Goal: Task Accomplishment & Management: Use online tool/utility

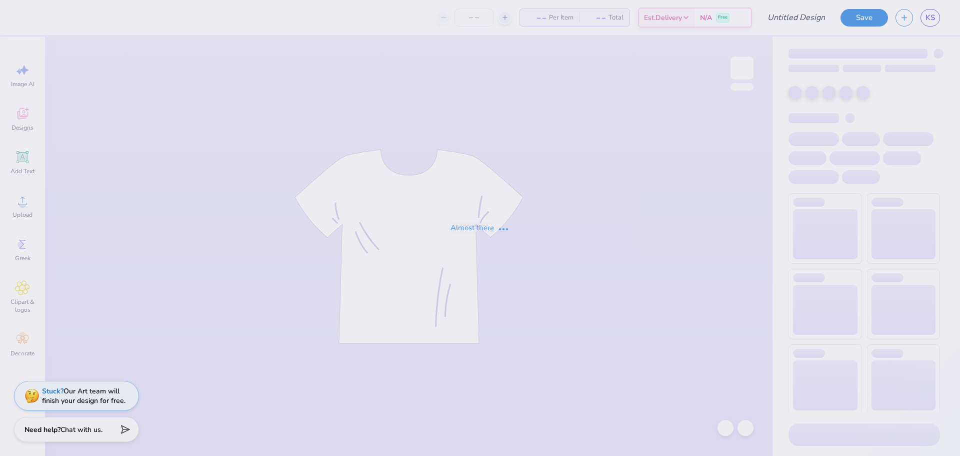
type input "BALLOON DOG"
type input "20"
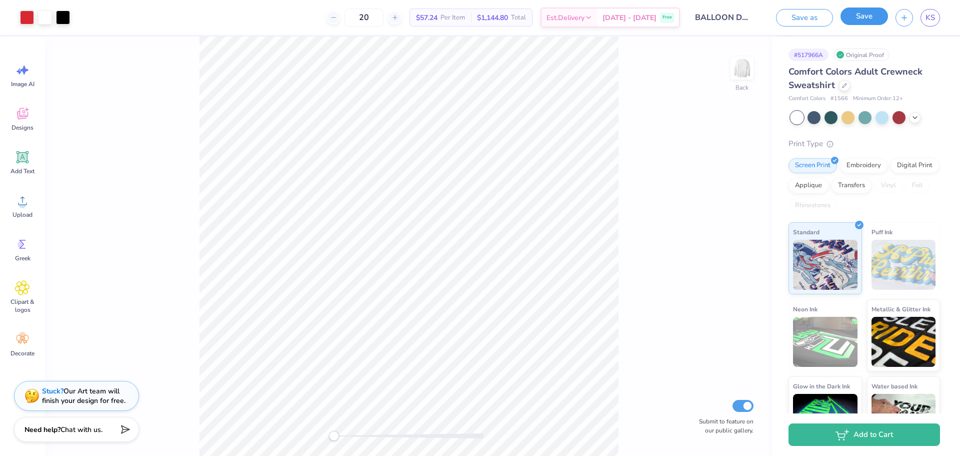
click at [877, 22] on button "Save" at bounding box center [865, 17] width 48 height 18
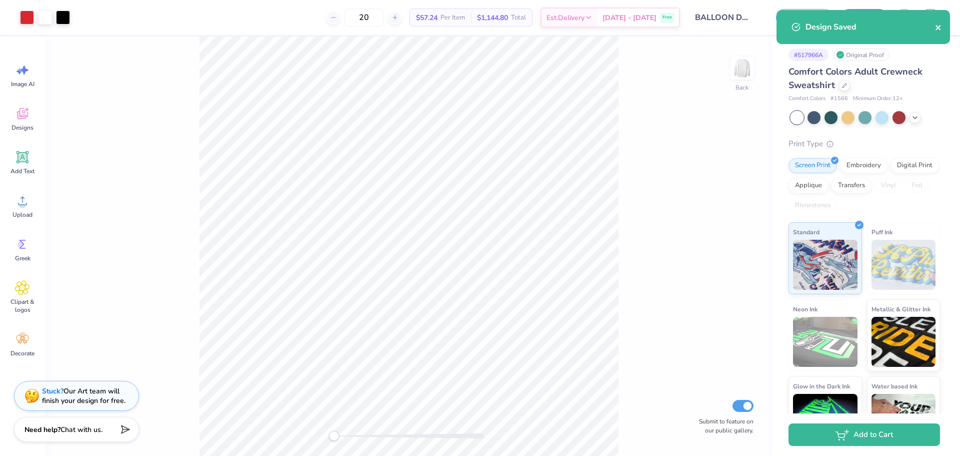
click at [939, 30] on icon "close" at bounding box center [938, 28] width 7 height 8
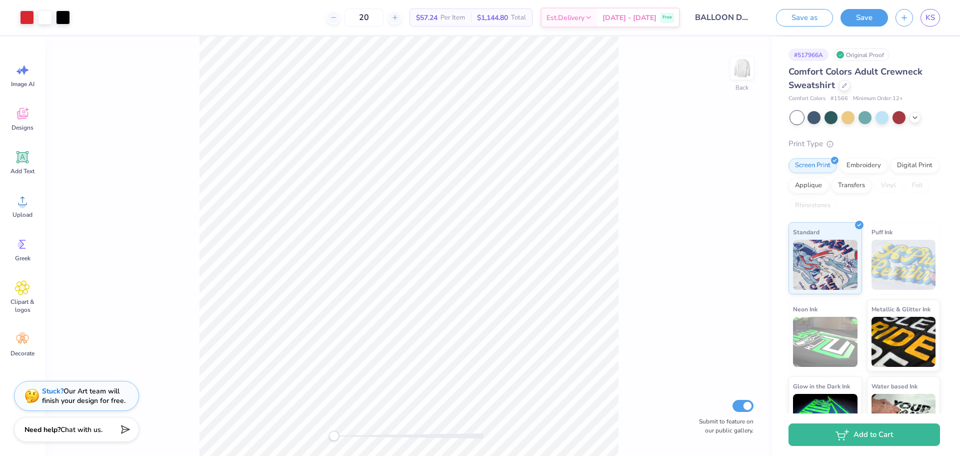
click at [933, 13] on div "Design Saved" at bounding box center [864, 31] width 178 height 46
click at [930, 18] on span "KS" at bounding box center [931, 18] width 10 height 12
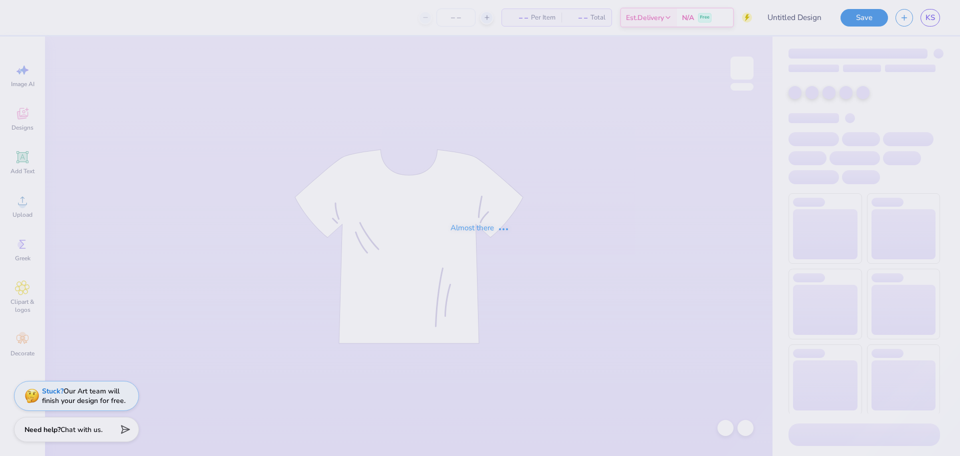
type input "BALLOON DOG"
type input "20"
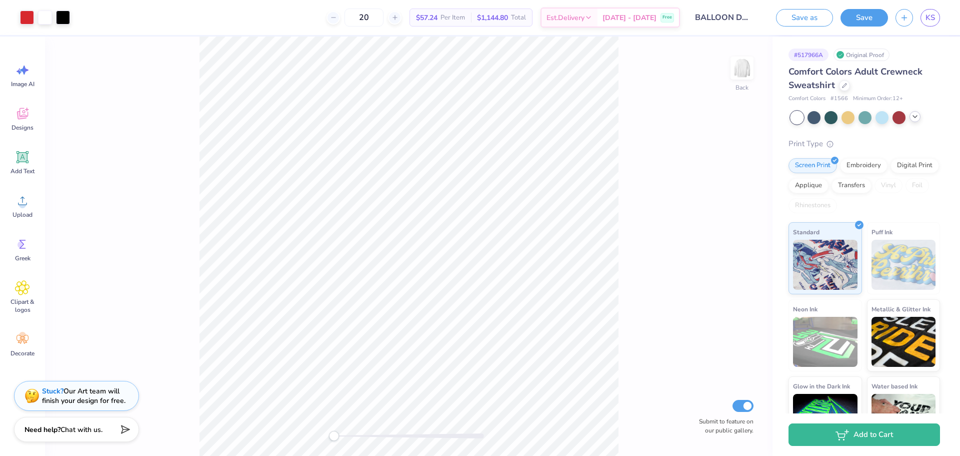
click at [916, 120] on icon at bounding box center [915, 117] width 8 height 8
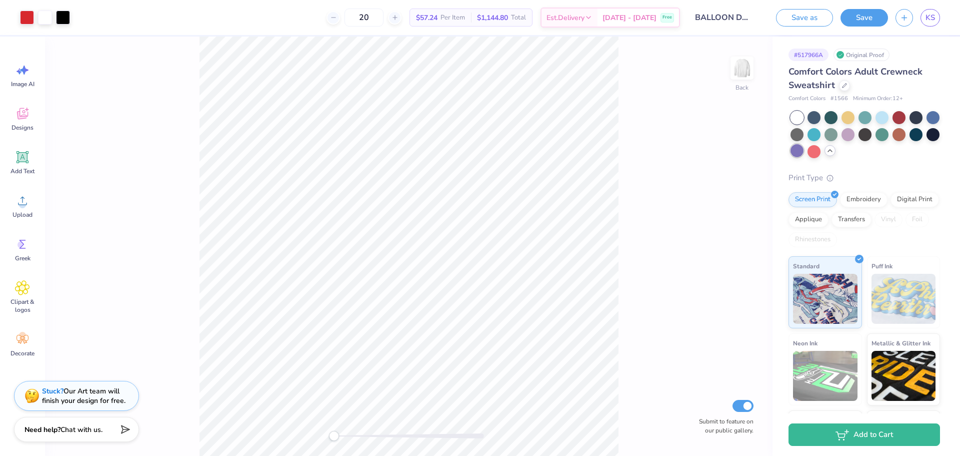
click at [804, 153] on div at bounding box center [797, 150] width 13 height 13
click at [43, 15] on div at bounding box center [45, 17] width 14 height 14
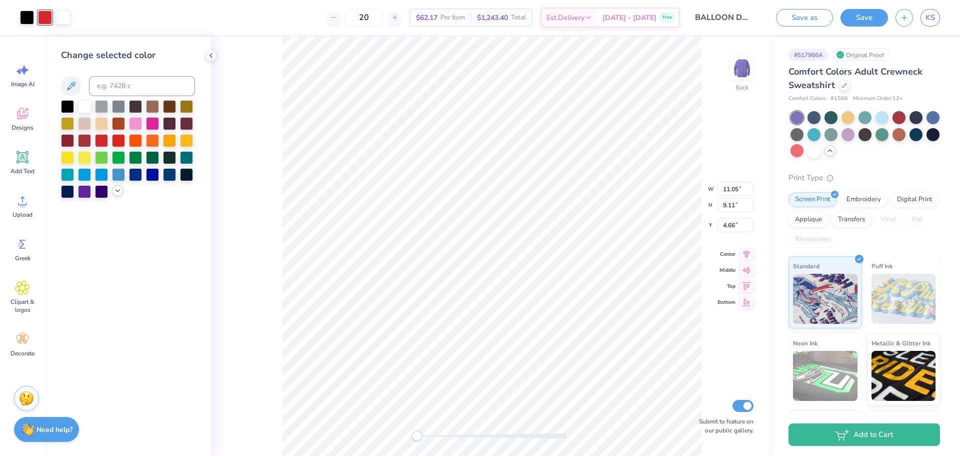
click at [116, 192] on icon at bounding box center [118, 191] width 8 height 8
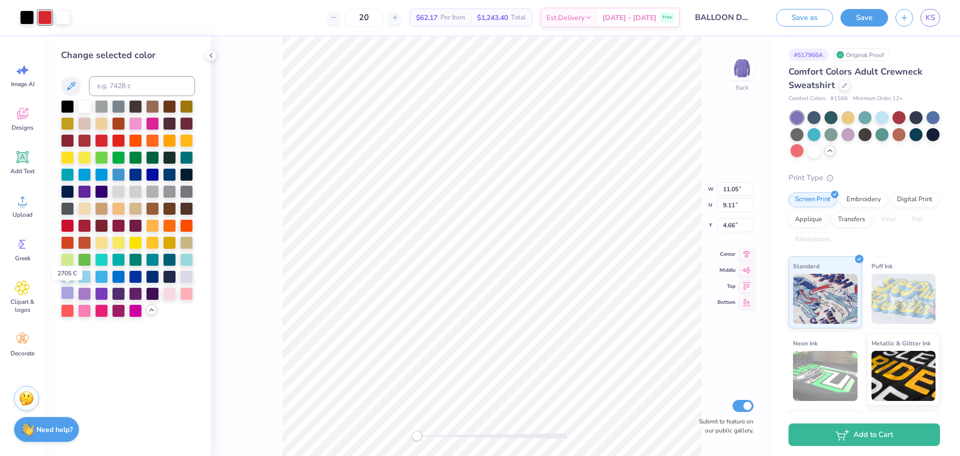
click at [69, 296] on div at bounding box center [67, 292] width 13 height 13
click at [84, 294] on div at bounding box center [84, 292] width 13 height 13
click at [103, 293] on div at bounding box center [101, 292] width 13 height 13
click at [84, 296] on div at bounding box center [84, 292] width 13 height 13
click at [73, 295] on div at bounding box center [67, 293] width 13 height 13
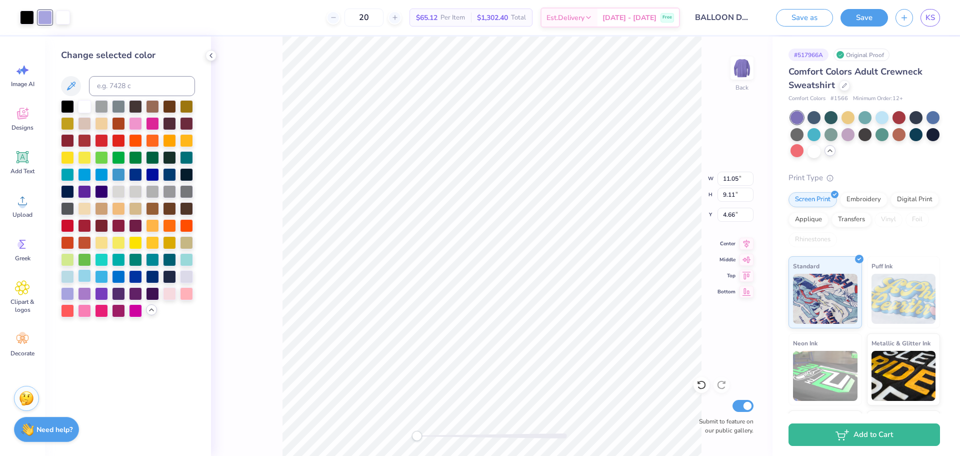
click at [82, 276] on div at bounding box center [84, 275] width 13 height 13
click at [130, 272] on div at bounding box center [135, 275] width 13 height 13
click at [151, 276] on div at bounding box center [152, 275] width 13 height 13
click at [106, 225] on div at bounding box center [101, 224] width 13 height 13
click at [118, 140] on div at bounding box center [118, 139] width 13 height 13
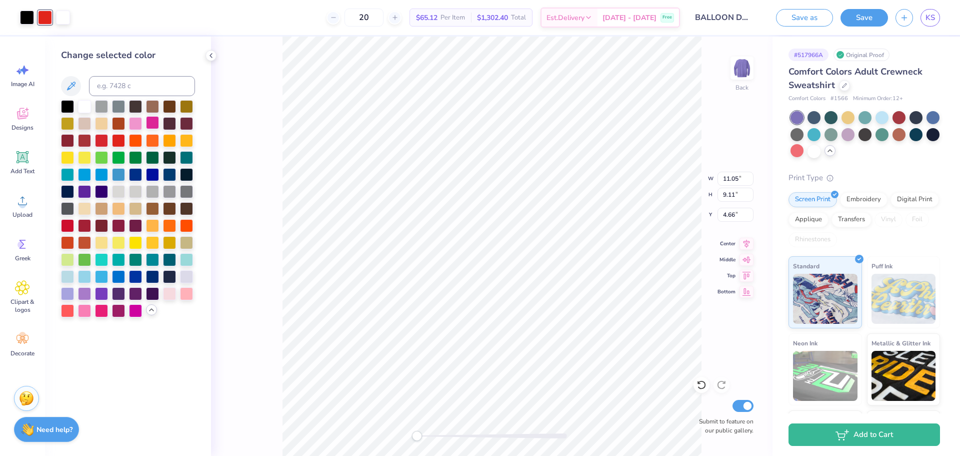
click at [158, 125] on div at bounding box center [152, 122] width 13 height 13
click at [90, 189] on div at bounding box center [84, 190] width 13 height 13
click at [151, 175] on div at bounding box center [152, 173] width 13 height 13
click at [185, 155] on div at bounding box center [186, 156] width 13 height 13
click at [182, 258] on div at bounding box center [186, 258] width 13 height 13
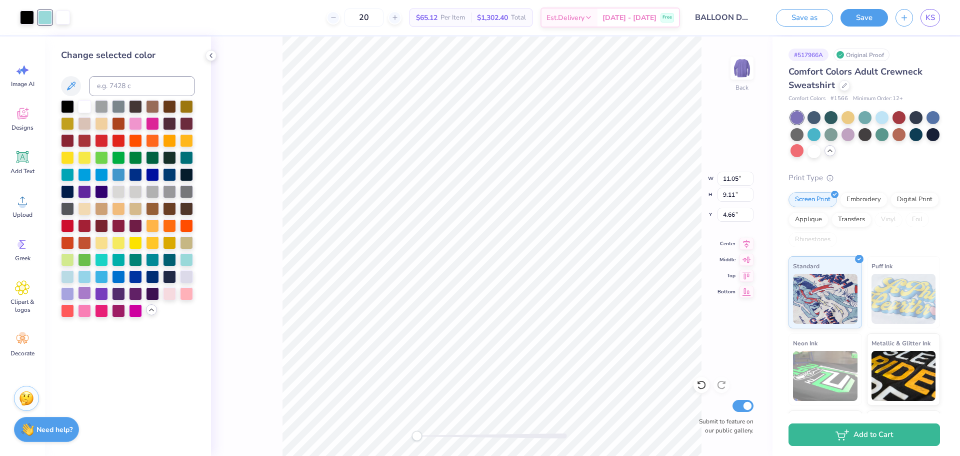
click at [85, 293] on div at bounding box center [84, 292] width 13 height 13
click at [66, 295] on div at bounding box center [67, 292] width 13 height 13
click at [72, 294] on div at bounding box center [67, 292] width 13 height 13
click at [90, 302] on div at bounding box center [128, 208] width 134 height 217
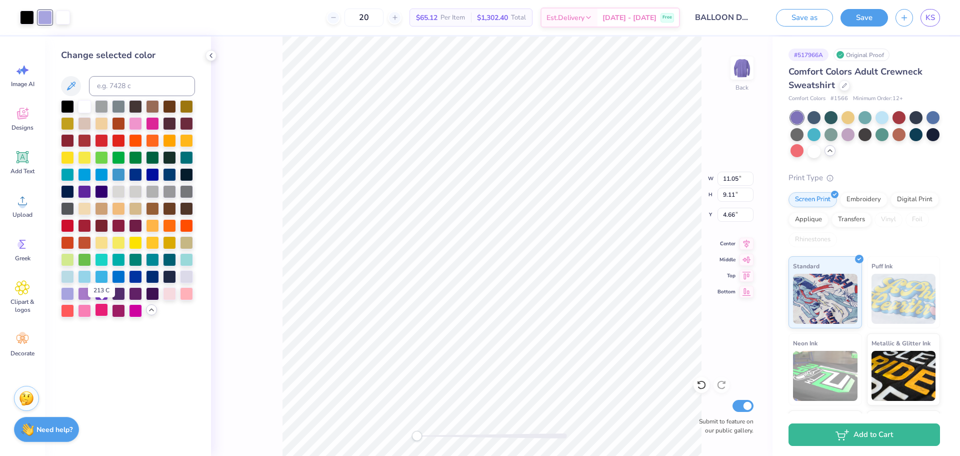
click at [107, 311] on div at bounding box center [101, 309] width 13 height 13
click at [119, 311] on div at bounding box center [118, 309] width 13 height 13
click at [140, 313] on div at bounding box center [135, 309] width 13 height 13
click at [149, 310] on div at bounding box center [128, 208] width 134 height 217
click at [76, 295] on div at bounding box center [128, 208] width 134 height 217
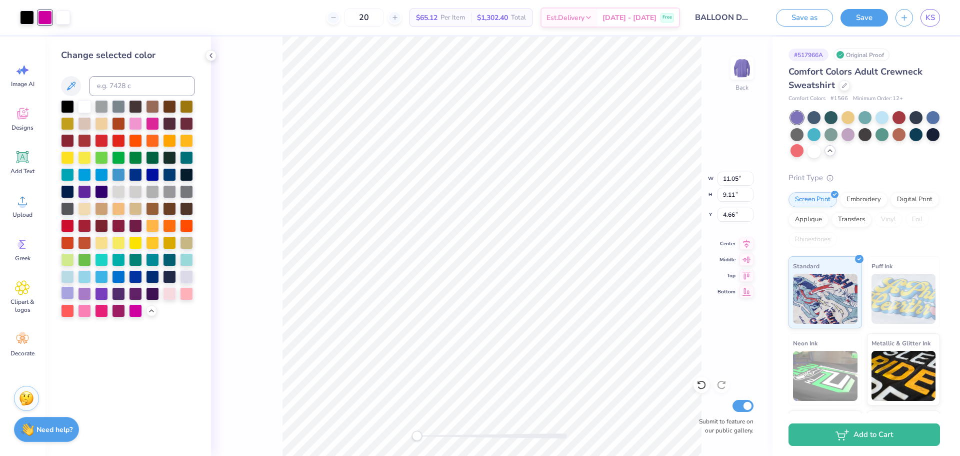
click at [73, 295] on div at bounding box center [67, 292] width 13 height 13
click at [192, 261] on div at bounding box center [186, 258] width 13 height 13
click at [152, 262] on div at bounding box center [152, 258] width 13 height 13
click at [137, 260] on div at bounding box center [135, 258] width 13 height 13
click at [105, 262] on div at bounding box center [101, 258] width 13 height 13
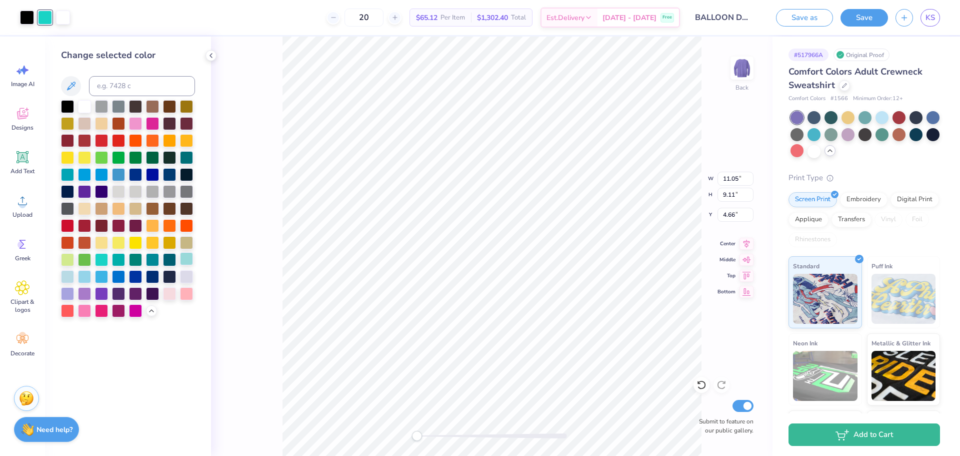
click at [192, 265] on div at bounding box center [186, 258] width 13 height 13
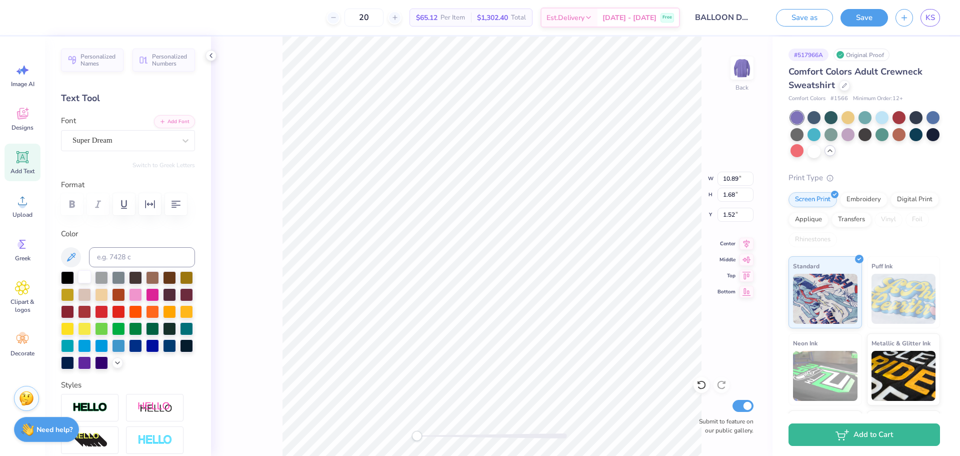
click at [84, 277] on div at bounding box center [84, 276] width 13 height 13
type input "7.84"
type input "1.18"
type input "3.20"
click at [82, 274] on div at bounding box center [84, 277] width 13 height 13
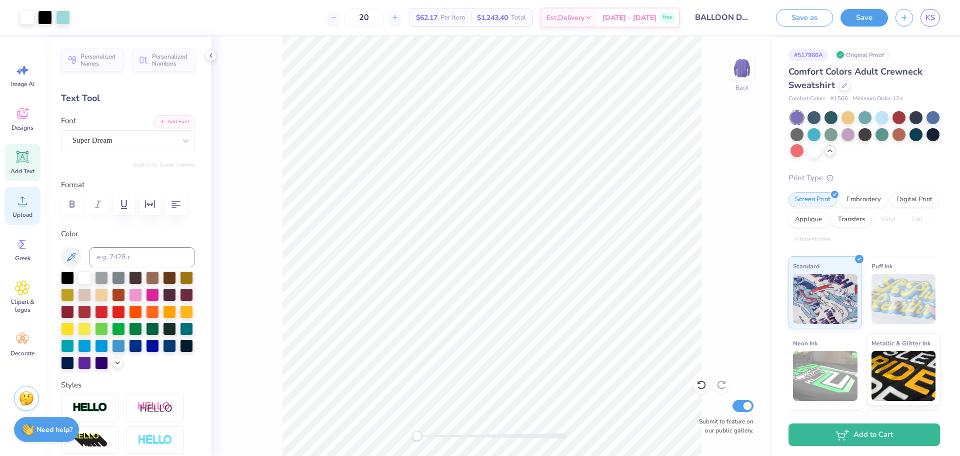
click at [26, 209] on div "Upload" at bounding box center [23, 206] width 36 height 38
click at [27, 293] on icon at bounding box center [23, 288] width 14 height 14
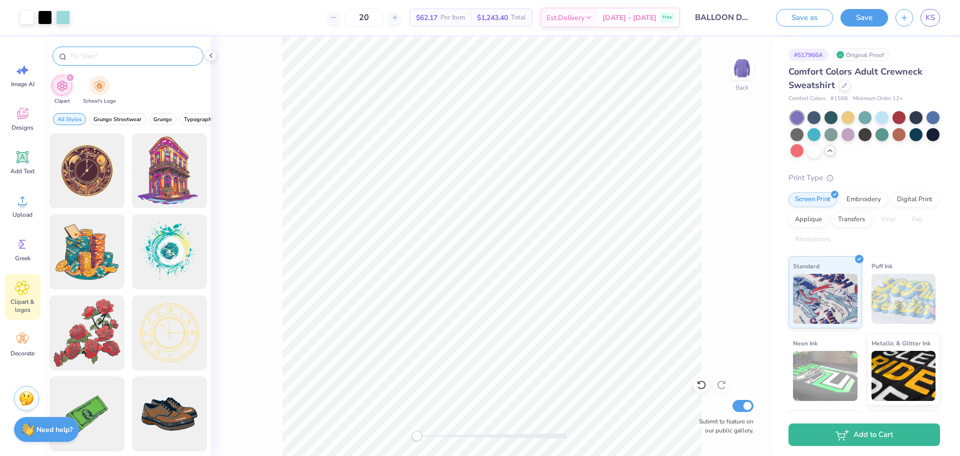
click at [116, 60] on input "text" at bounding box center [133, 56] width 128 height 10
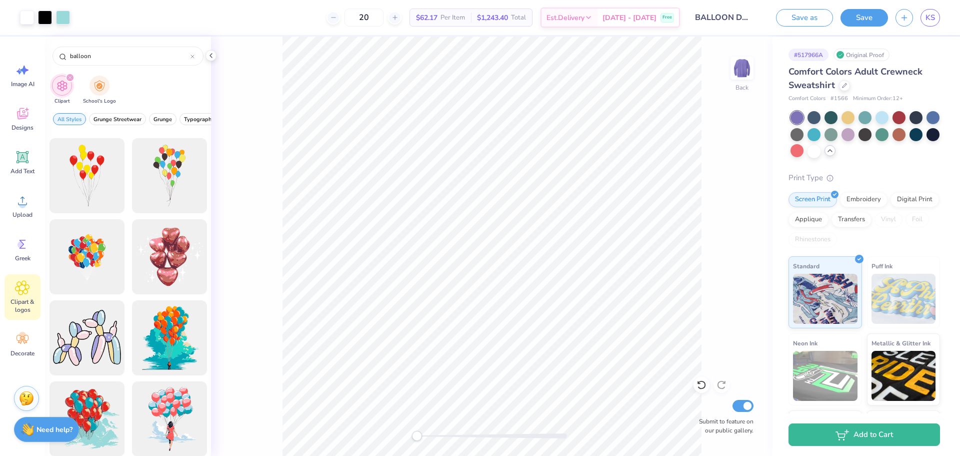
scroll to position [550, 0]
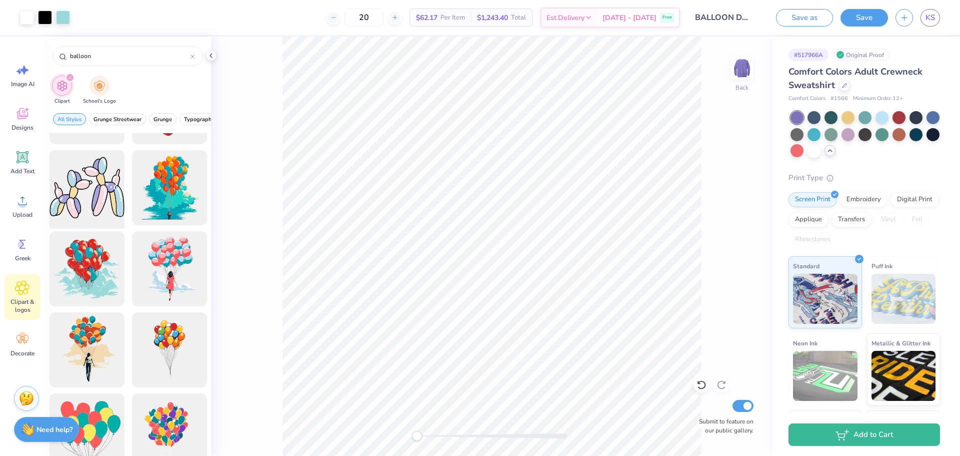
type input "balloon"
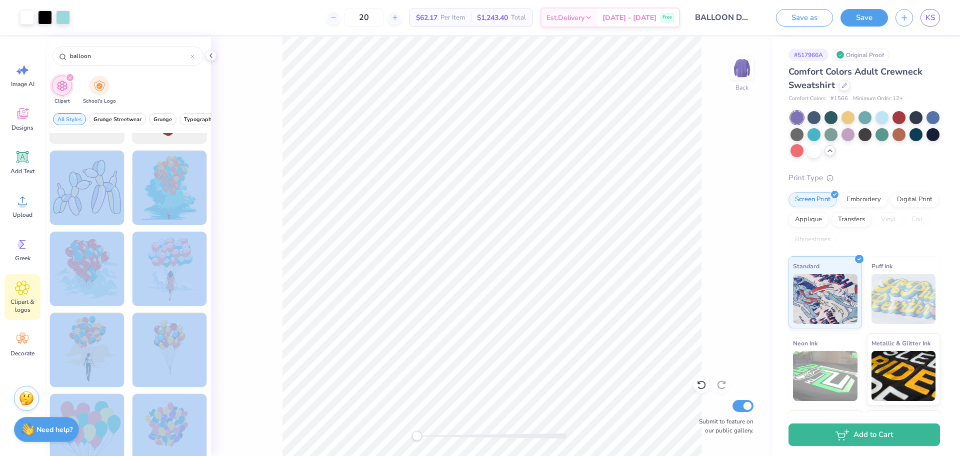
click at [506, 343] on div "Art colors 20 $62.17 Per Item $1,243.40 Total Est. Delivery Sep 21 - 24 Free De…" at bounding box center [480, 228] width 960 height 456
click at [98, 187] on div at bounding box center [87, 188] width 83 height 83
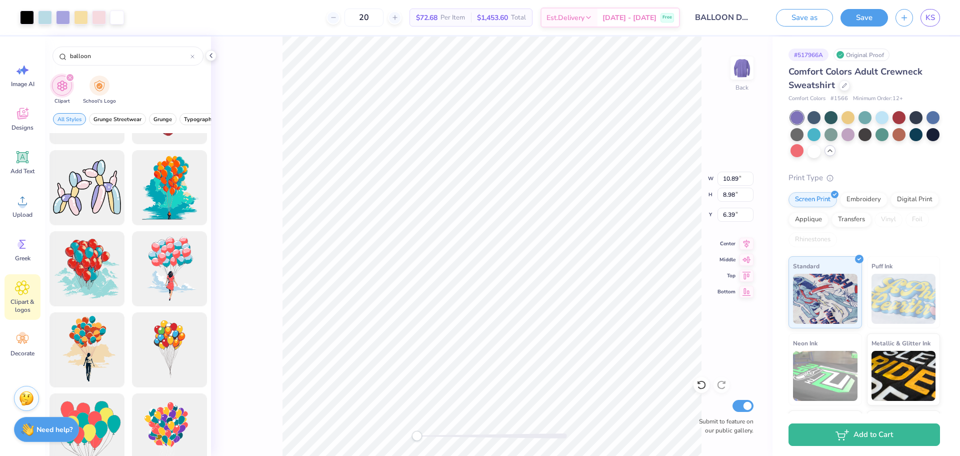
type input "10.89"
type input "8.98"
type input "6.39"
type input "11.05"
type input "9.11"
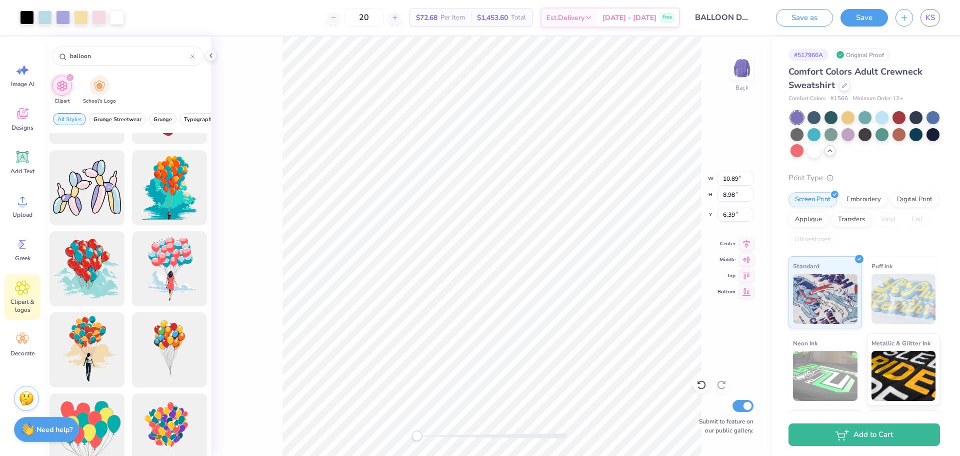
type input "4.66"
type input "12.44"
type input "10.26"
type input "4.62"
click at [726, 356] on div "Back W 12.44 12.44 " H 10.26 10.26 " Y 4.62 4.62 " Center Middle Top Bottom Sub…" at bounding box center [492, 246] width 562 height 419
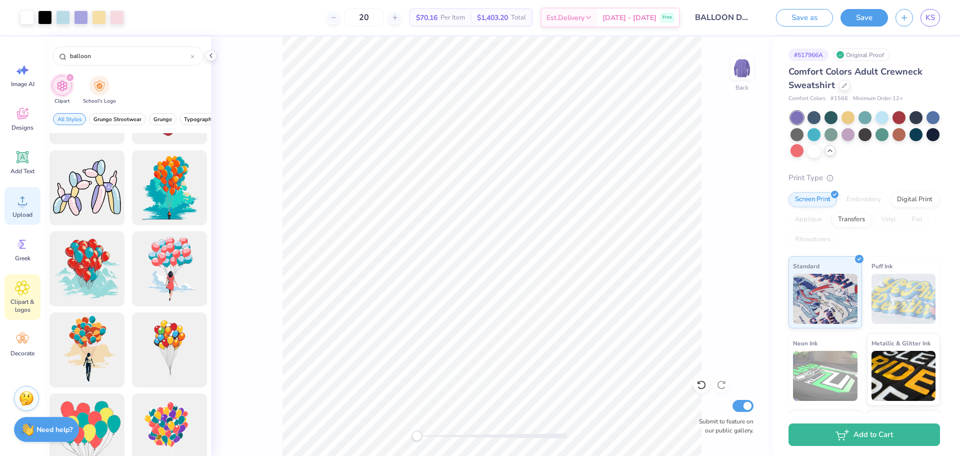
click at [30, 210] on div "Upload" at bounding box center [23, 206] width 36 height 38
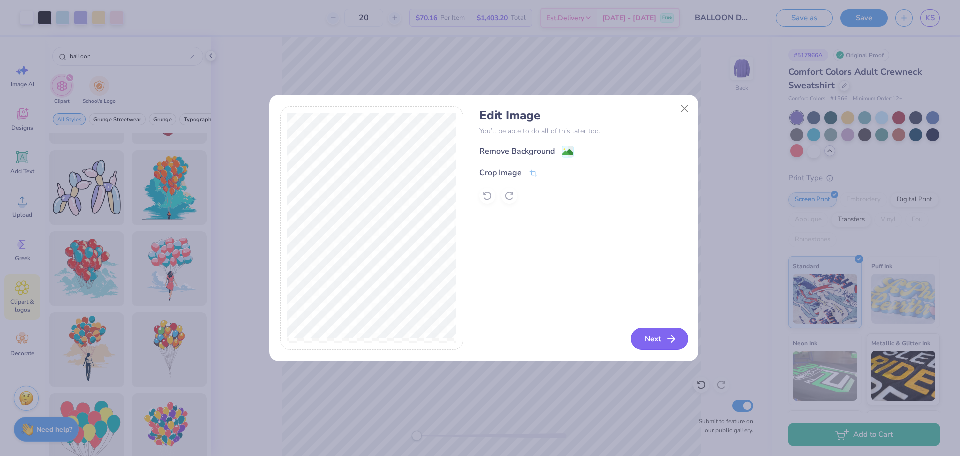
click at [661, 332] on button "Next" at bounding box center [660, 339] width 58 height 22
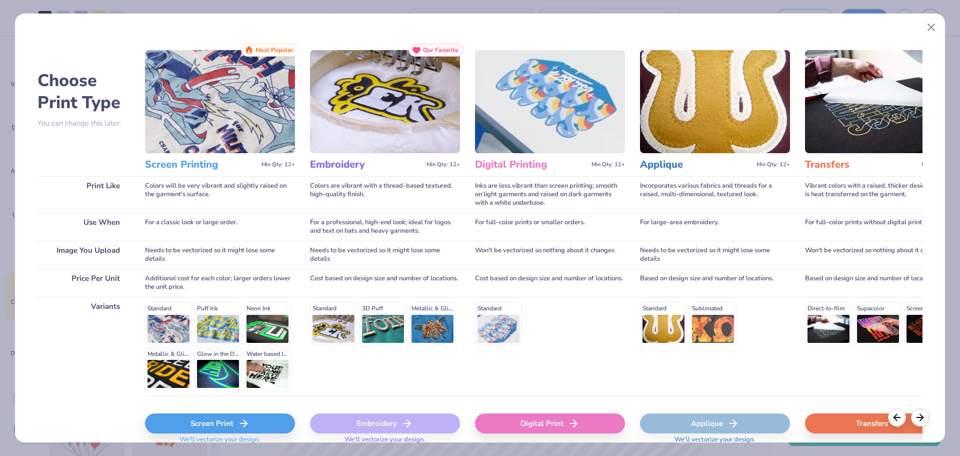
click at [220, 418] on div "Screen Print" at bounding box center [220, 423] width 150 height 20
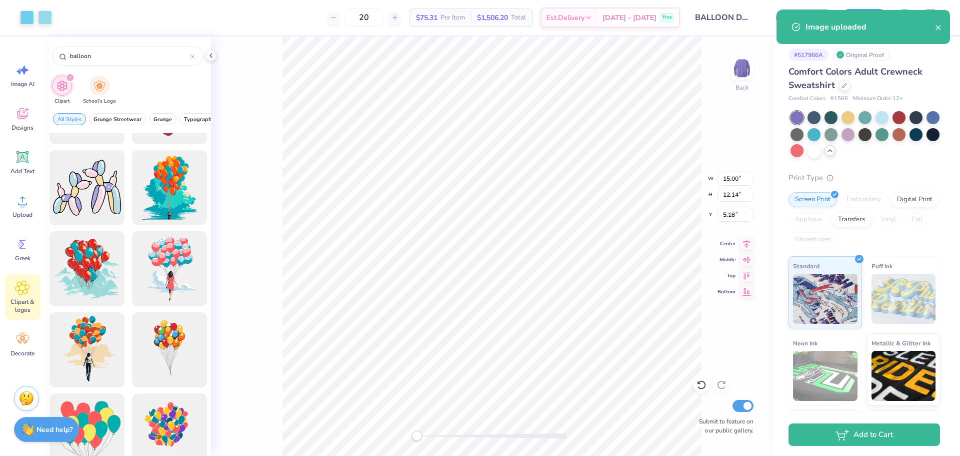
type input "1.93"
type input "1.57"
type input "15.75"
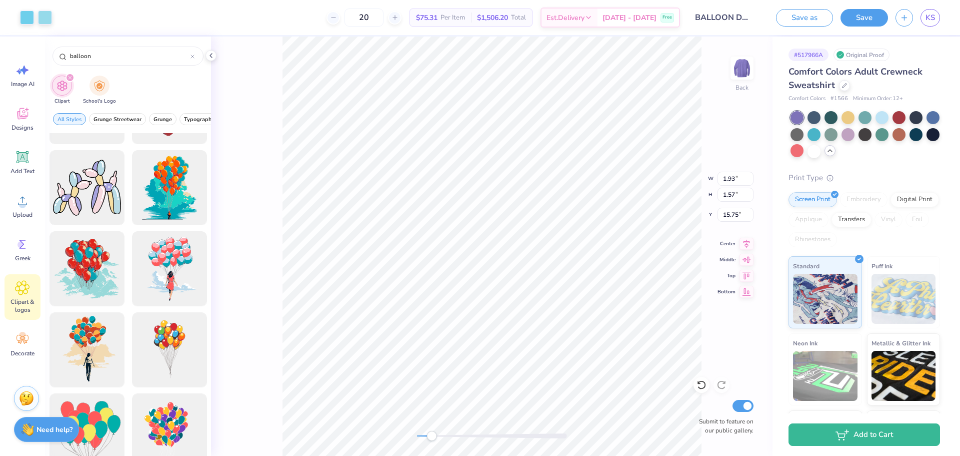
drag, startPoint x: 418, startPoint y: 436, endPoint x: 441, endPoint y: 434, distance: 23.1
click at [434, 439] on div "Accessibility label" at bounding box center [432, 436] width 10 height 10
click at [30, 186] on div "Image AI Designs Add Text Upload Greek Clipart & logos Decorate" at bounding box center [23, 210] width 36 height 307
click at [21, 205] on icon at bounding box center [22, 201] width 9 height 9
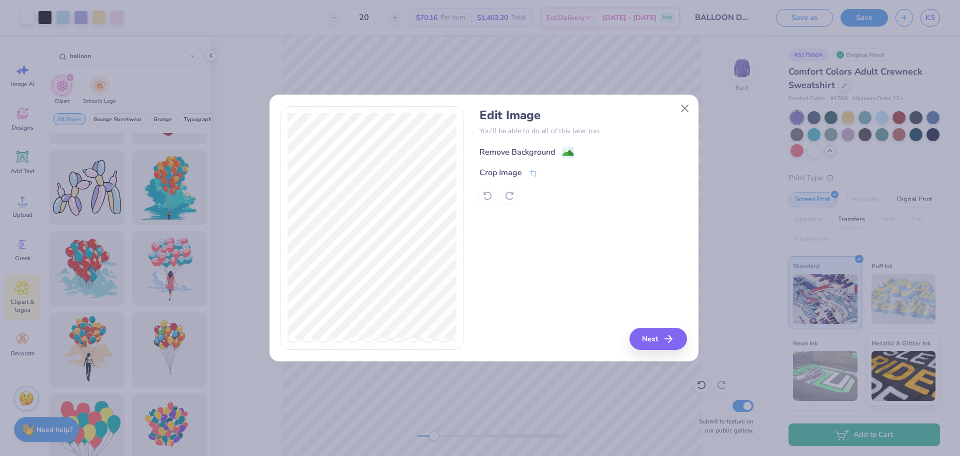
click at [521, 147] on div "Remove Background" at bounding box center [518, 152] width 76 height 12
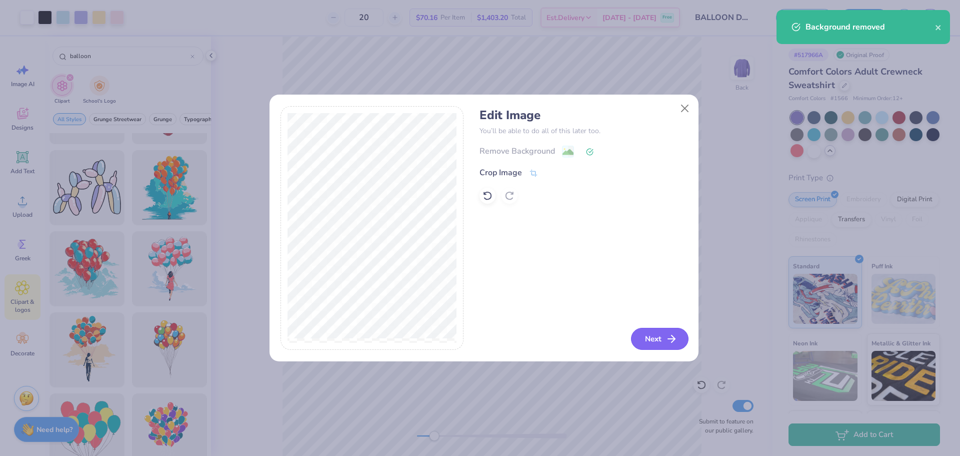
click at [676, 331] on button "Next" at bounding box center [660, 339] width 58 height 22
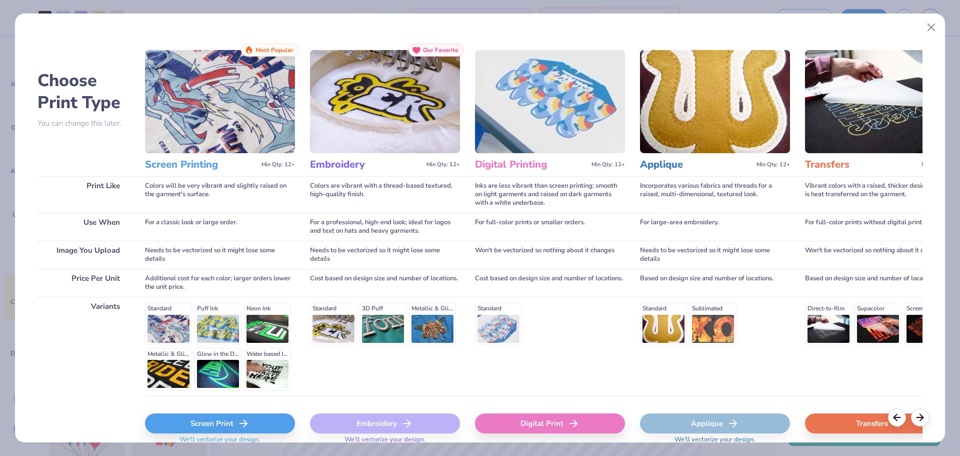
scroll to position [43, 0]
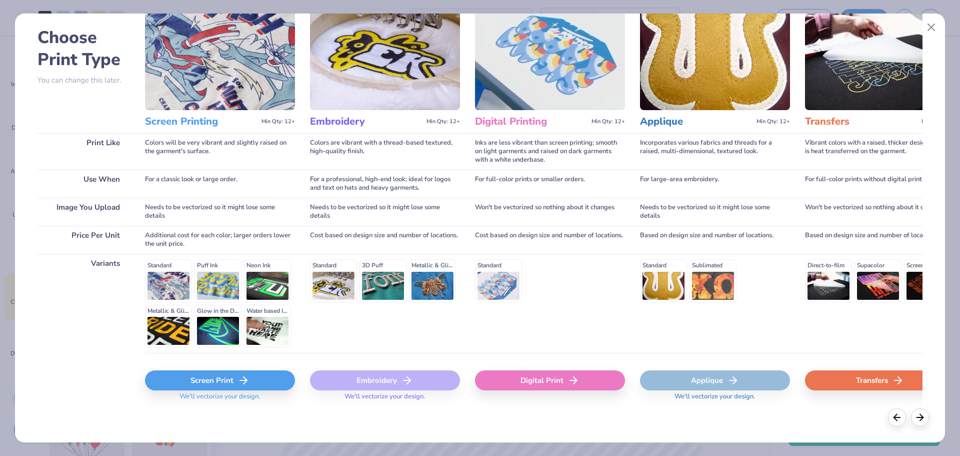
click at [218, 378] on div "Screen Print" at bounding box center [220, 380] width 150 height 20
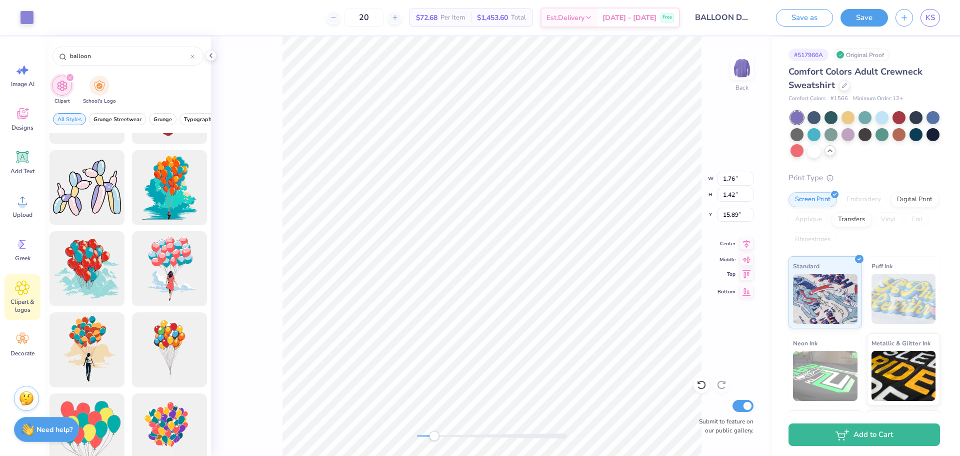
type input "1.76"
type input "1.42"
type input "15.89"
type input "0.81"
type input "0.66"
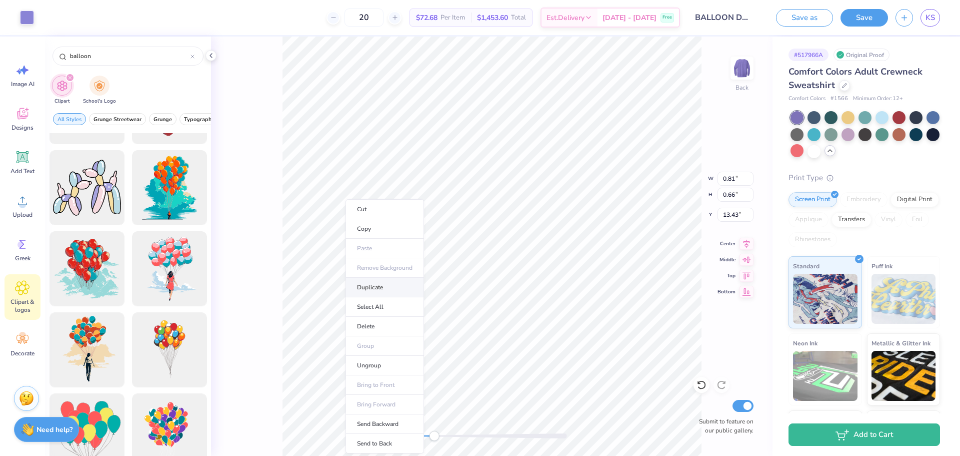
click at [380, 284] on li "Duplicate" at bounding box center [385, 288] width 79 height 20
type input "14.37"
type input "0.86"
type input "0.70"
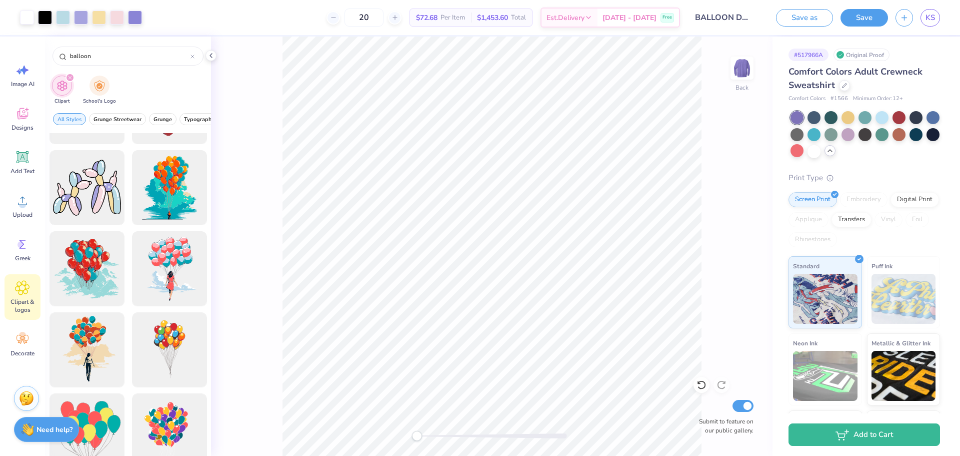
drag, startPoint x: 435, startPoint y: 439, endPoint x: 416, endPoint y: 440, distance: 19.6
click at [416, 440] on div "Accessibility label" at bounding box center [417, 436] width 10 height 10
click at [891, 206] on div "Digital Print" at bounding box center [915, 198] width 49 height 15
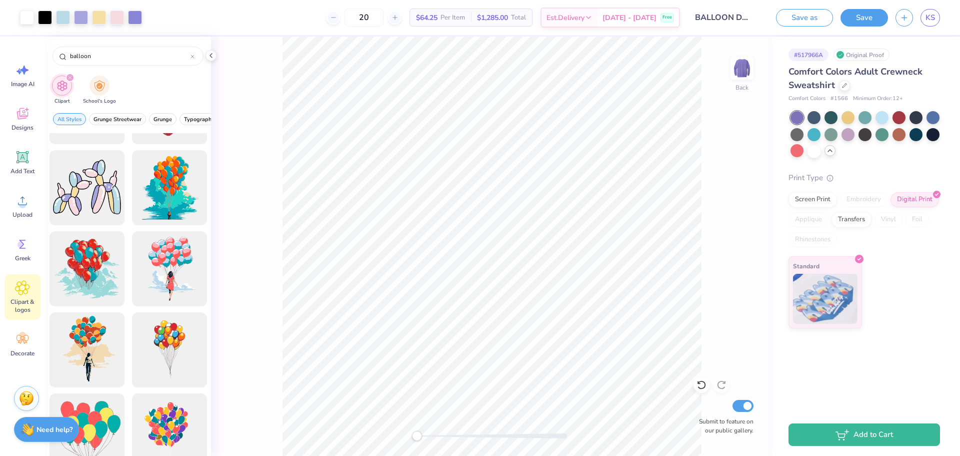
click at [897, 347] on div "# 517966A Original Proof Comfort Colors Adult Crewneck Sweatshirt Comfort Color…" at bounding box center [867, 225] width 188 height 377
click at [855, 219] on div "Transfers" at bounding box center [852, 218] width 40 height 15
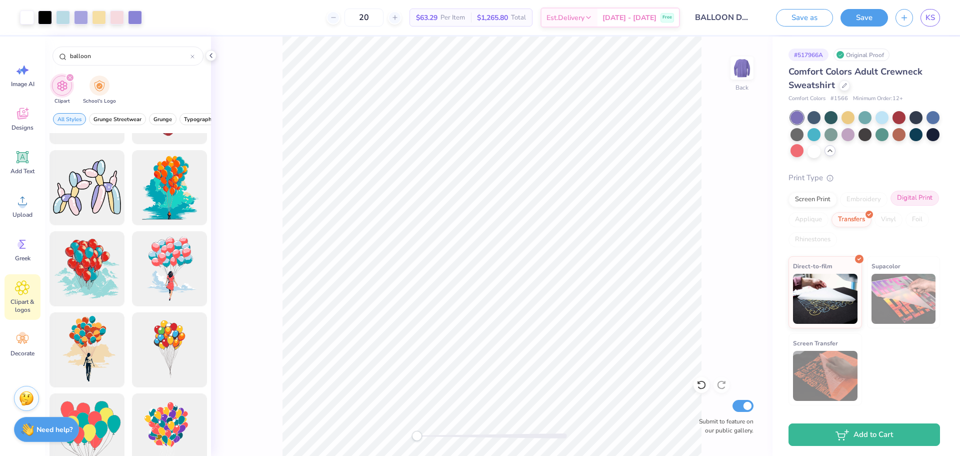
click at [908, 191] on div "Digital Print" at bounding box center [915, 198] width 49 height 15
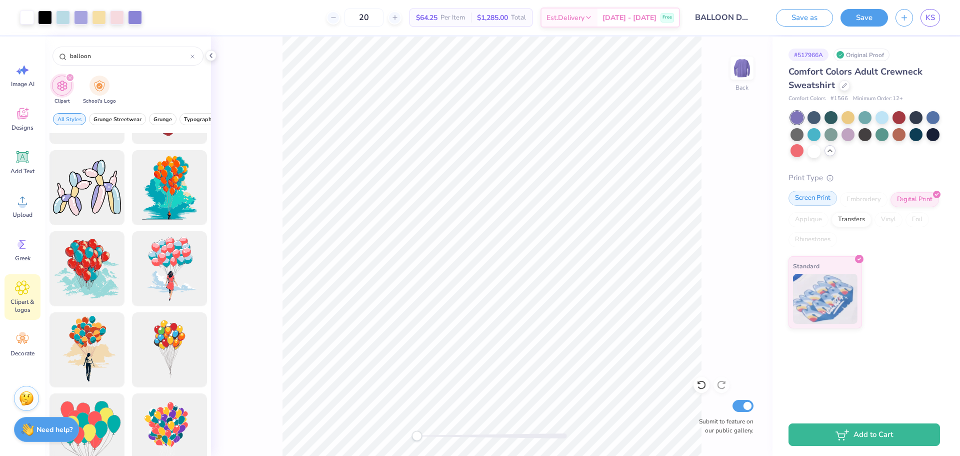
click at [807, 198] on div "Screen Print" at bounding box center [813, 198] width 49 height 15
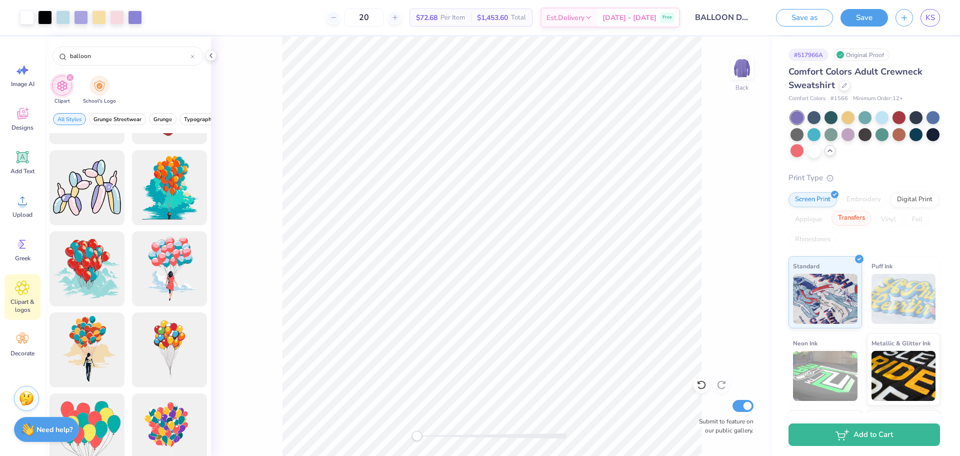
click at [872, 215] on div "Transfers" at bounding box center [852, 218] width 40 height 15
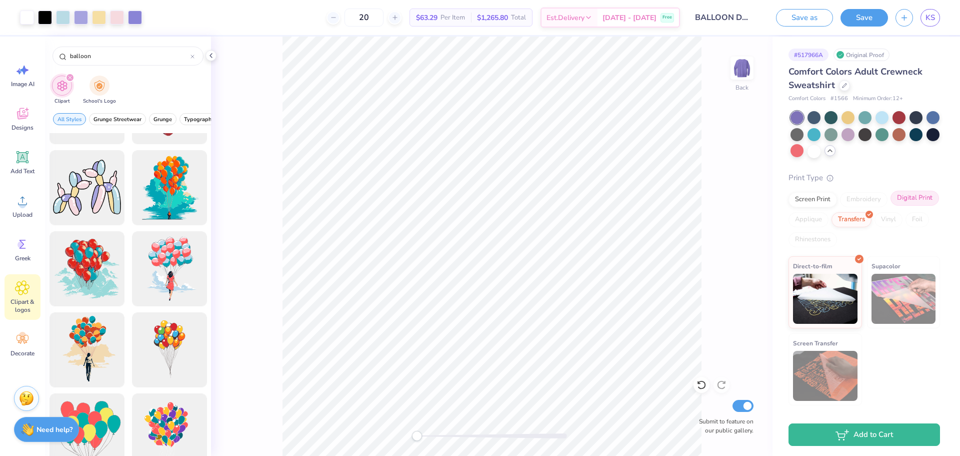
click at [912, 202] on div "Digital Print" at bounding box center [915, 198] width 49 height 15
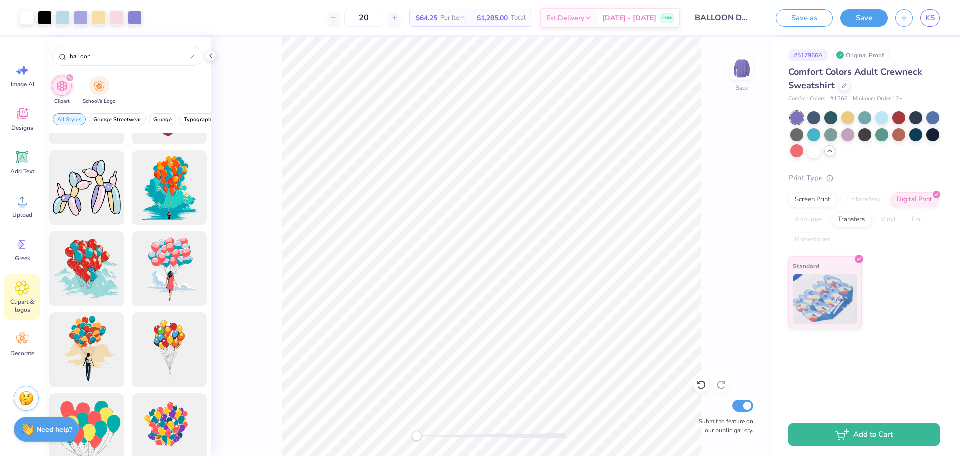
click at [249, 269] on div "Back Submit to feature on our public gallery." at bounding box center [492, 246] width 562 height 419
click at [746, 66] on img at bounding box center [742, 68] width 40 height 40
click at [746, 66] on img at bounding box center [742, 68] width 20 height 20
click at [212, 54] on polyline at bounding box center [211, 56] width 2 height 4
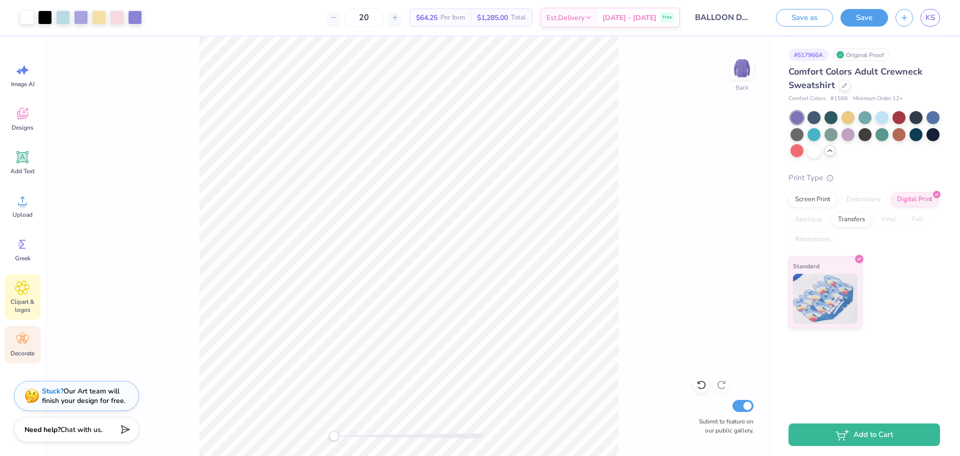
click at [19, 342] on icon at bounding box center [23, 339] width 12 height 9
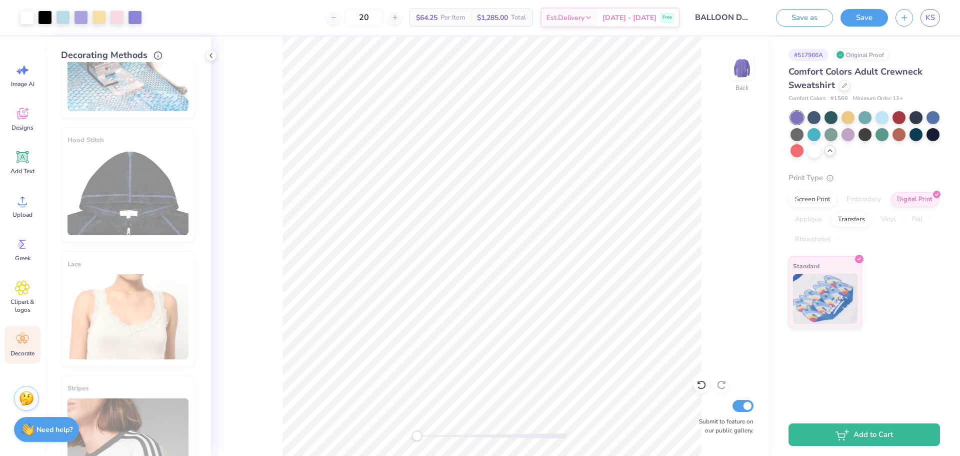
scroll to position [0, 0]
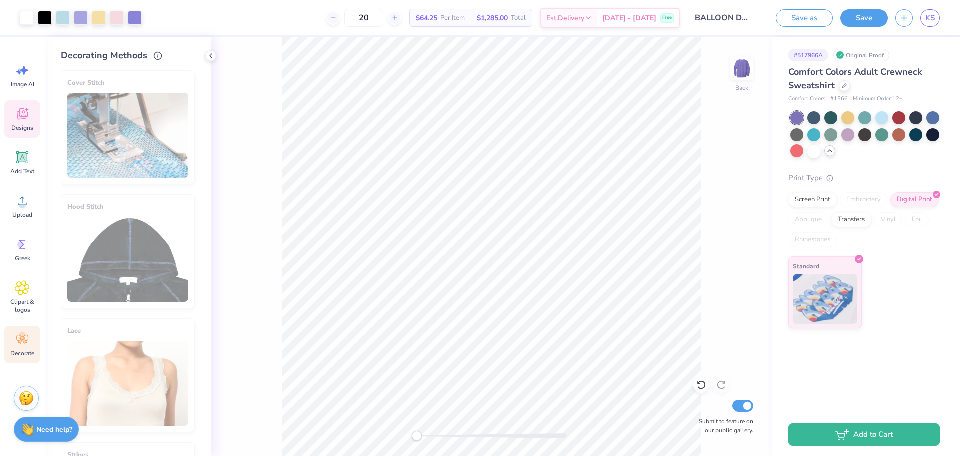
click at [21, 109] on icon at bounding box center [22, 113] width 15 height 15
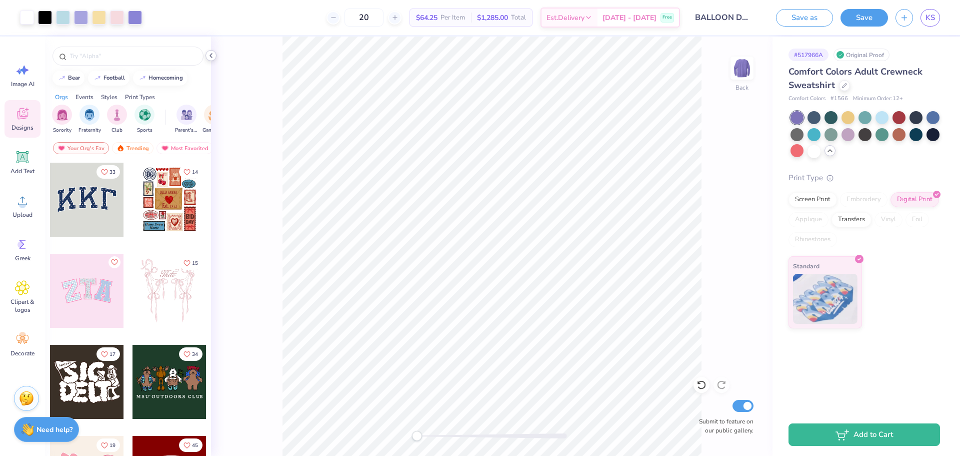
click at [210, 53] on icon at bounding box center [211, 56] width 8 height 8
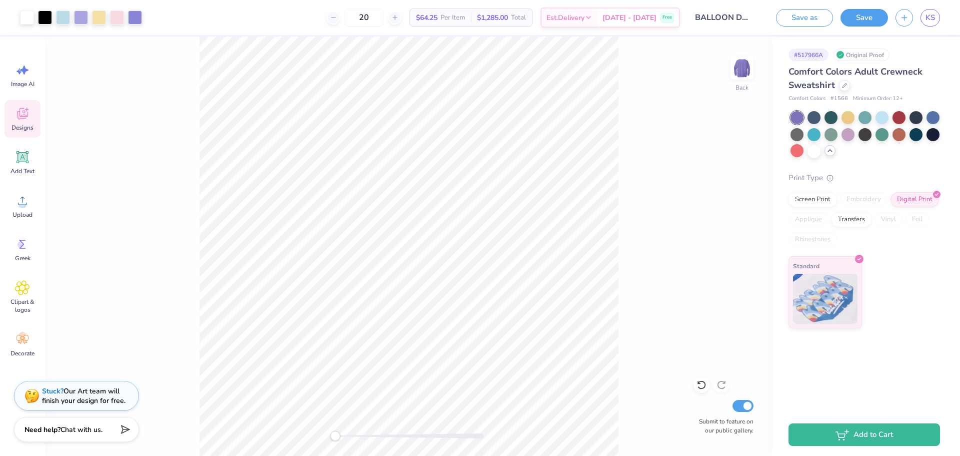
click at [335, 435] on div "Accessibility label" at bounding box center [335, 436] width 10 height 10
click at [860, 13] on button "Save" at bounding box center [865, 18] width 48 height 18
click at [943, 18] on div "Save as Save KS" at bounding box center [865, 17] width 192 height 35
click at [933, 15] on span "KS" at bounding box center [931, 18] width 10 height 12
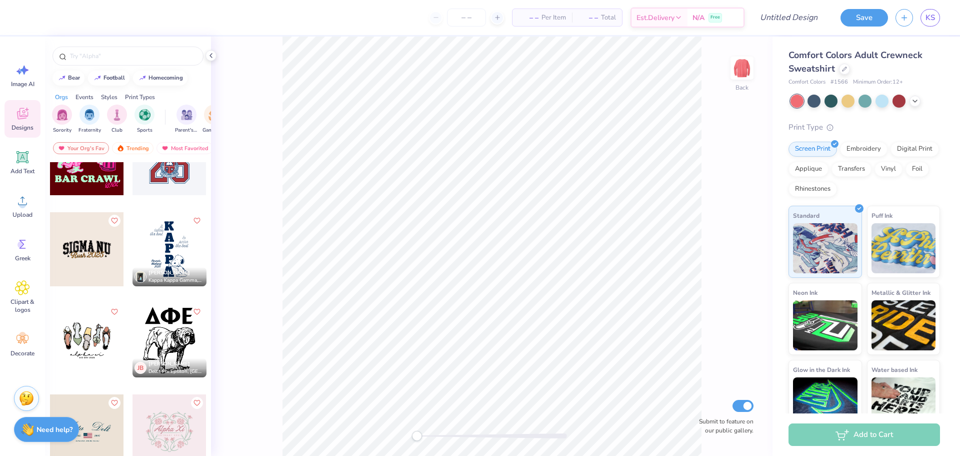
scroll to position [9254, 0]
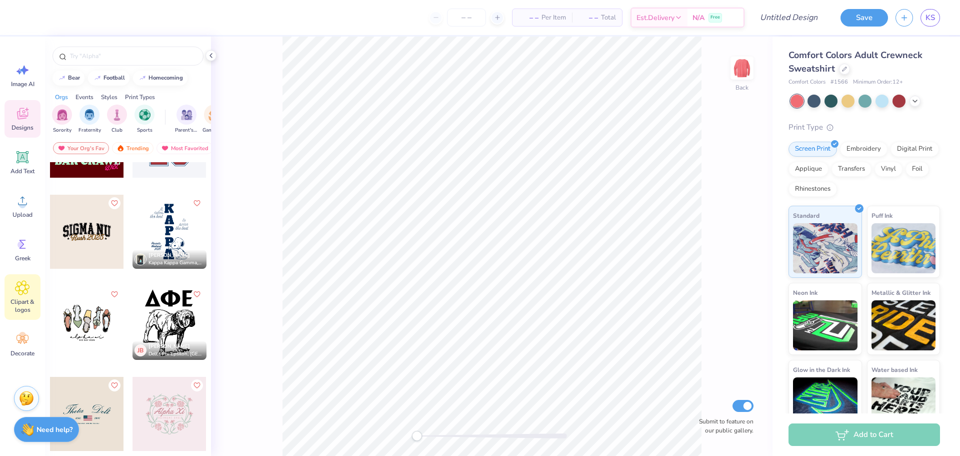
click at [27, 304] on span "Clipart & logos" at bounding box center [22, 306] width 33 height 16
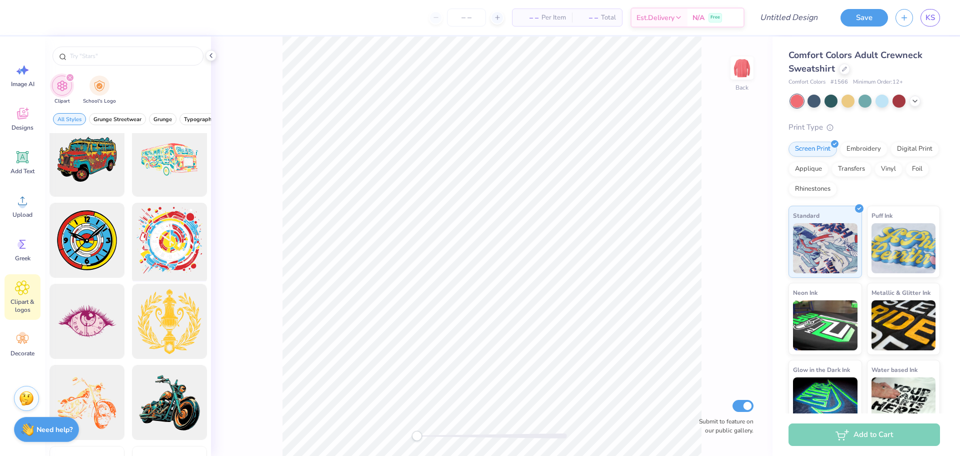
scroll to position [700, 0]
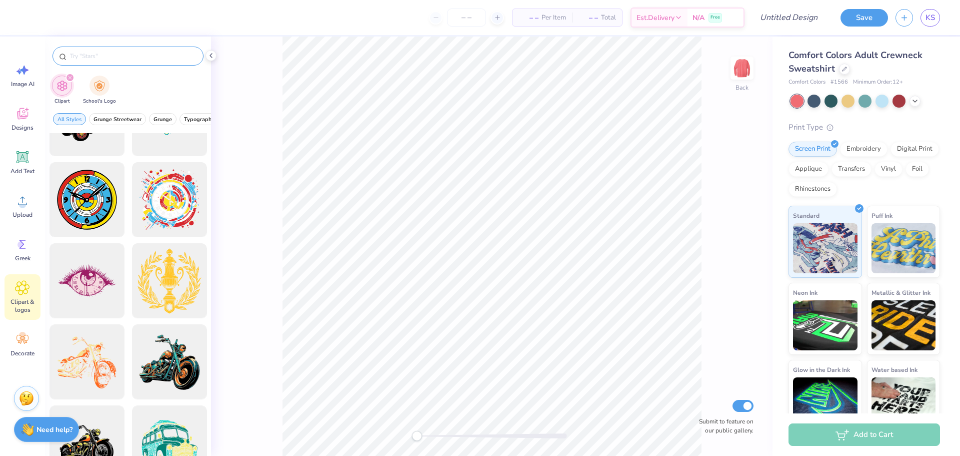
click at [118, 61] on div at bounding box center [128, 56] width 151 height 19
click at [117, 55] on input "text" at bounding box center [133, 56] width 128 height 10
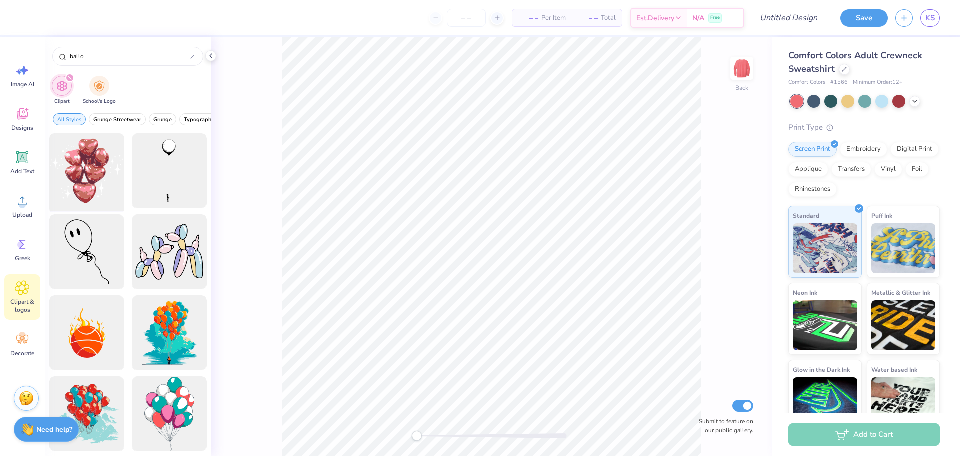
type input "ballo"
click at [82, 189] on div at bounding box center [87, 171] width 83 height 83
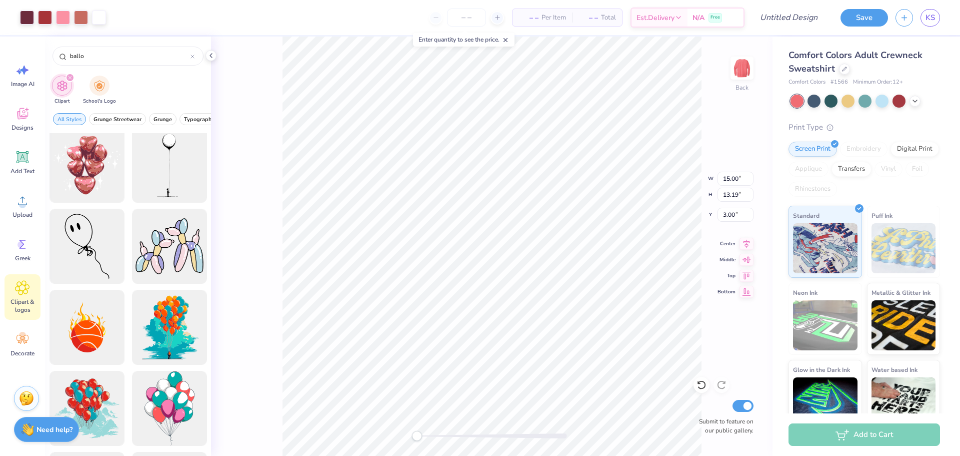
scroll to position [0, 0]
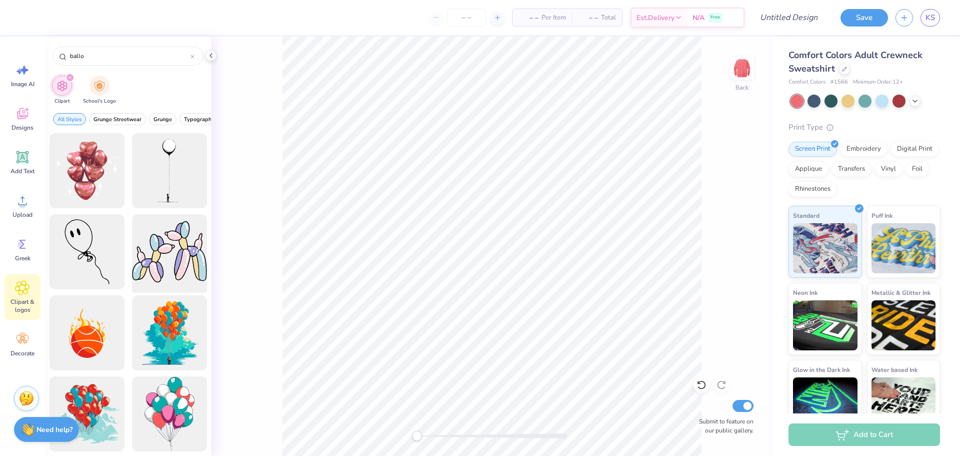
click at [195, 254] on div at bounding box center [169, 252] width 83 height 83
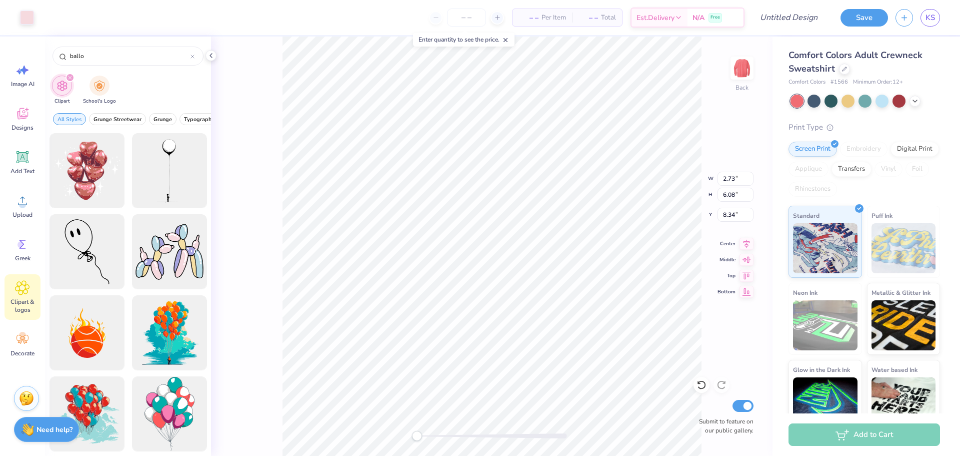
type input "7.08"
type input "8.80"
type input "3.04"
click at [521, 330] on li "Delete" at bounding box center [545, 327] width 79 height 20
click at [521, 326] on li "Delete" at bounding box center [530, 327] width 79 height 20
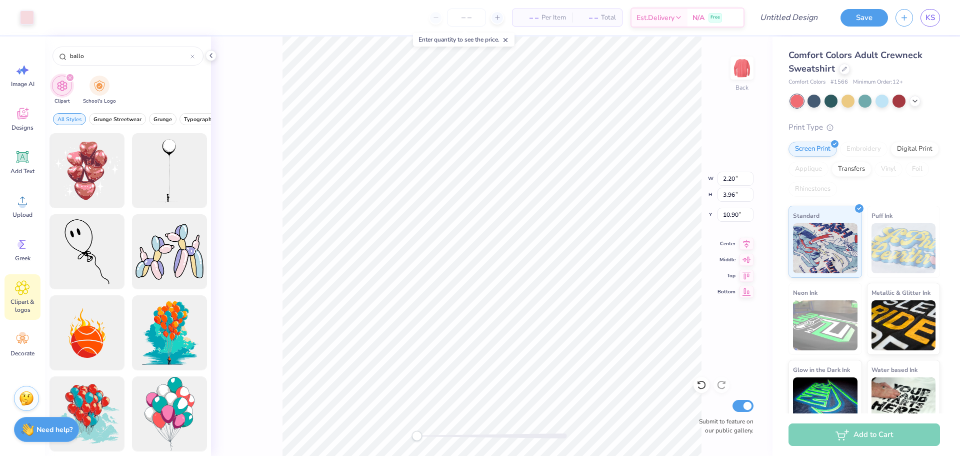
type input "2.69"
type input "1.75"
type input "7.32"
click at [707, 386] on div at bounding box center [702, 385] width 16 height 16
type input "2.20"
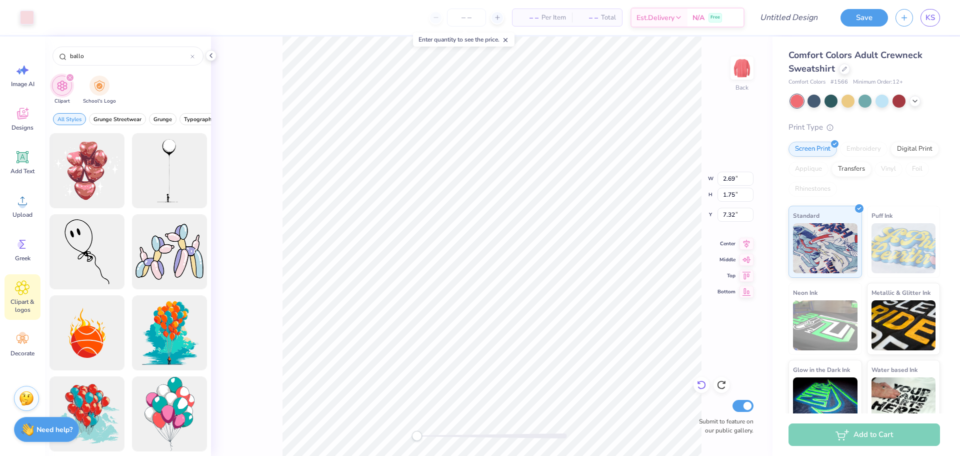
type input "3.96"
type input "10.90"
type input "1.25"
type input "3.04"
type input "10.97"
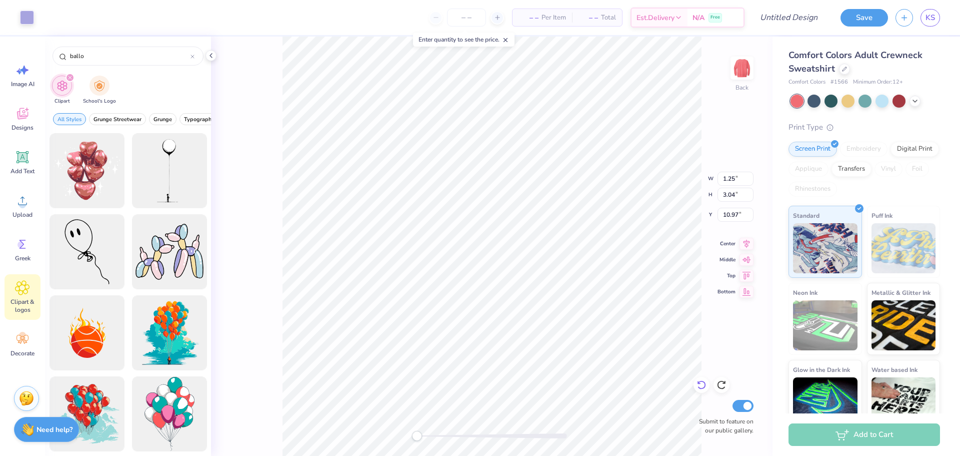
type input "2.20"
type input "3.96"
type input "10.90"
click at [30, 18] on div at bounding box center [27, 17] width 14 height 14
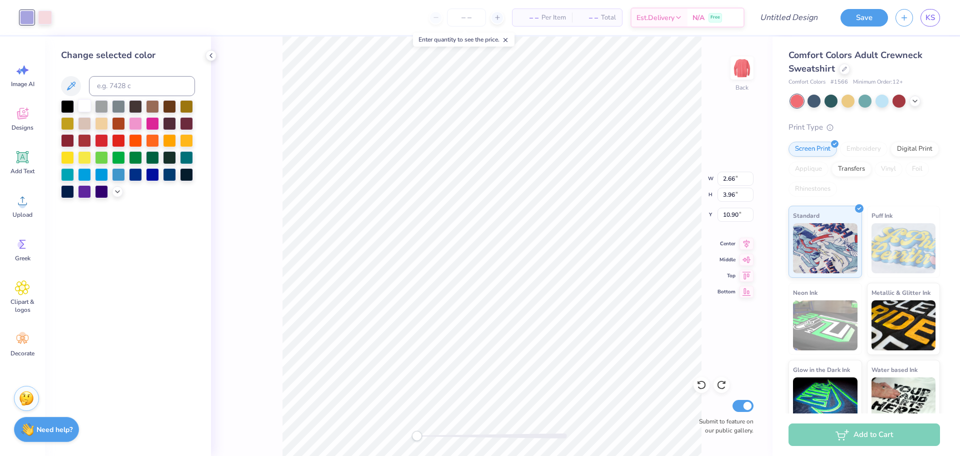
click at [87, 104] on div at bounding box center [84, 105] width 13 height 13
type input "8.24"
type input "9.43"
type input "5.43"
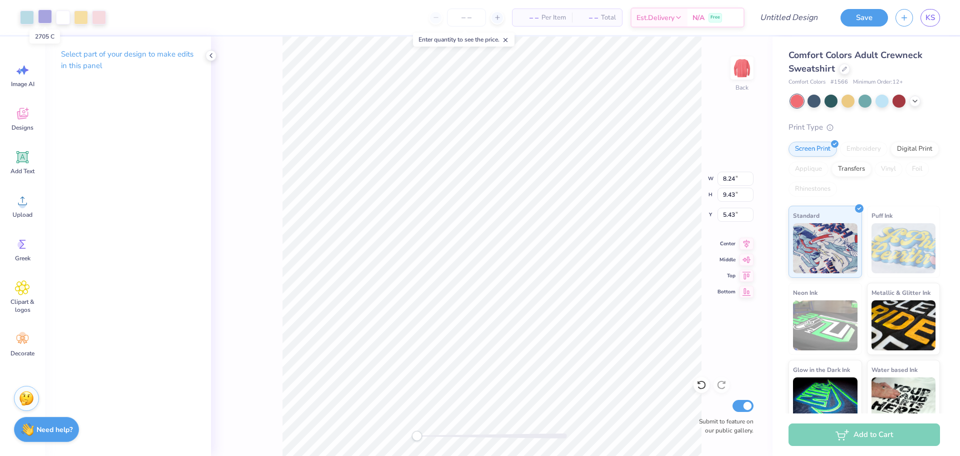
click at [46, 17] on div at bounding box center [45, 17] width 14 height 14
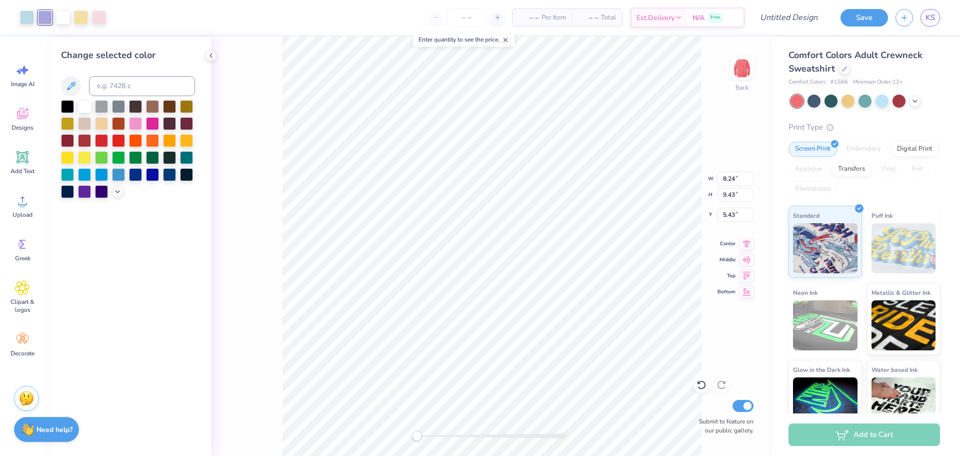
click at [86, 103] on div at bounding box center [84, 106] width 13 height 13
click at [63, 17] on div at bounding box center [63, 17] width 14 height 14
click at [83, 107] on div at bounding box center [84, 106] width 13 height 13
click at [62, 17] on div at bounding box center [63, 17] width 14 height 14
click at [84, 102] on div at bounding box center [84, 105] width 13 height 13
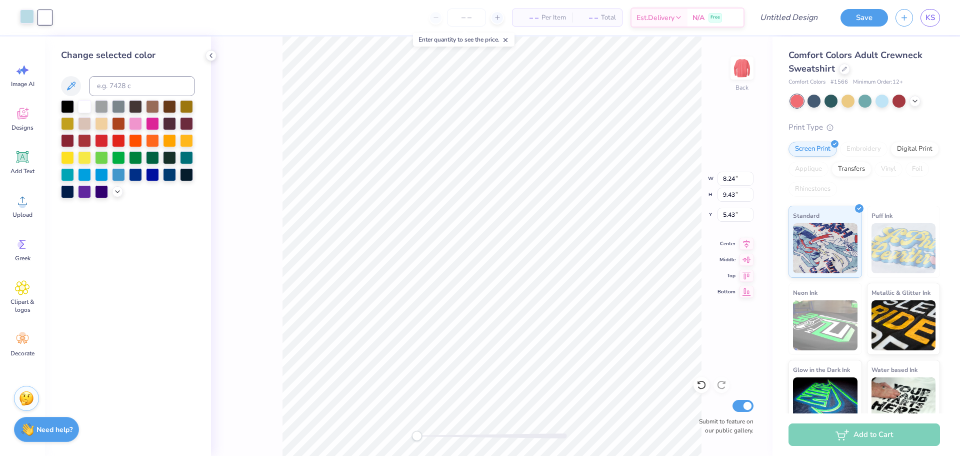
click at [28, 14] on div at bounding box center [27, 17] width 14 height 14
click at [84, 109] on div at bounding box center [84, 105] width 13 height 13
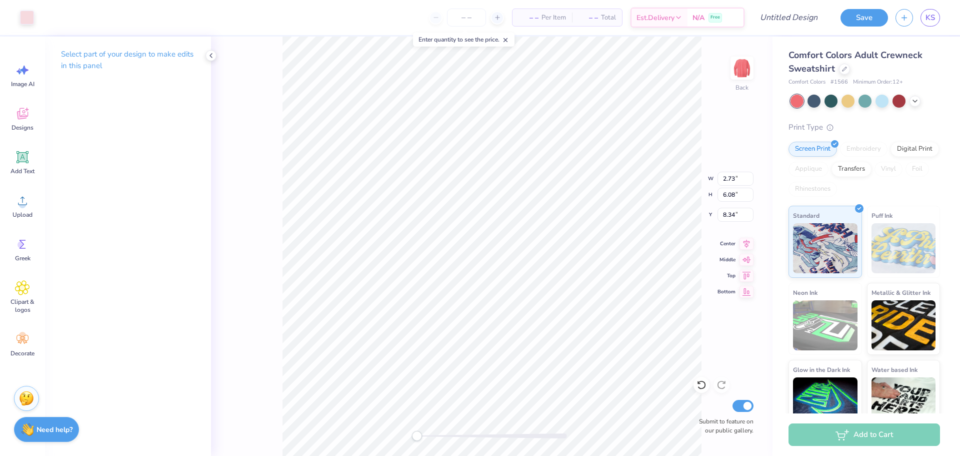
type input "2.98"
type input "4.33"
type input "6.60"
click at [32, 20] on div at bounding box center [27, 17] width 14 height 14
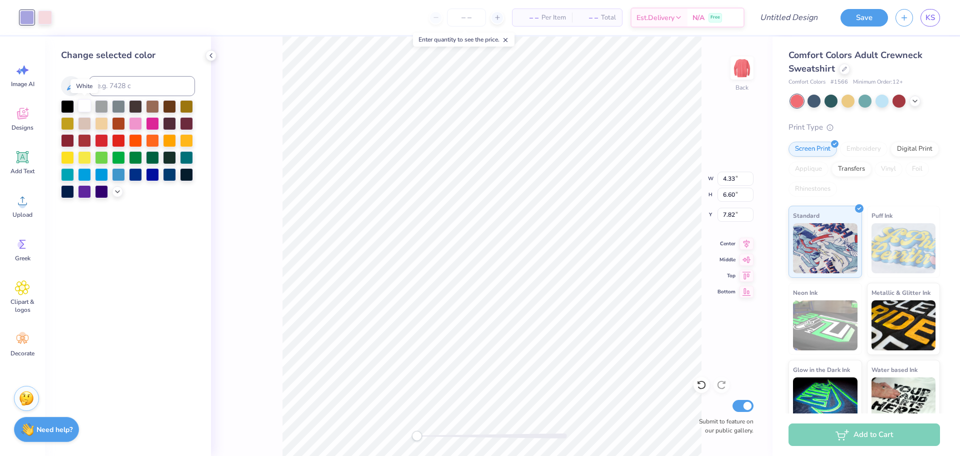
click at [89, 102] on div at bounding box center [84, 105] width 13 height 13
type input "8.15"
type input "11.72"
type input "2.84"
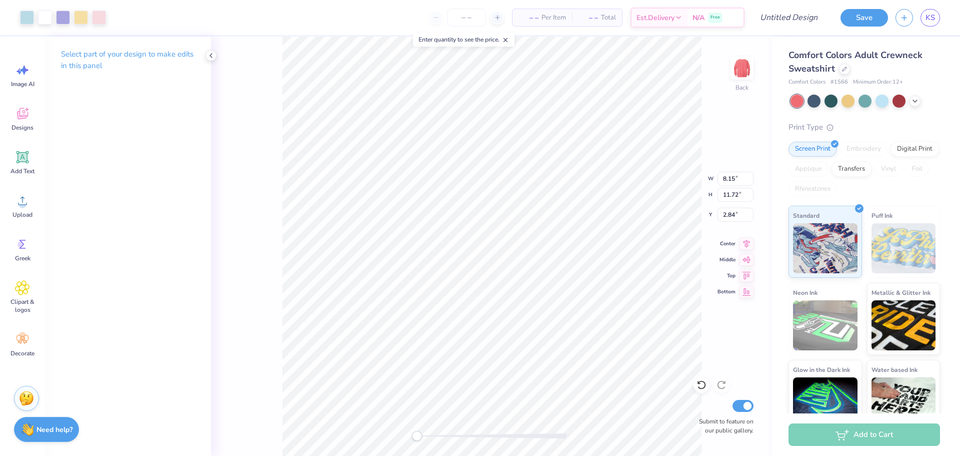
click at [35, 16] on div at bounding box center [63, 18] width 86 height 14
click at [27, 16] on div at bounding box center [27, 17] width 14 height 14
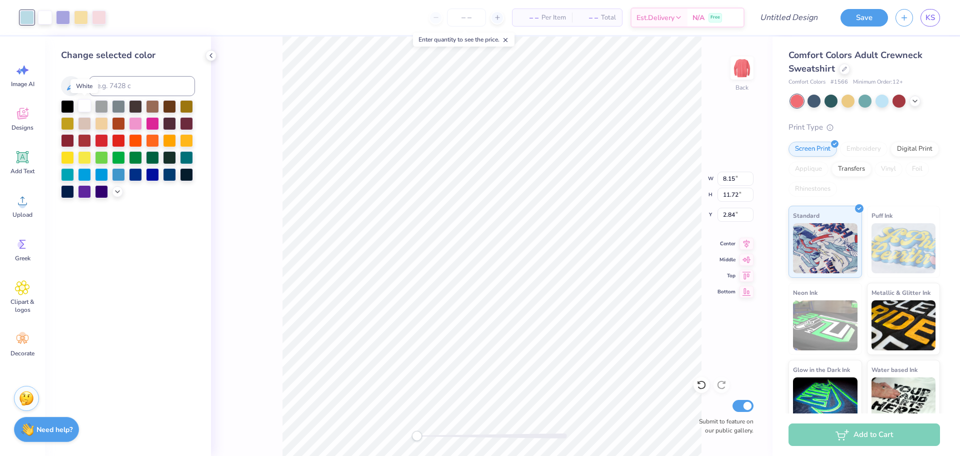
click at [89, 103] on div at bounding box center [84, 105] width 13 height 13
click at [51, 19] on div at bounding box center [45, 17] width 14 height 14
click at [85, 109] on div at bounding box center [84, 106] width 13 height 13
click at [47, 16] on div at bounding box center [45, 17] width 14 height 14
click at [81, 104] on div at bounding box center [84, 105] width 13 height 13
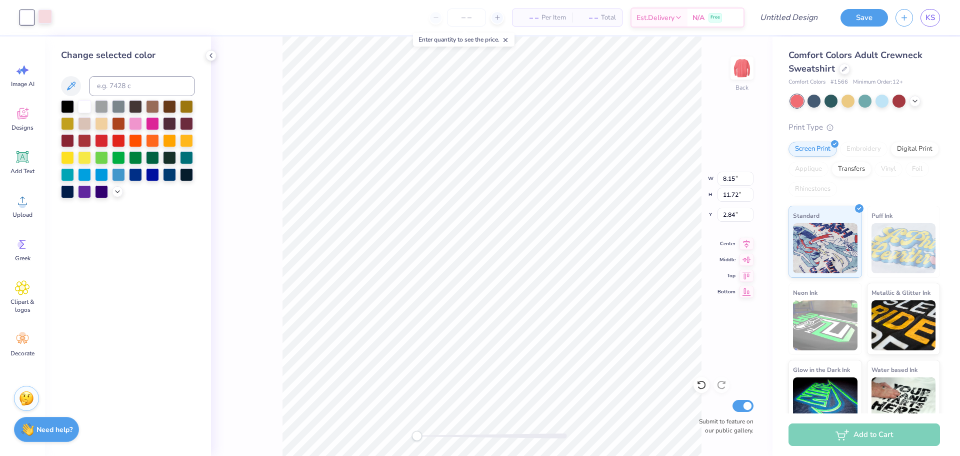
click at [46, 17] on div at bounding box center [45, 17] width 14 height 14
click at [82, 108] on div at bounding box center [84, 105] width 13 height 13
click at [191, 235] on div "Change selected color" at bounding box center [128, 246] width 166 height 419
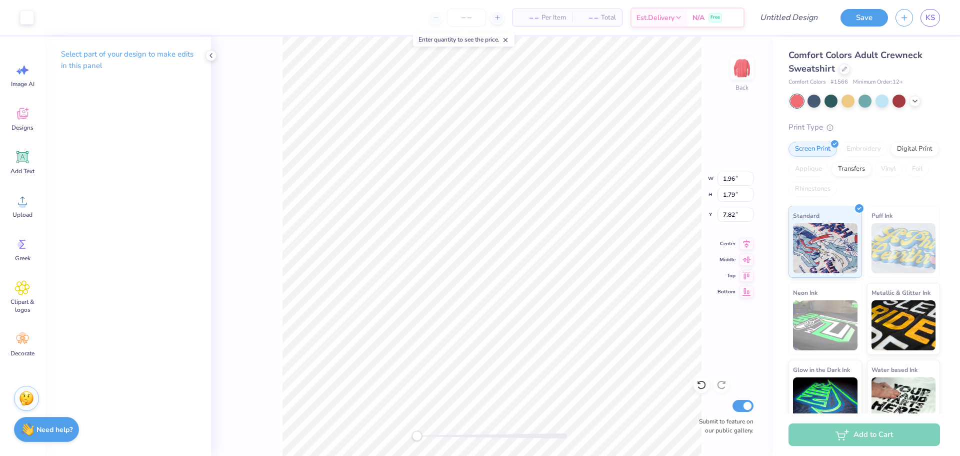
type input "1.77"
type input "6.10"
type input "8.46"
type input "7.79"
type input "8.87"
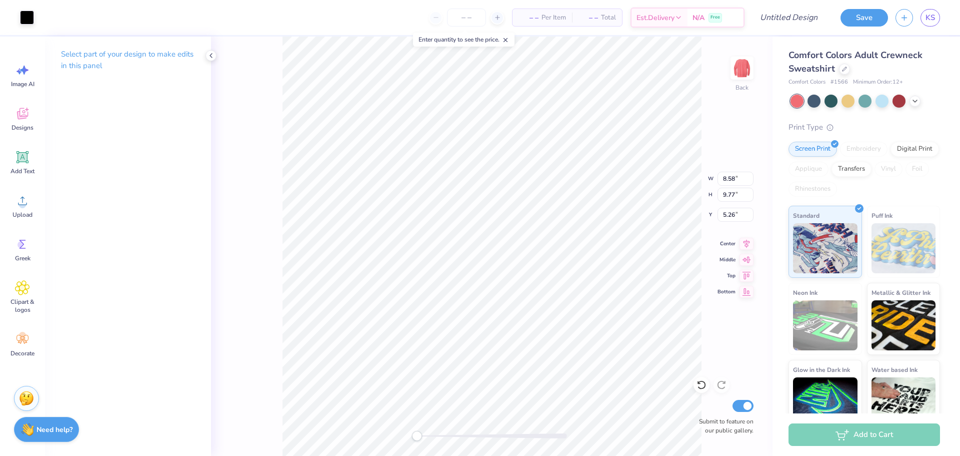
type input "6.16"
click at [705, 384] on icon at bounding box center [701, 385] width 9 height 9
type input "8.58"
type input "9.77"
type input "5.26"
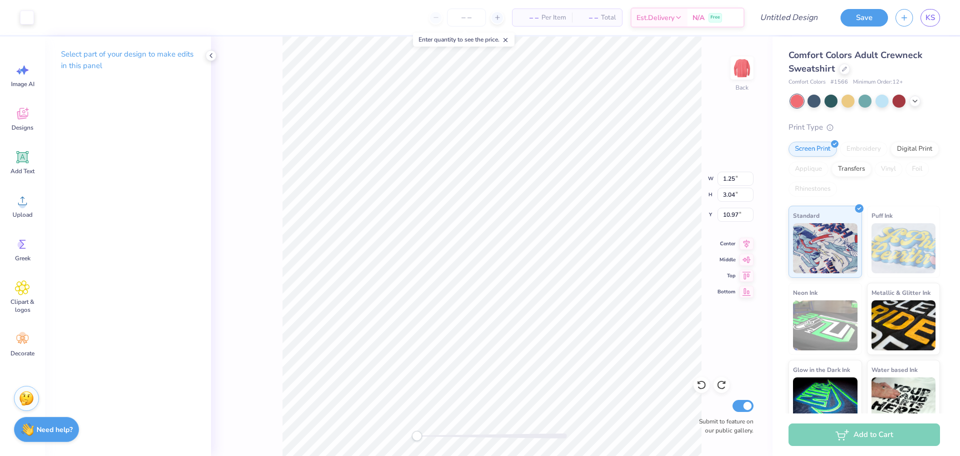
type input "8.58"
type input "9.77"
type input "5.26"
type input "8.49"
type input "9.67"
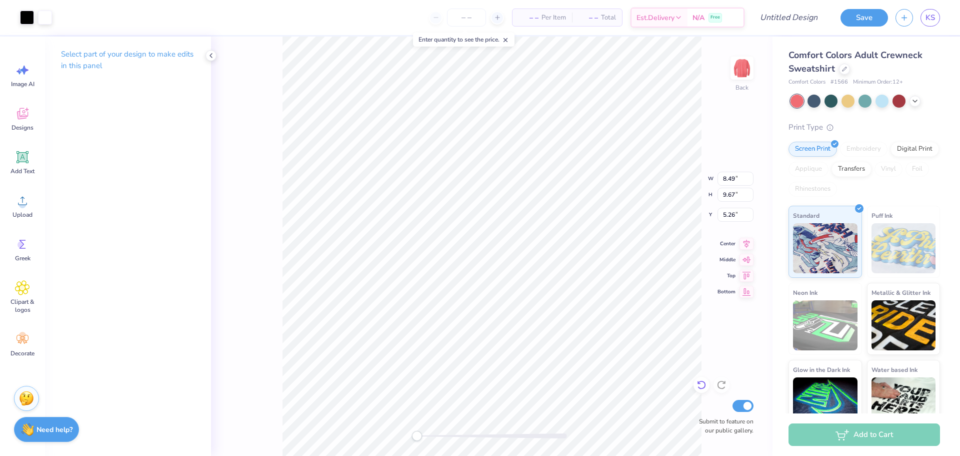
click at [703, 387] on icon at bounding box center [702, 385] width 10 height 10
type input "8.58"
type input "9.77"
click at [703, 387] on icon at bounding box center [702, 385] width 10 height 10
click at [721, 387] on icon at bounding box center [722, 385] width 10 height 10
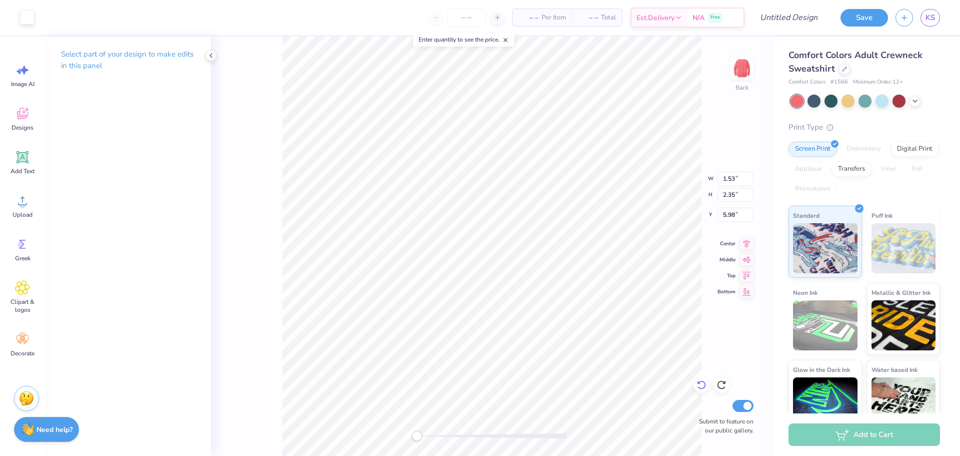
type input "1.59"
type input "3.18"
type input "2.84"
type input "1.16"
type input "2.04"
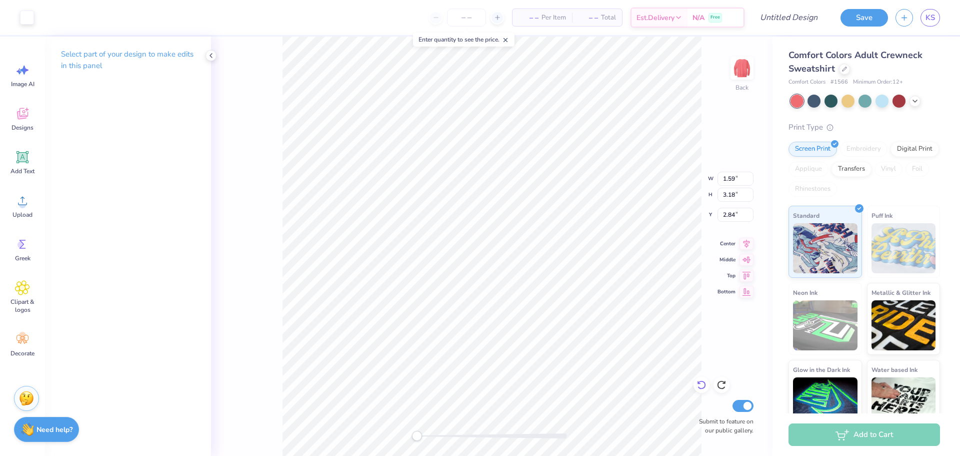
type input "3.17"
type input "1.59"
type input "3.18"
type input "2.84"
type input "2.79"
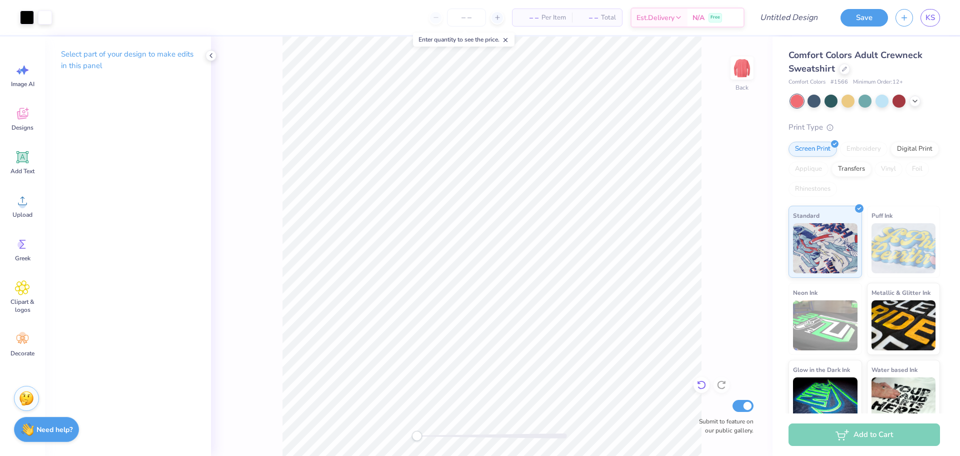
click at [701, 381] on icon at bounding box center [701, 385] width 9 height 9
click at [702, 382] on icon at bounding box center [701, 385] width 9 height 9
type input "4.26"
type input "3.64"
type input "5.43"
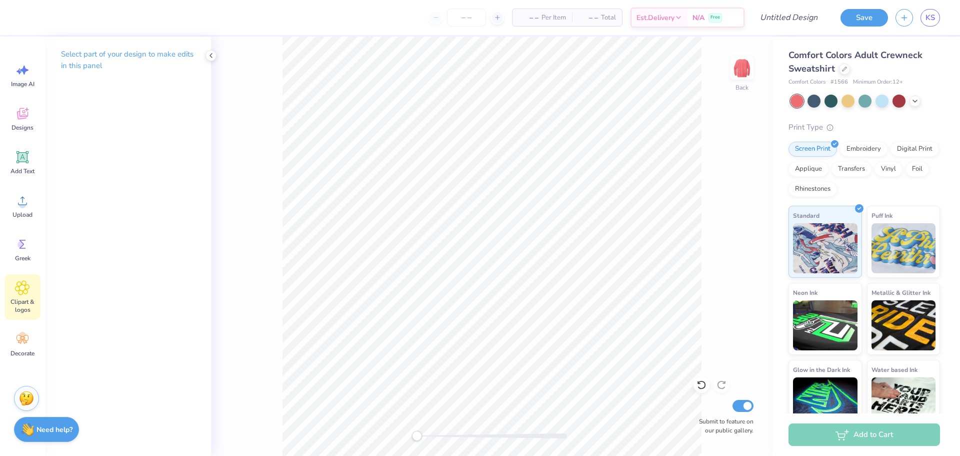
click at [24, 297] on div "Clipart & logos" at bounding box center [23, 297] width 36 height 46
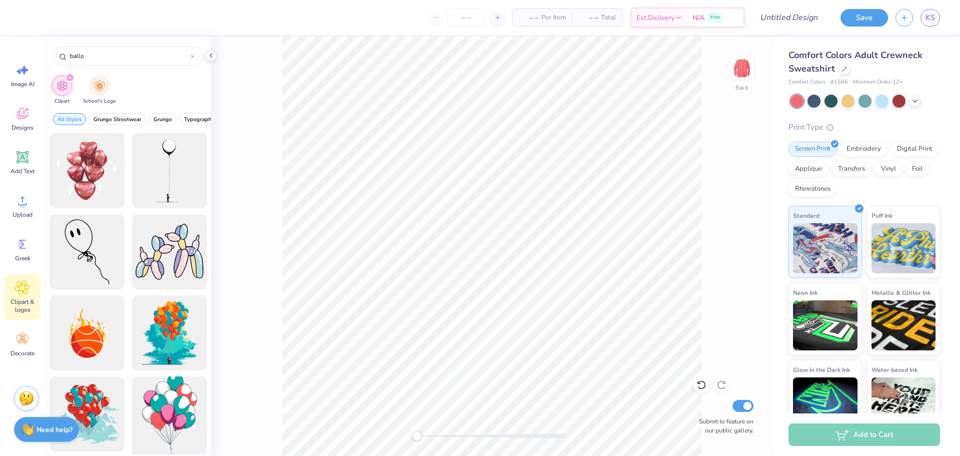
click at [185, 418] on div at bounding box center [169, 414] width 83 height 83
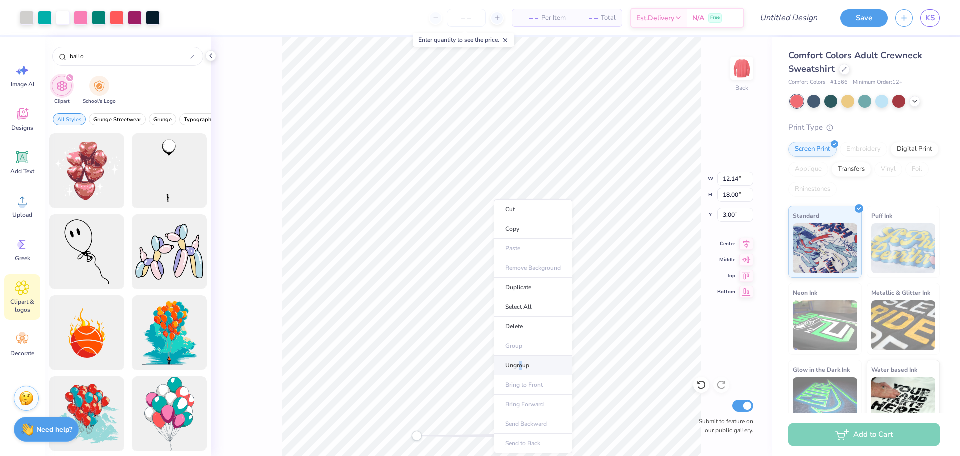
click at [521, 364] on li "Ungroup" at bounding box center [533, 366] width 79 height 20
type input "11.99"
type input "12.43"
type input "3.55"
type input "10.93"
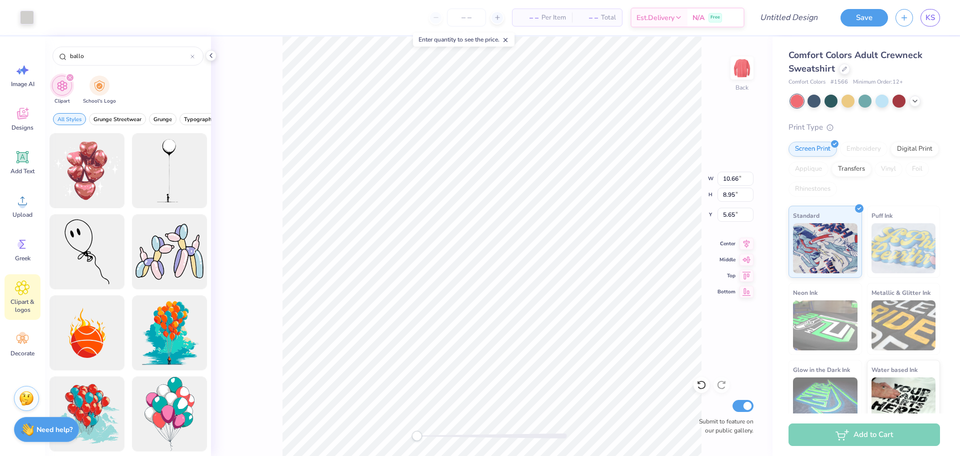
type input "4.76"
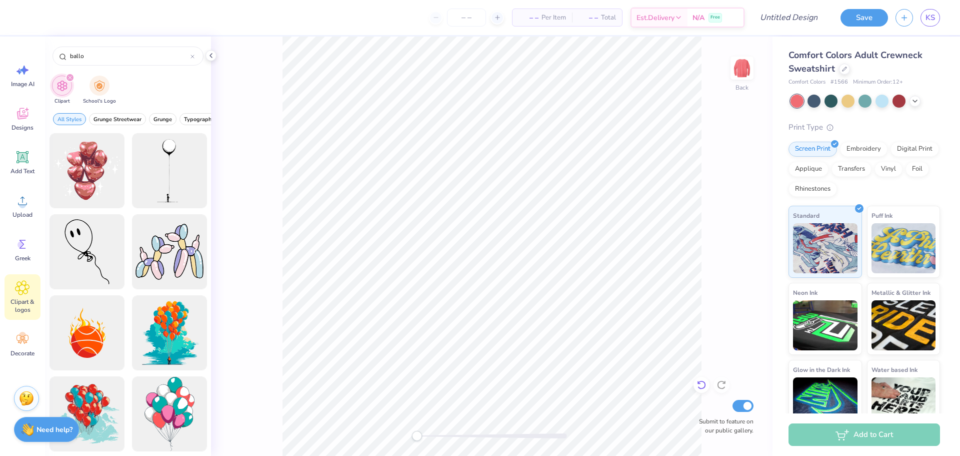
click at [698, 383] on icon at bounding box center [699, 383] width 2 height 2
click at [76, 186] on div at bounding box center [87, 171] width 83 height 83
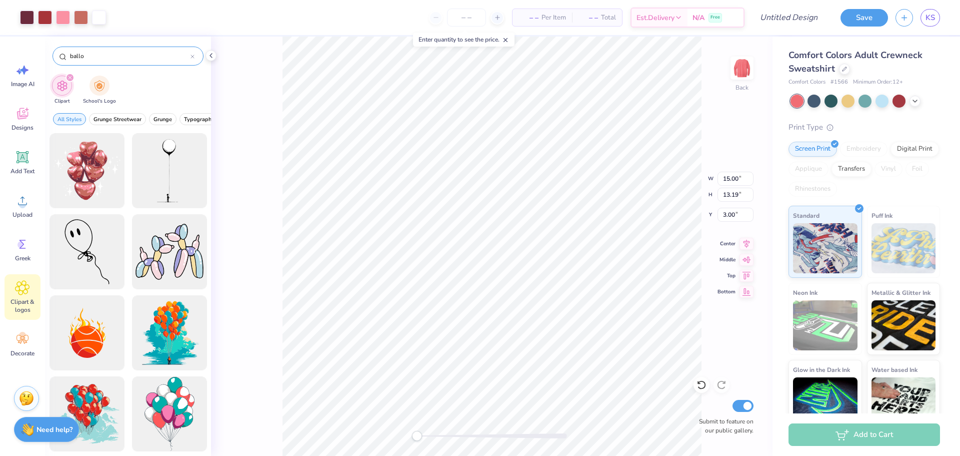
click at [104, 58] on input "ballo" at bounding box center [130, 56] width 122 height 10
drag, startPoint x: 101, startPoint y: 57, endPoint x: 18, endPoint y: 55, distance: 83.0
click at [18, 55] on div "Art colors – – Per Item – – Total Est. Delivery N/A Free Design Title Save KS I…" at bounding box center [480, 228] width 960 height 456
type input "string"
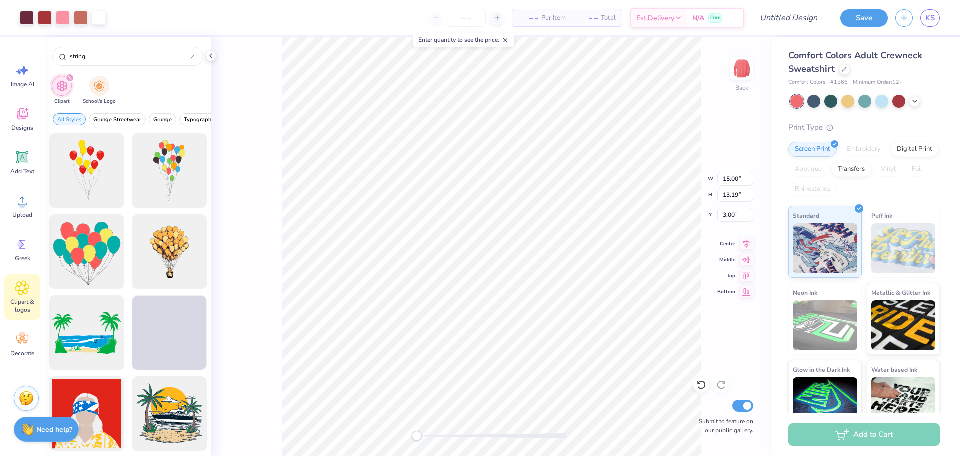
scroll to position [1050, 0]
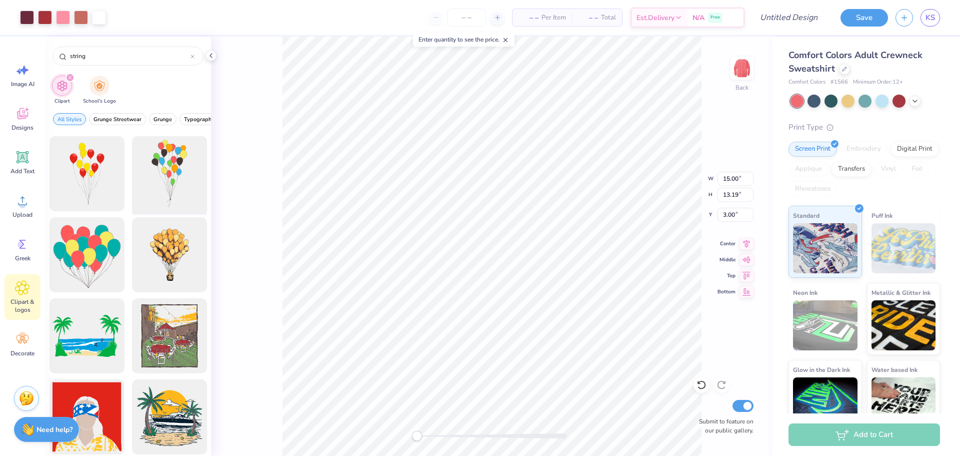
click at [166, 190] on div at bounding box center [169, 174] width 83 height 83
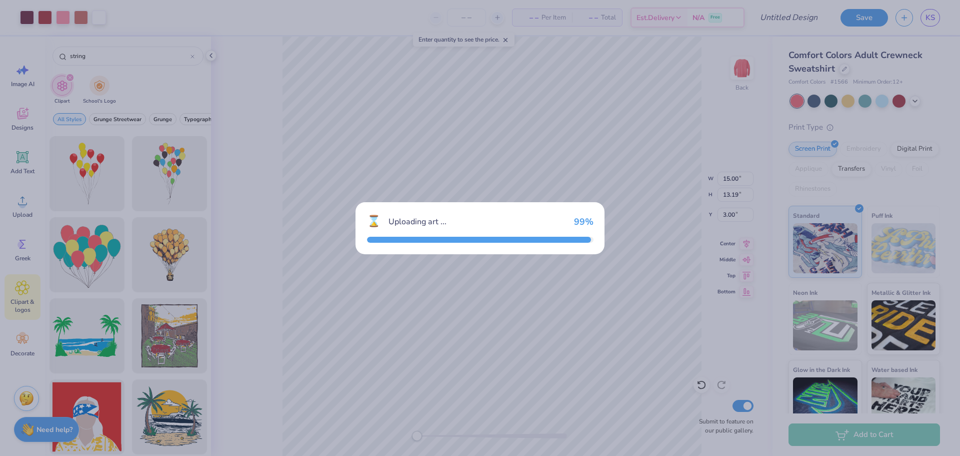
type input "9.41"
type input "18.00"
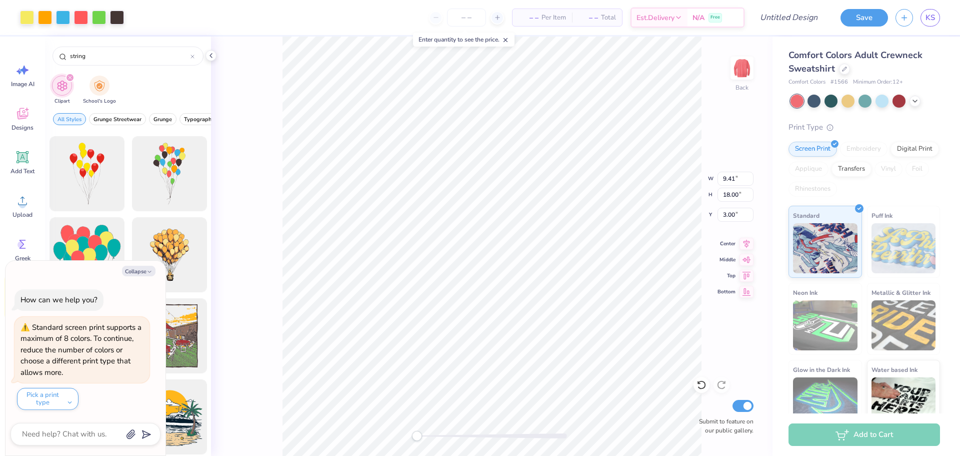
type textarea "x"
type input "15.00"
type input "13.19"
type textarea "x"
type input "9.41"
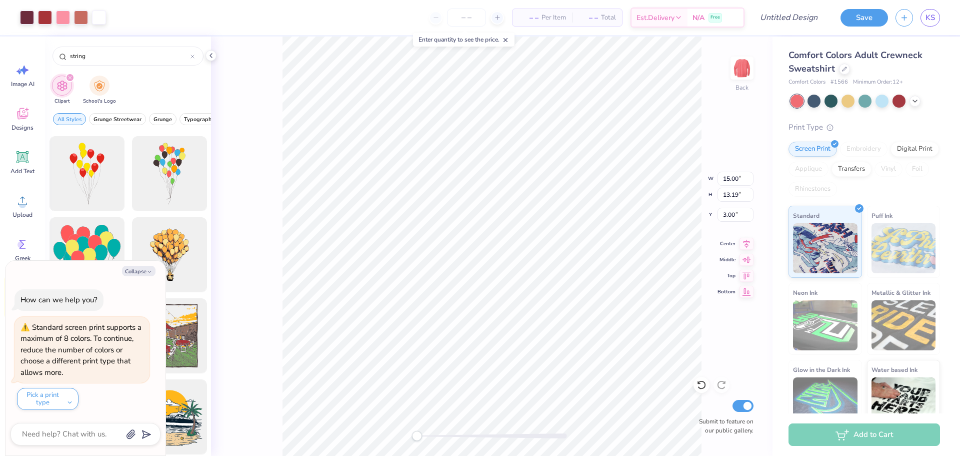
type input "18.00"
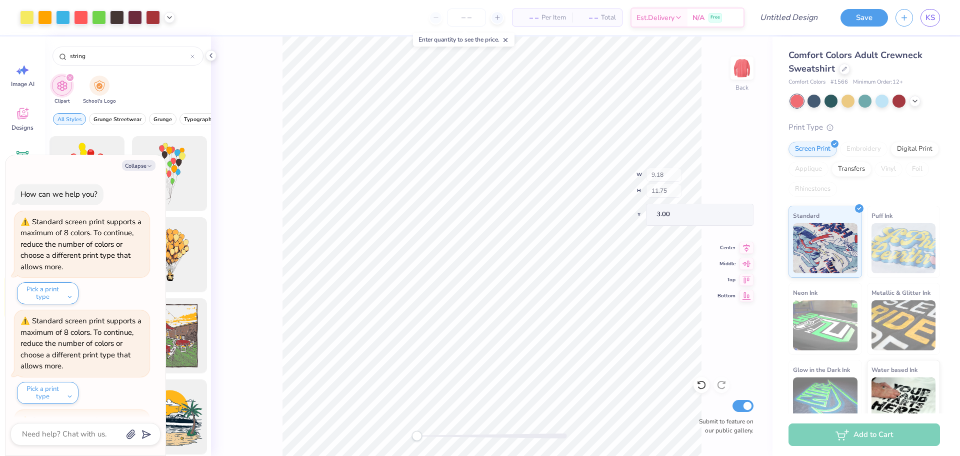
scroll to position [93, 0]
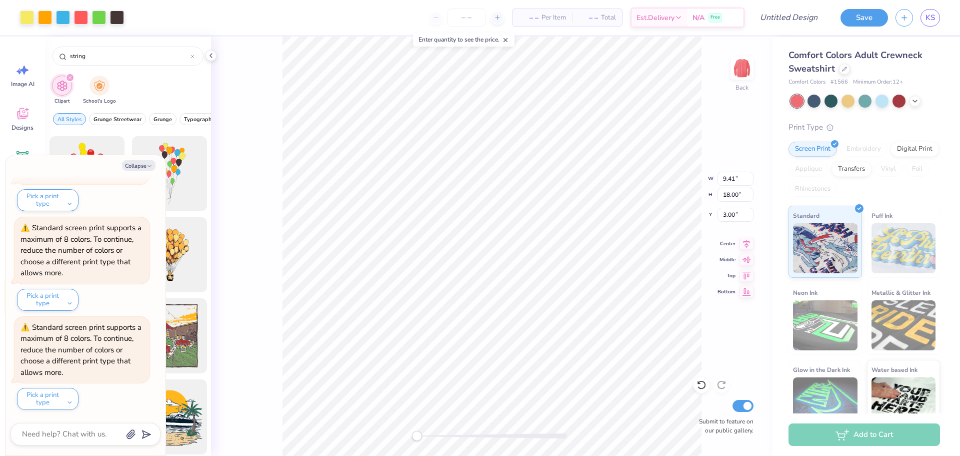
type textarea "x"
type input "8.95"
type input "12.11"
type input "4.08"
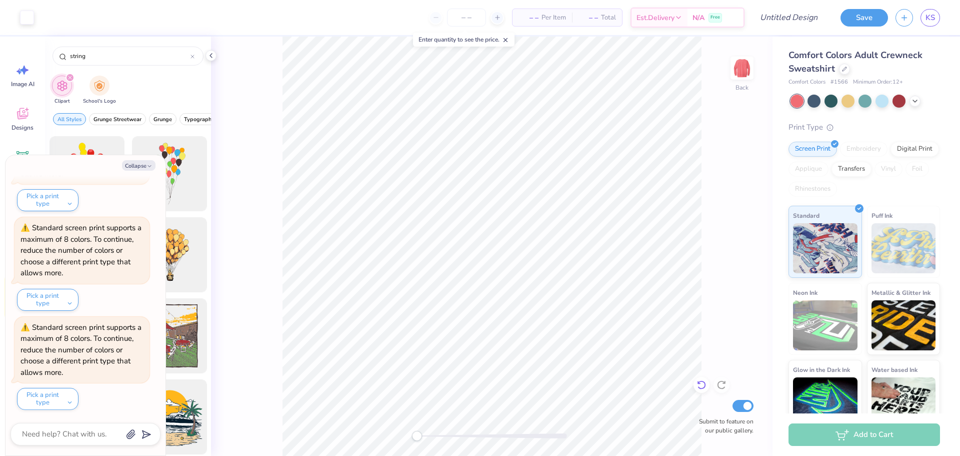
click at [700, 387] on icon at bounding box center [702, 385] width 10 height 10
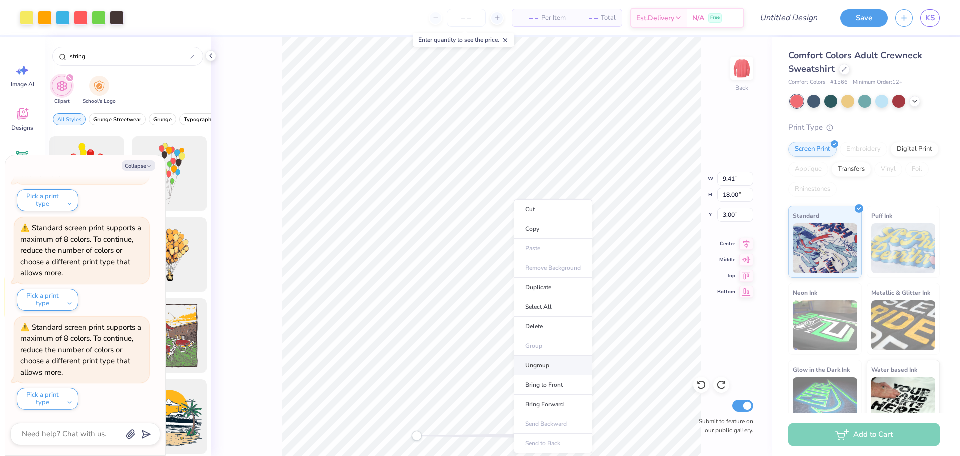
click at [550, 363] on li "Ungroup" at bounding box center [553, 366] width 79 height 20
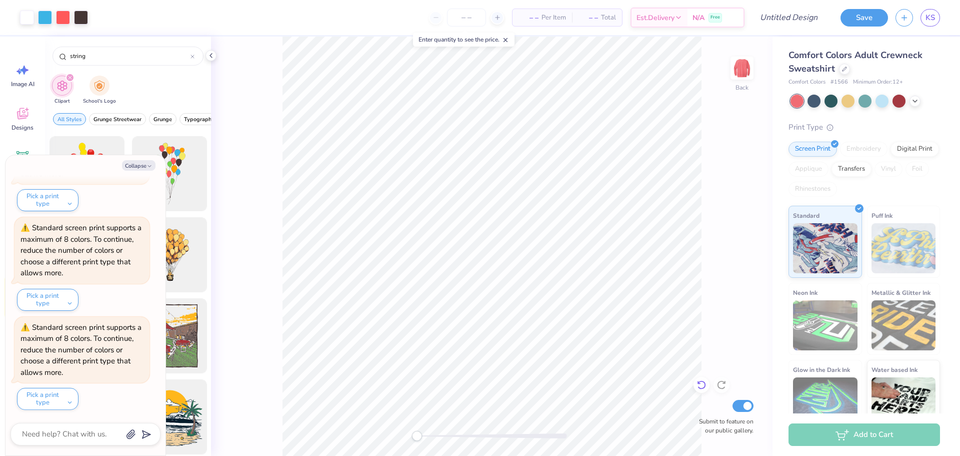
click at [703, 391] on div at bounding box center [702, 385] width 16 height 16
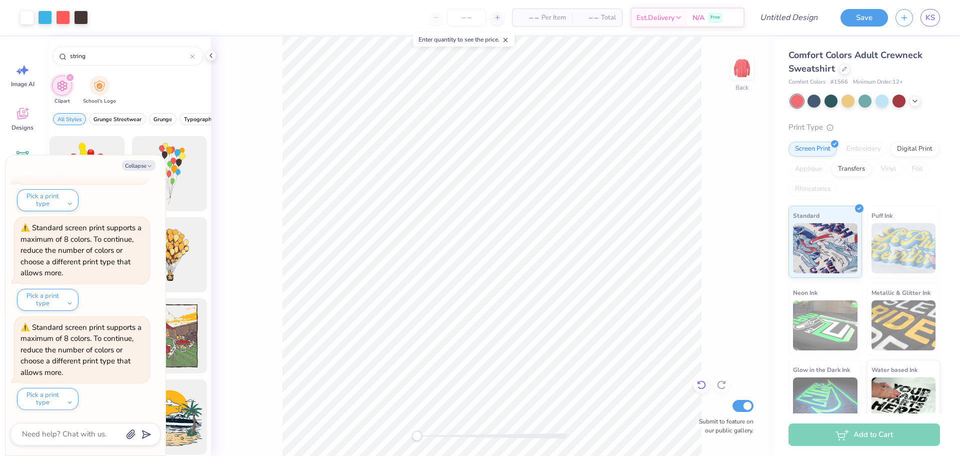
click at [702, 391] on div at bounding box center [702, 385] width 16 height 16
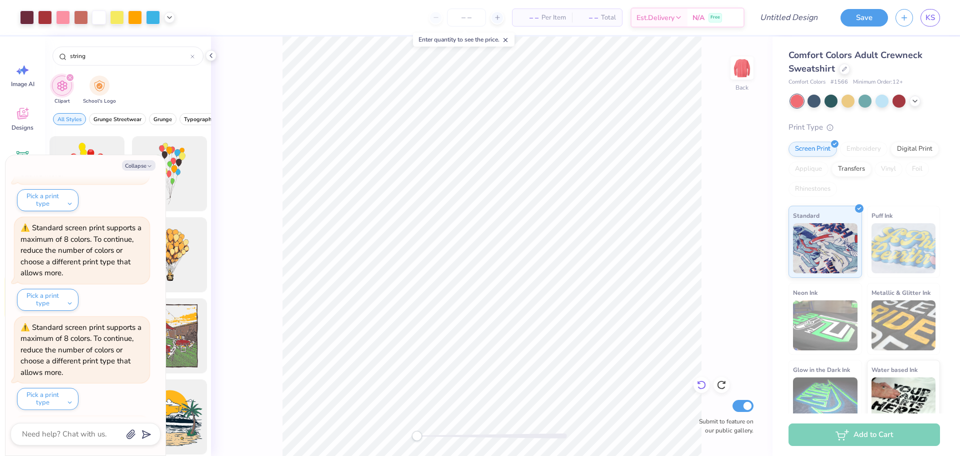
scroll to position [391, 0]
click at [703, 391] on div at bounding box center [702, 385] width 16 height 16
type textarea "x"
type input "15.00"
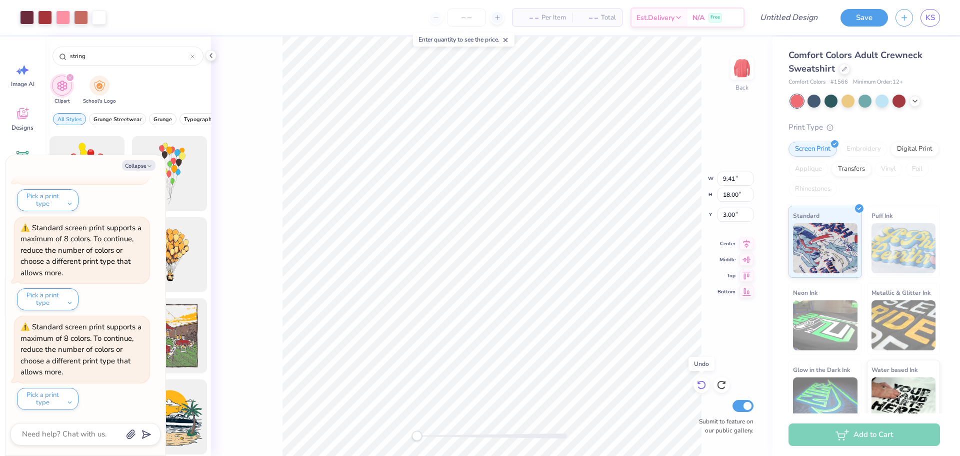
type input "13.19"
click at [703, 391] on div at bounding box center [702, 385] width 16 height 16
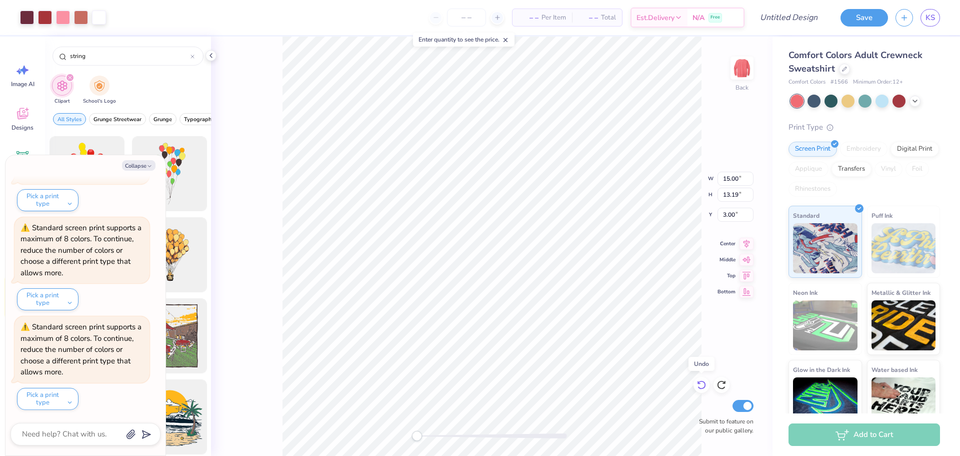
click at [703, 391] on div at bounding box center [702, 385] width 16 height 16
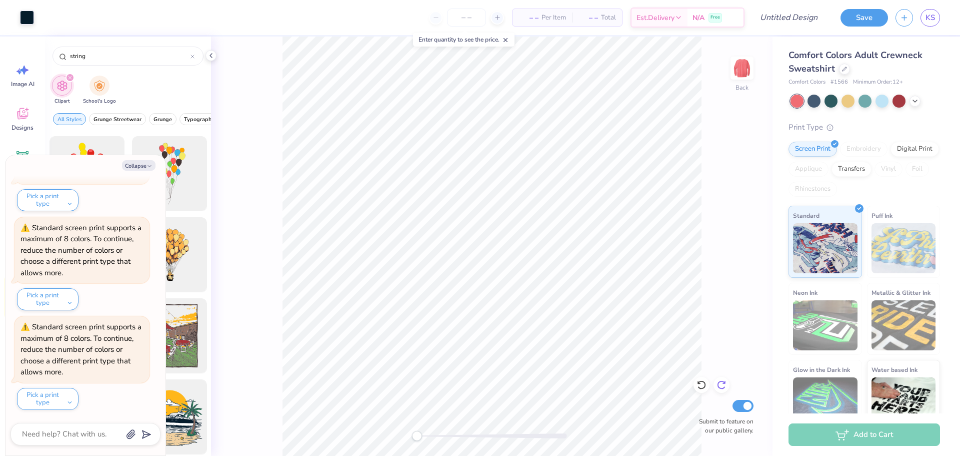
click at [724, 379] on div at bounding box center [722, 385] width 16 height 16
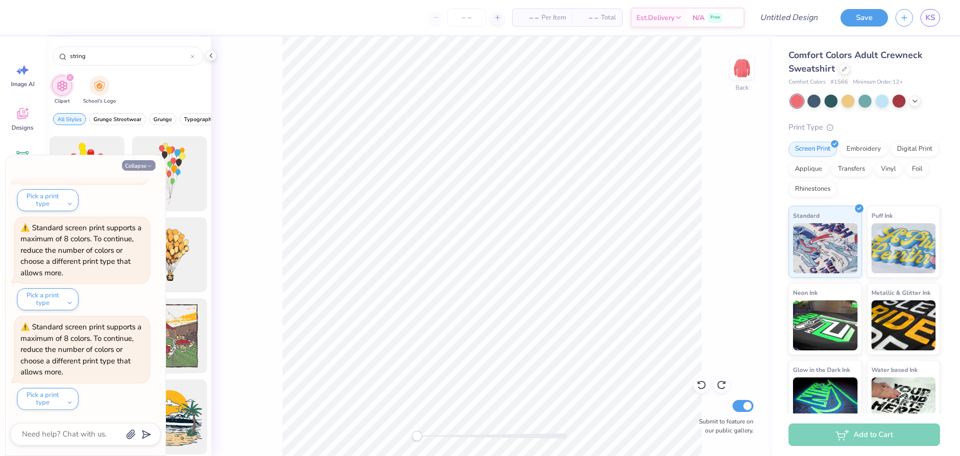
click at [138, 162] on button "Collapse" at bounding box center [139, 165] width 34 height 11
type textarea "x"
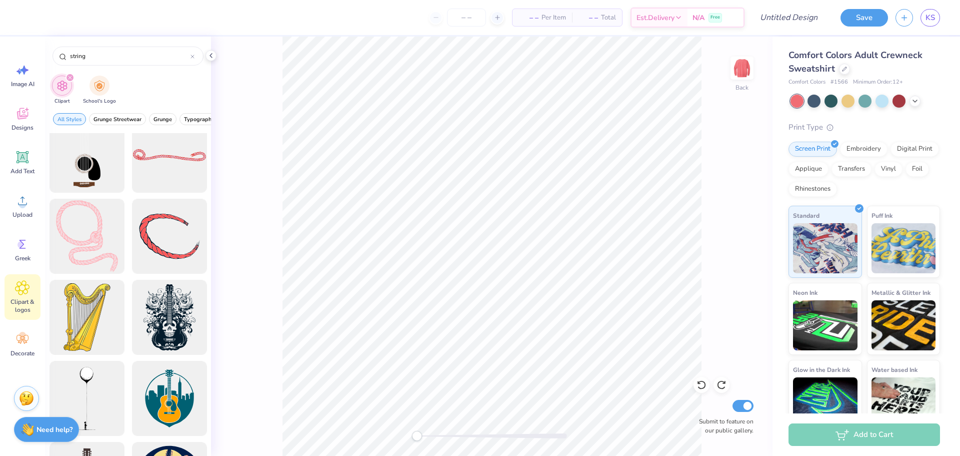
scroll to position [0, 0]
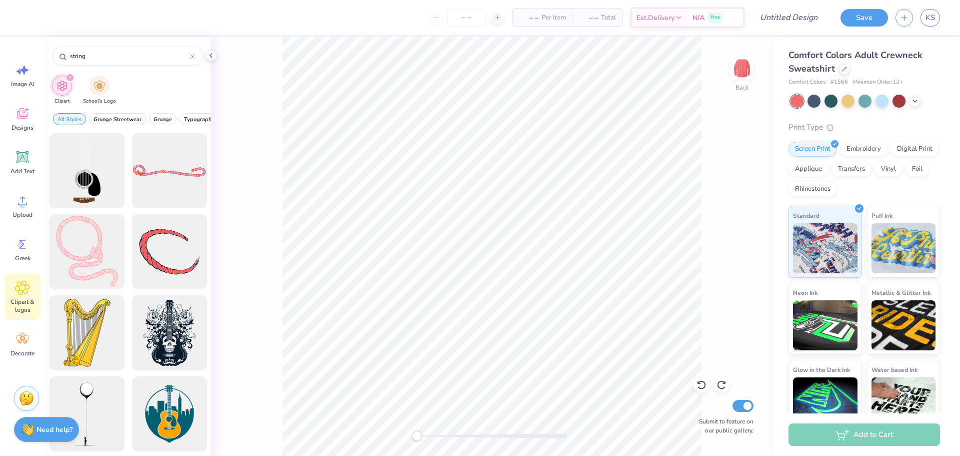
drag, startPoint x: 153, startPoint y: 54, endPoint x: -13, endPoint y: 63, distance: 165.8
click at [0, 63] on html "– – Per Item – – Total Est. Delivery N/A Free Design Title Save KS Image AI Des…" at bounding box center [480, 228] width 960 height 456
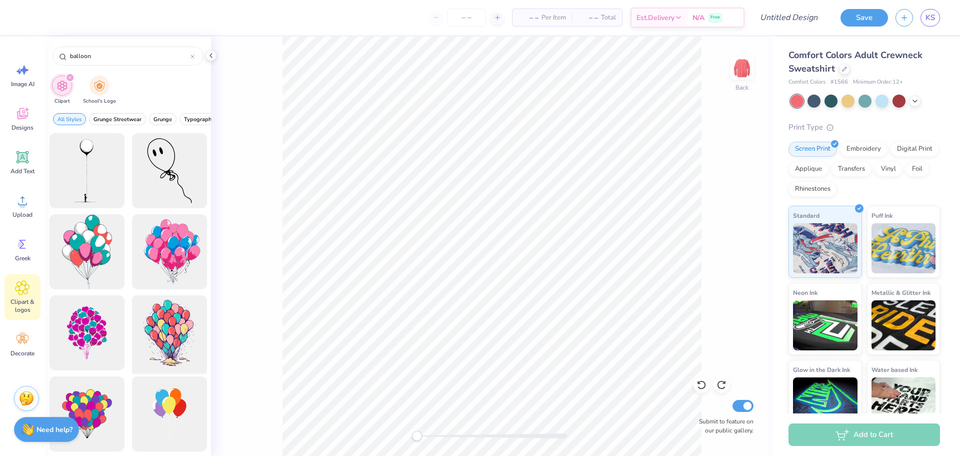
type input "balloon"
click at [184, 333] on div at bounding box center [169, 333] width 83 height 83
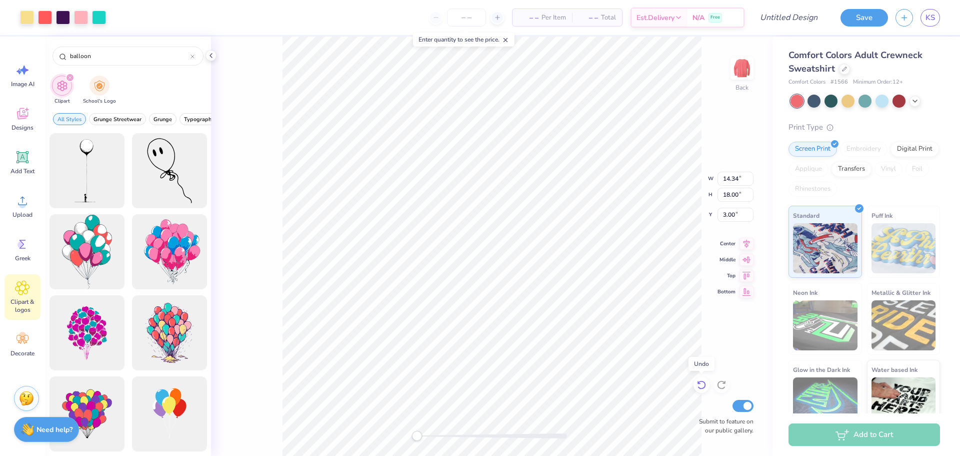
click at [704, 386] on icon at bounding box center [702, 385] width 10 height 10
click at [21, 338] on icon at bounding box center [23, 339] width 12 height 9
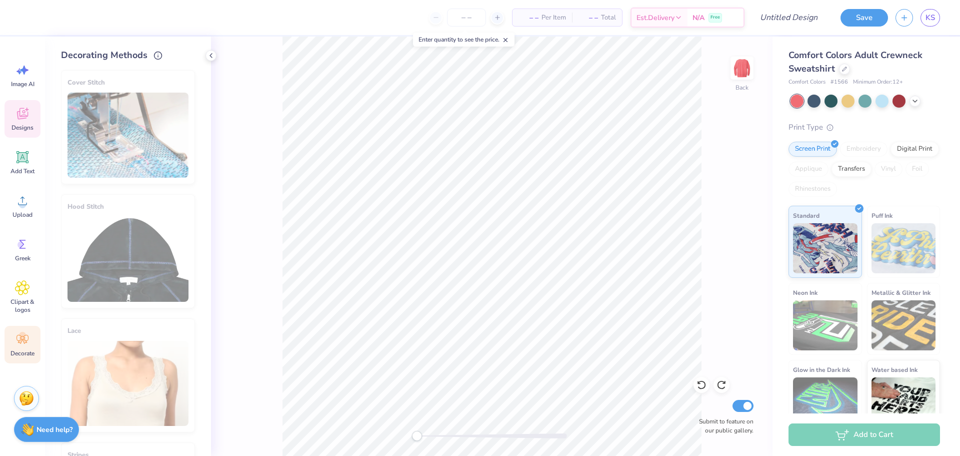
click at [23, 116] on icon at bounding box center [22, 113] width 15 height 15
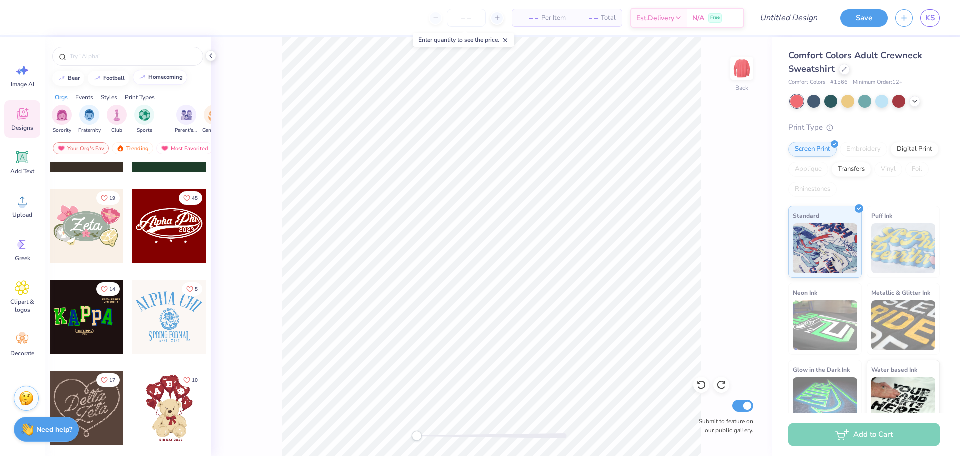
scroll to position [300, 0]
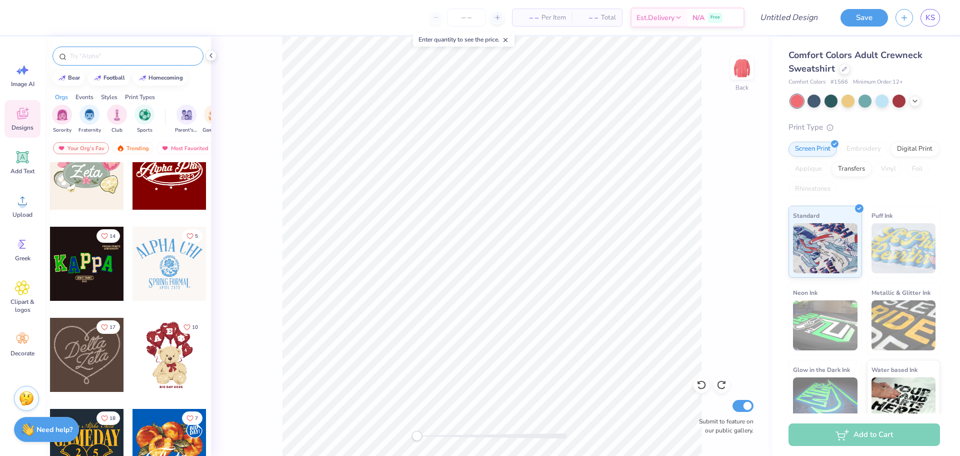
click at [124, 55] on input "text" at bounding box center [133, 56] width 128 height 10
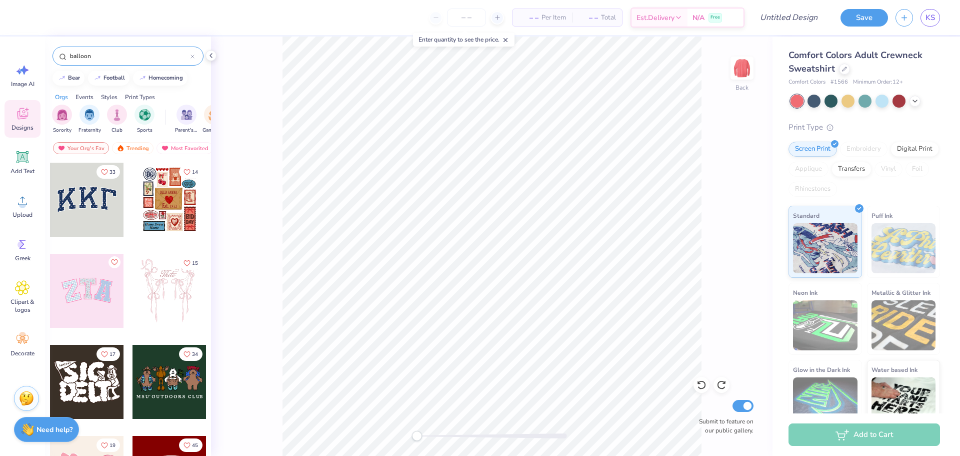
type input "balloon"
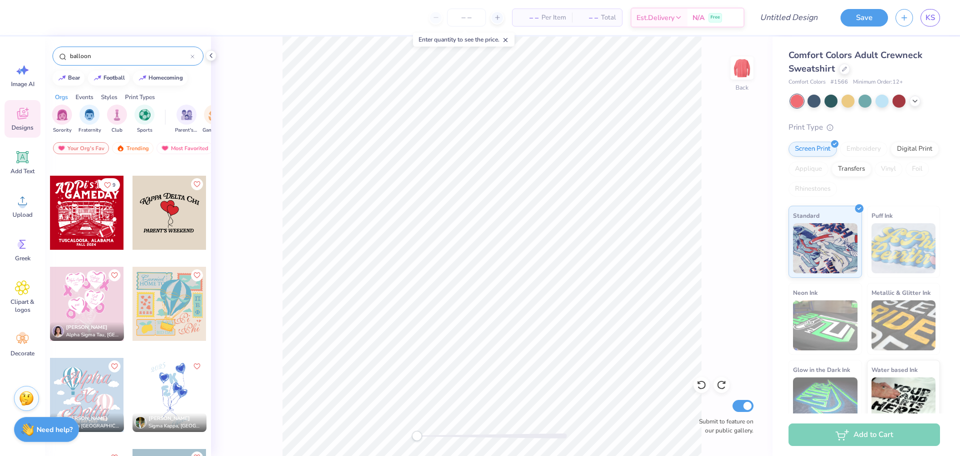
scroll to position [200, 0]
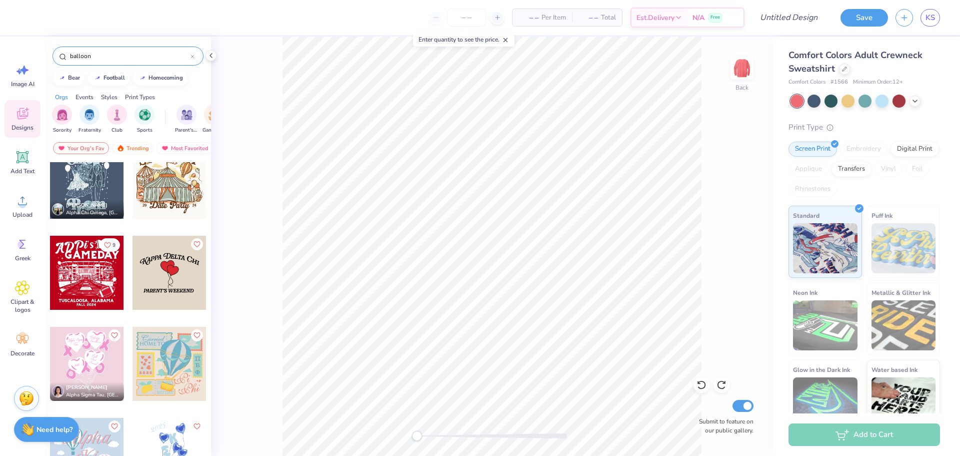
click at [164, 289] on div at bounding box center [170, 273] width 74 height 74
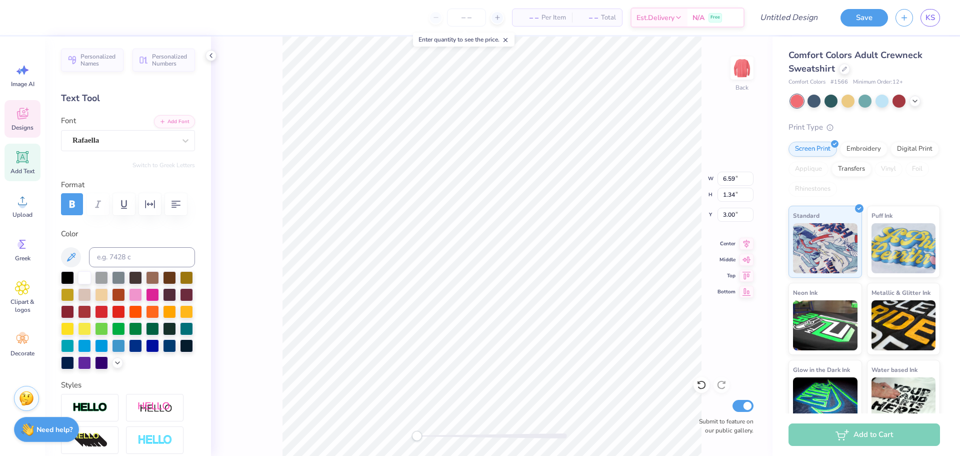
scroll to position [9, 2]
type textarea "anagram Balloons"
type input "5.32"
type input "0.40"
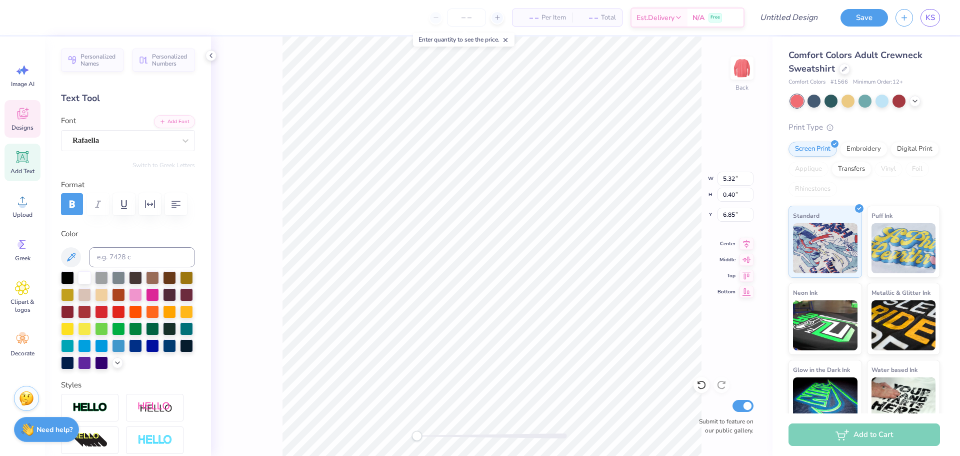
type input "6.85"
click at [705, 386] on icon at bounding box center [702, 385] width 10 height 10
click at [705, 380] on icon at bounding box center [702, 385] width 10 height 10
click at [703, 384] on icon at bounding box center [702, 385] width 10 height 10
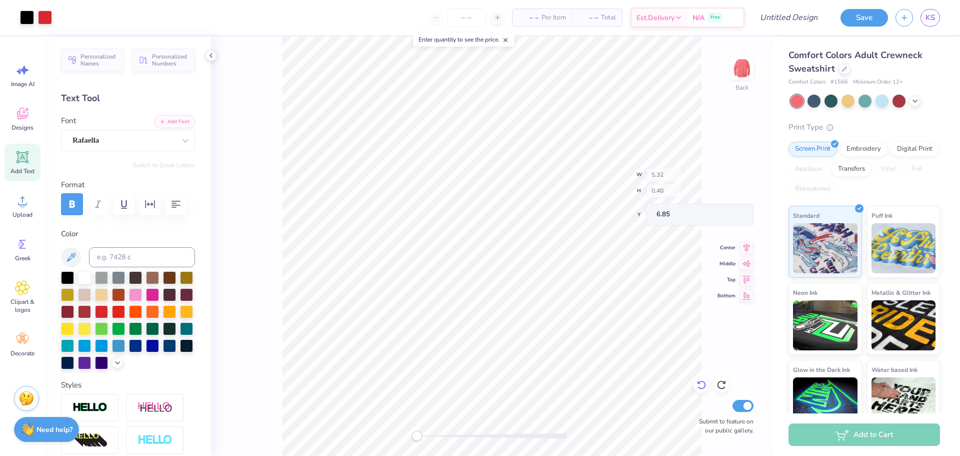
type input "5.57"
type input "0.42"
type input "6.95"
click at [703, 384] on icon at bounding box center [702, 385] width 10 height 10
click at [705, 384] on icon at bounding box center [702, 385] width 10 height 10
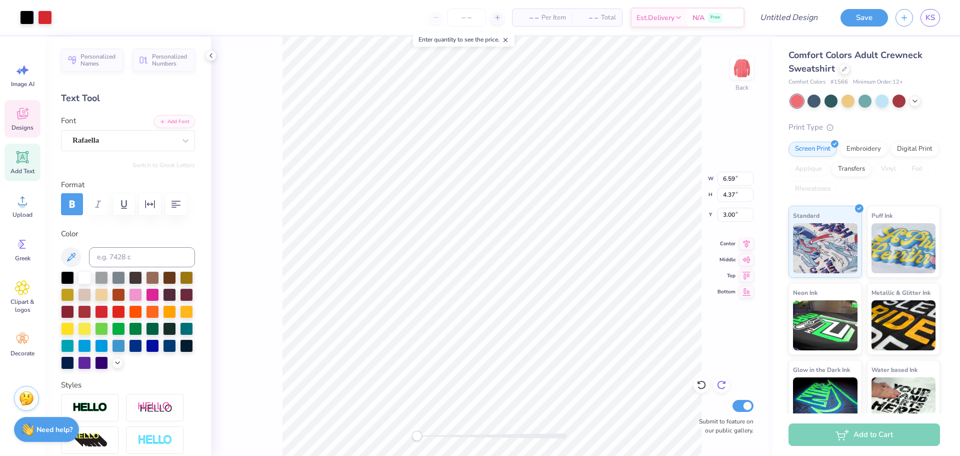
click at [722, 384] on icon at bounding box center [722, 385] width 10 height 10
click at [722, 383] on icon at bounding box center [722, 385] width 10 height 10
click at [704, 386] on icon at bounding box center [702, 385] width 10 height 10
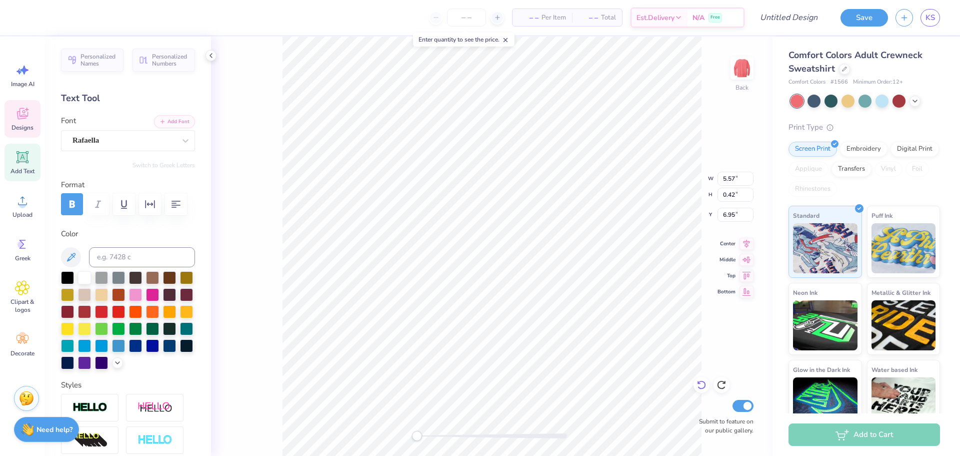
type textarea "p"
type textarea "a"
type input "1.48"
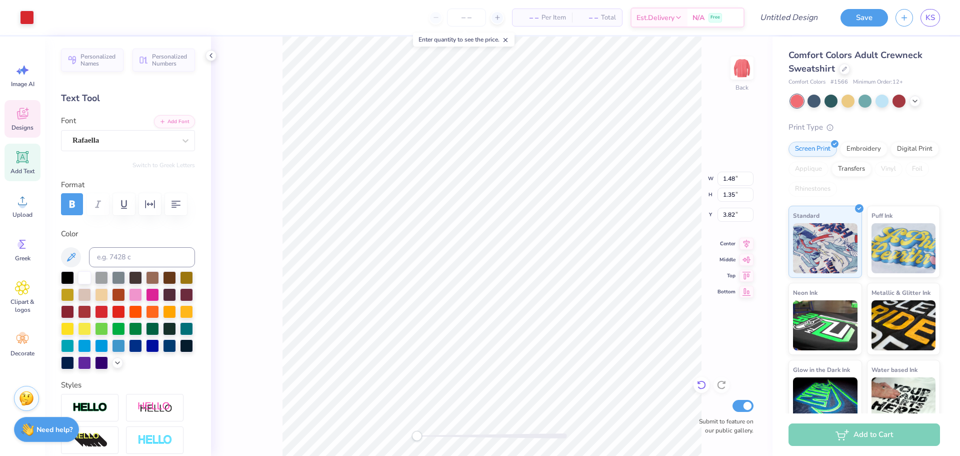
type input "1.35"
type input "3.82"
drag, startPoint x: 418, startPoint y: 437, endPoint x: 457, endPoint y: 432, distance: 39.8
click at [457, 435] on div "Accessibility label" at bounding box center [457, 436] width 10 height 10
click at [537, 455] on html "Art colors – – Per Item – – Total Est. Delivery N/A Free Design Title Save KS I…" at bounding box center [480, 228] width 960 height 456
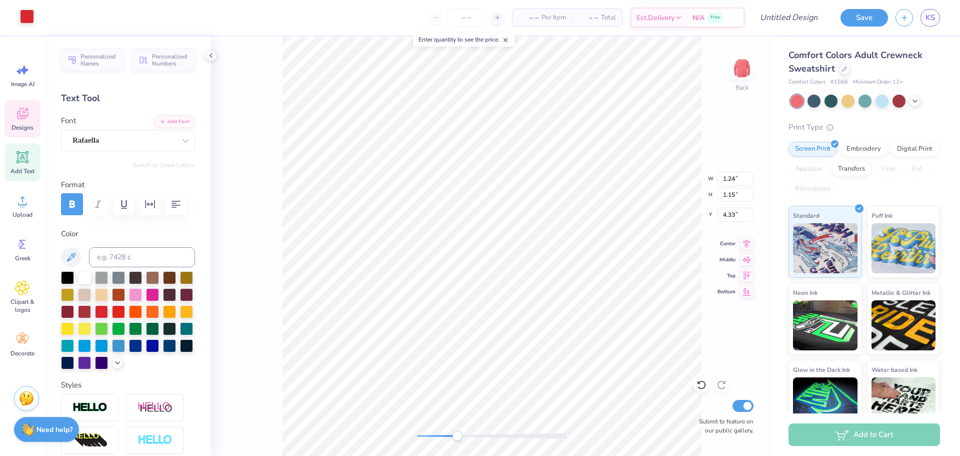
click at [28, 18] on div at bounding box center [27, 17] width 14 height 14
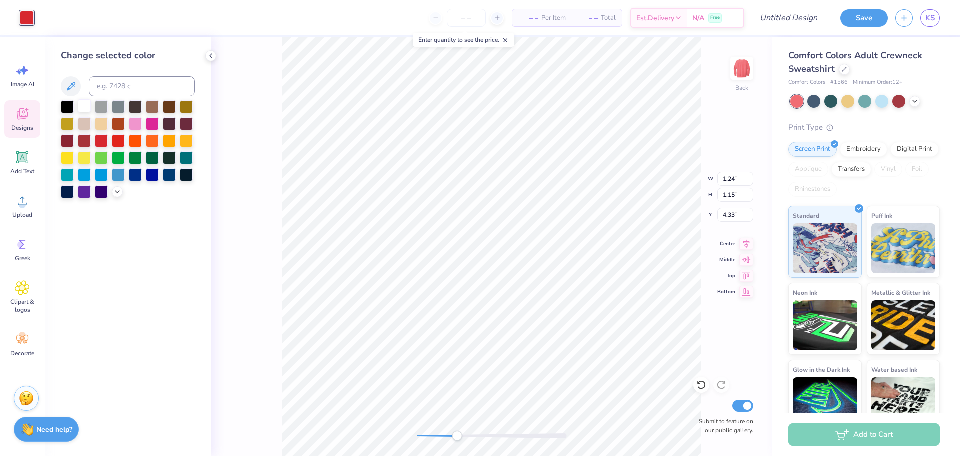
click at [86, 108] on div at bounding box center [84, 105] width 13 height 13
type input "1.48"
type input "1.35"
type input "3.82"
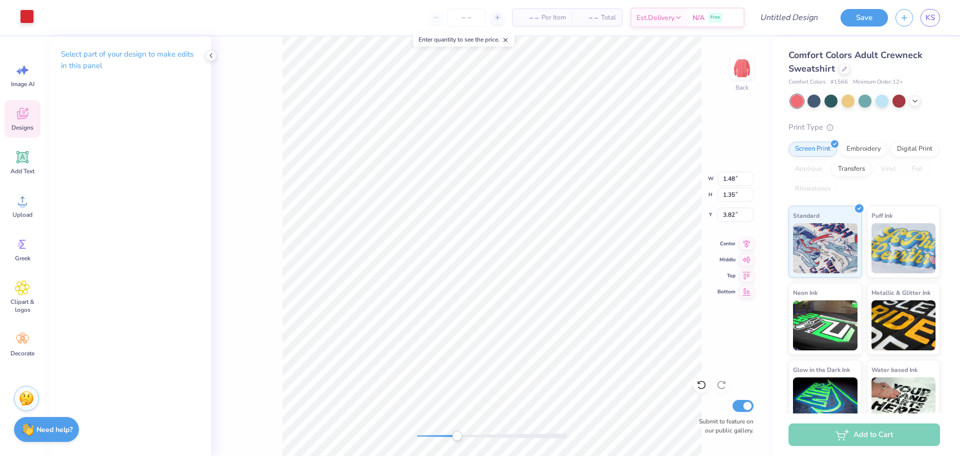
click at [29, 18] on div at bounding box center [27, 17] width 14 height 14
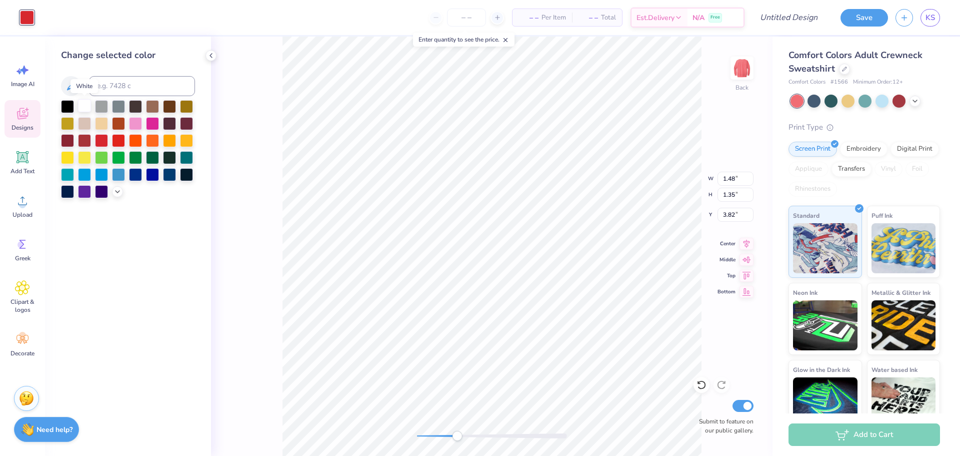
click at [84, 105] on div at bounding box center [84, 105] width 13 height 13
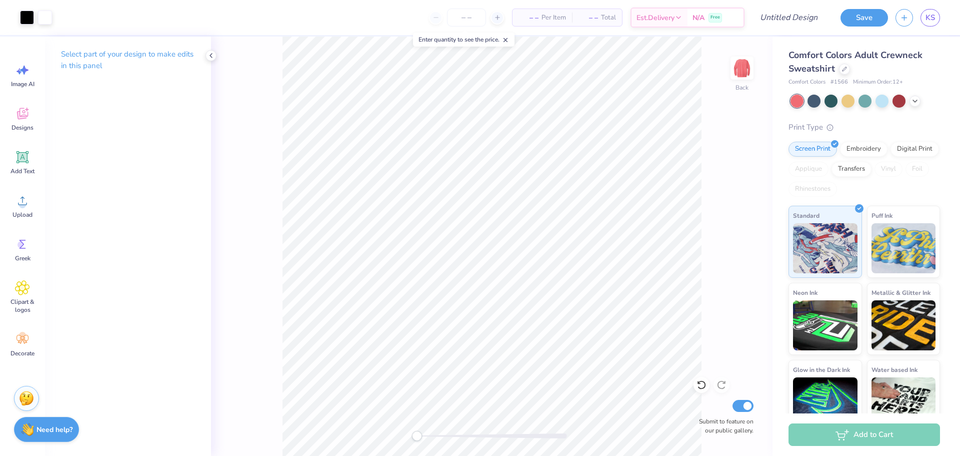
click at [409, 428] on div "Back Submit to feature on our public gallery." at bounding box center [492, 246] width 562 height 419
drag, startPoint x: 420, startPoint y: 435, endPoint x: 441, endPoint y: 434, distance: 21.0
click at [441, 434] on div "Accessibility label" at bounding box center [441, 436] width 10 height 10
click at [355, 431] on div "Back Submit to feature on our public gallery." at bounding box center [492, 246] width 562 height 419
click at [914, 101] on icon at bounding box center [915, 100] width 8 height 8
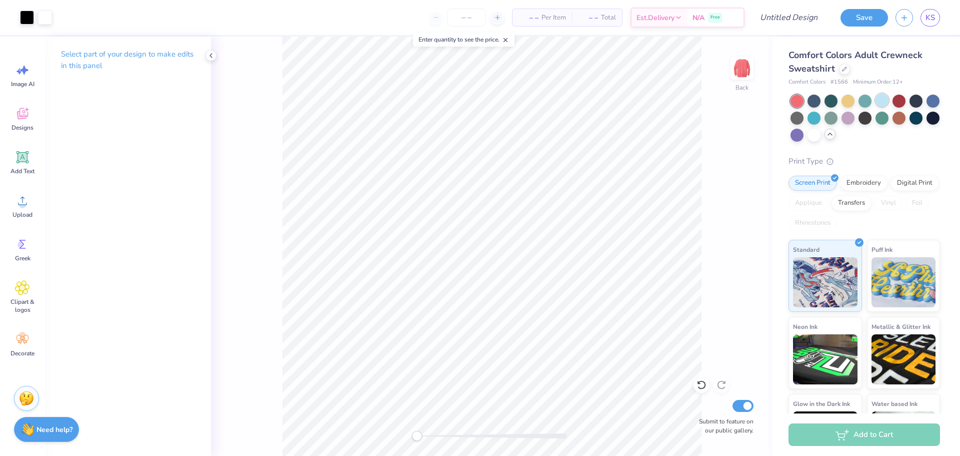
click at [882, 95] on div at bounding box center [882, 100] width 13 height 13
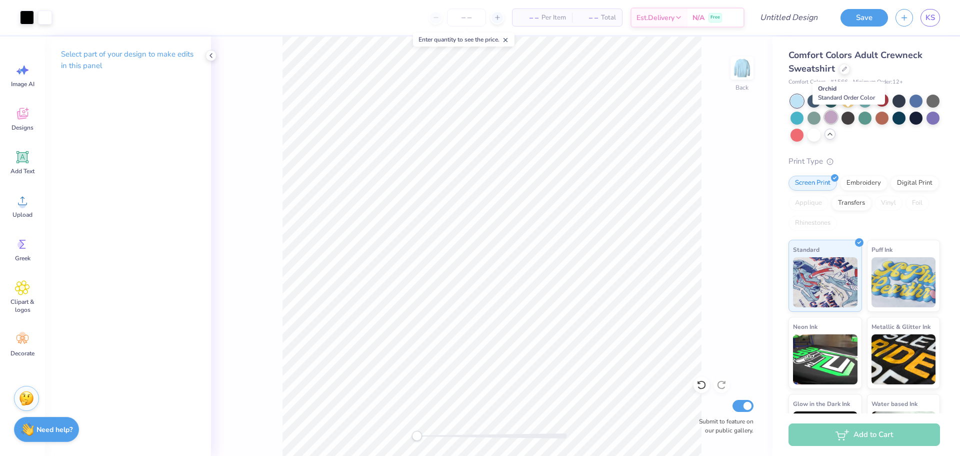
click at [838, 119] on div at bounding box center [831, 117] width 13 height 13
click at [927, 124] on div at bounding box center [933, 117] width 13 height 13
drag, startPoint x: 835, startPoint y: 132, endPoint x: 850, endPoint y: 133, distance: 14.5
click at [804, 132] on div at bounding box center [797, 135] width 13 height 13
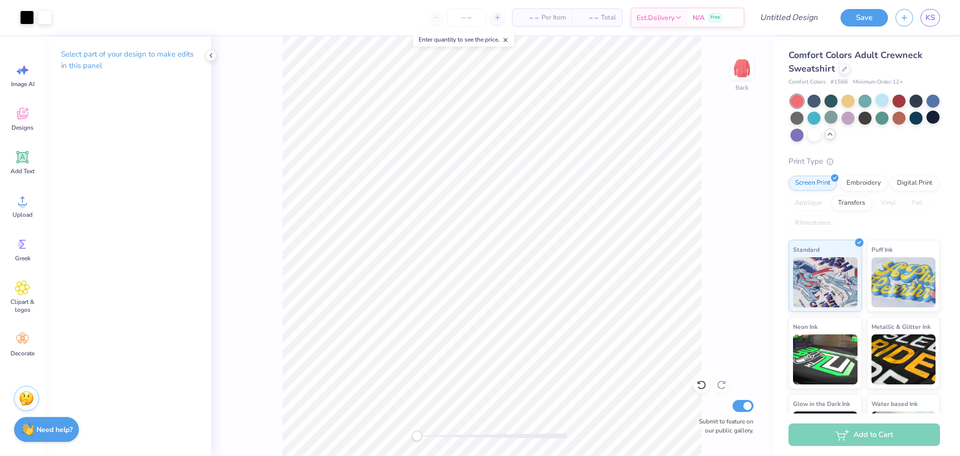
click at [836, 138] on div at bounding box center [830, 134] width 11 height 11
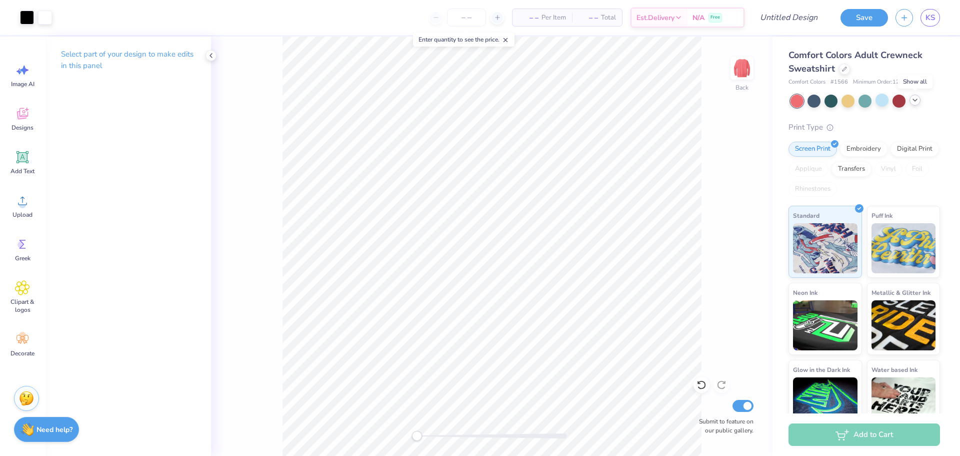
click at [911, 97] on div at bounding box center [915, 100] width 11 height 11
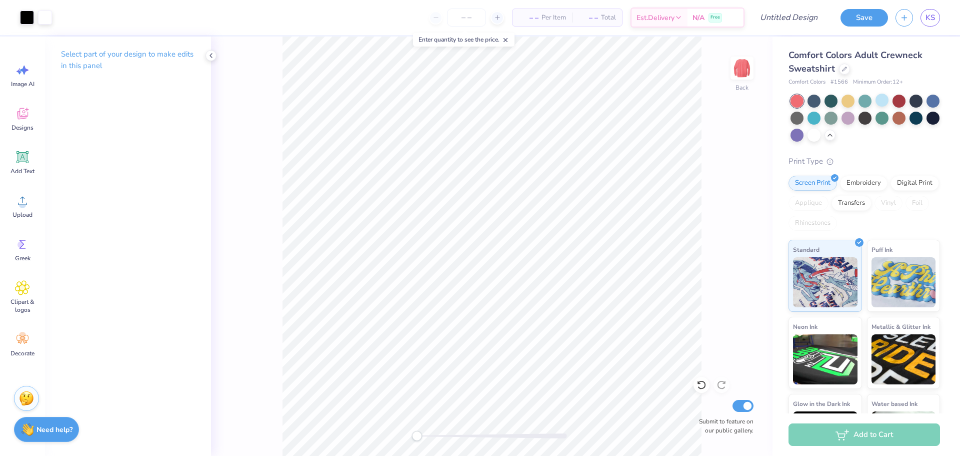
click at [889, 119] on div at bounding box center [882, 118] width 13 height 13
click at [16, 123] on div "Designs" at bounding box center [23, 119] width 36 height 38
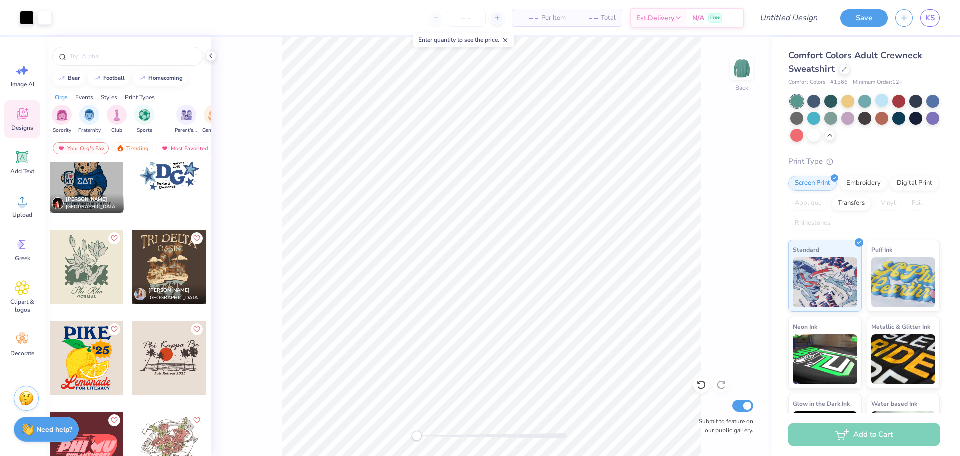
scroll to position [53, 0]
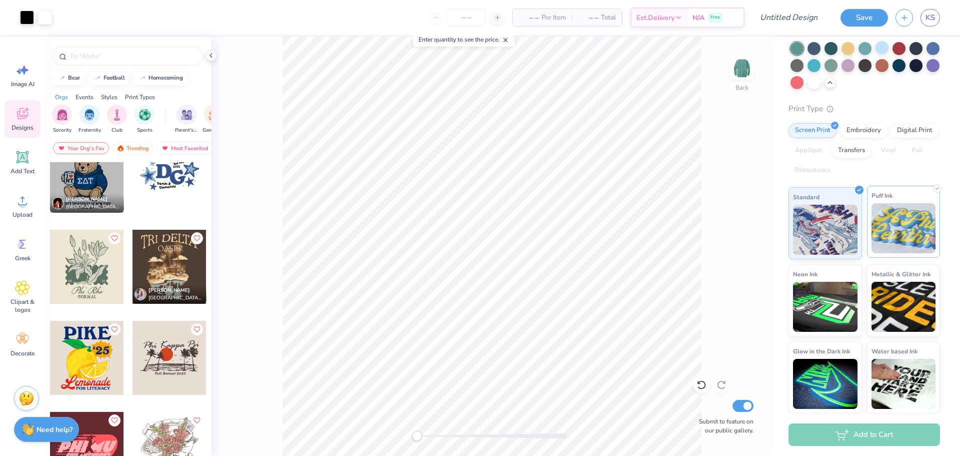
click at [919, 211] on img at bounding box center [904, 228] width 65 height 50
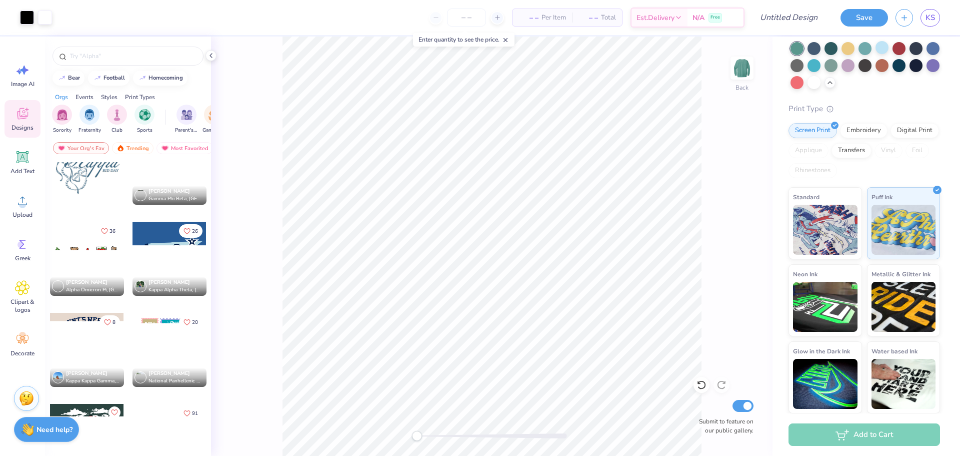
scroll to position [8393, 0]
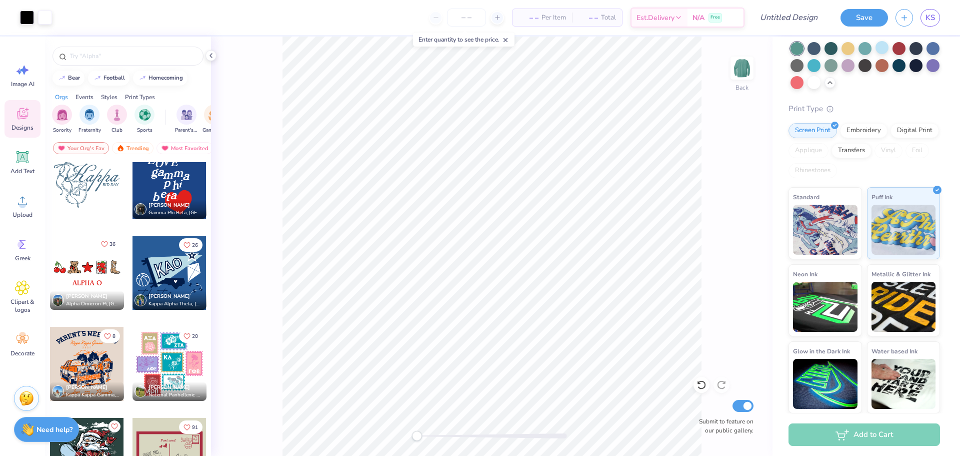
click at [102, 244] on icon "Like" at bounding box center [104, 244] width 7 height 7
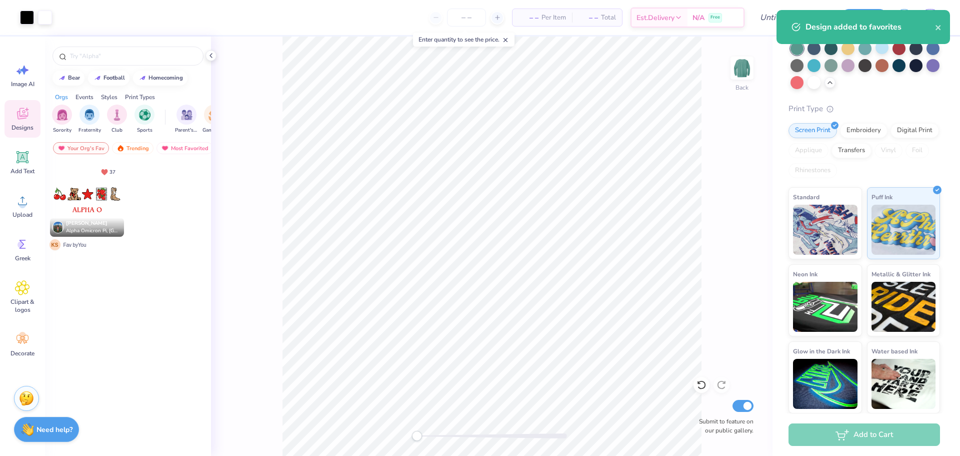
scroll to position [0, 0]
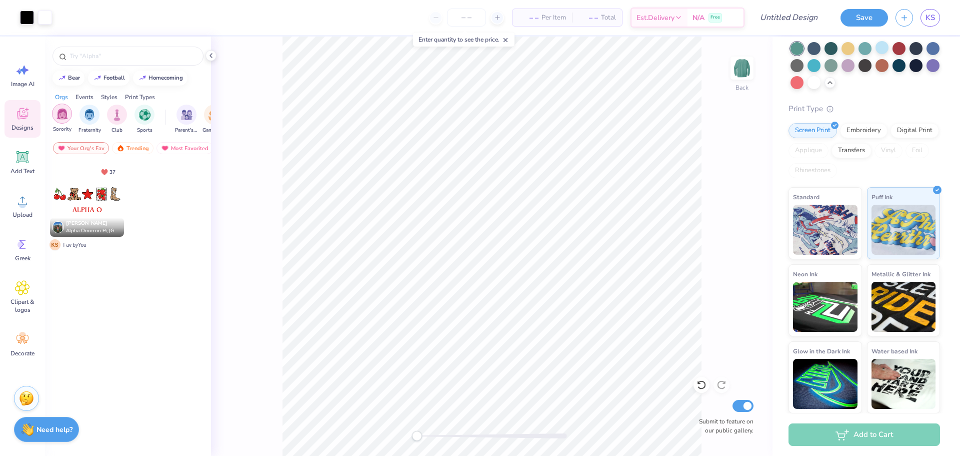
click at [67, 118] on img "filter for Sorority" at bounding box center [63, 114] width 12 height 12
click at [28, 120] on icon at bounding box center [22, 113] width 15 height 15
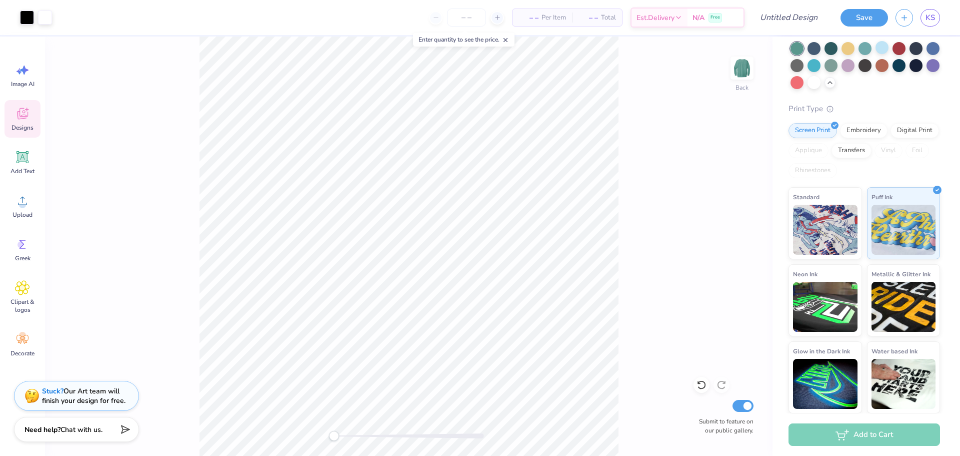
click at [26, 114] on icon at bounding box center [22, 113] width 15 height 15
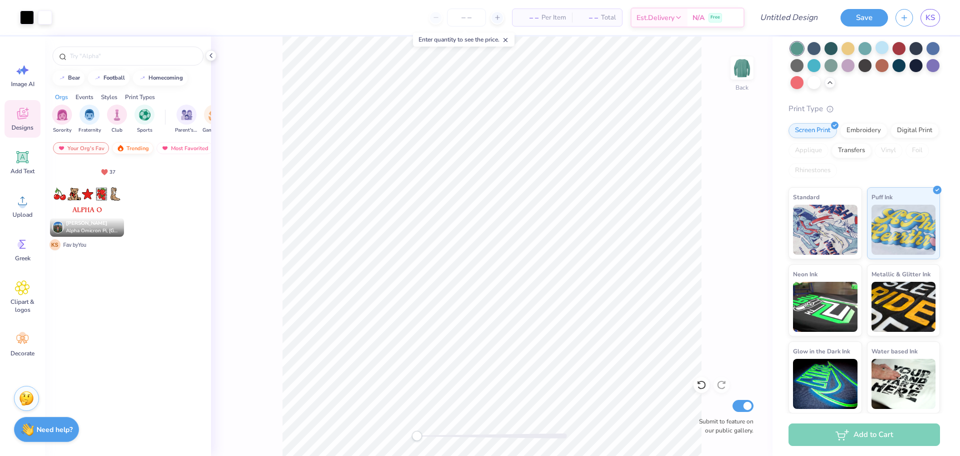
click at [130, 148] on div "Trending" at bounding box center [133, 148] width 42 height 12
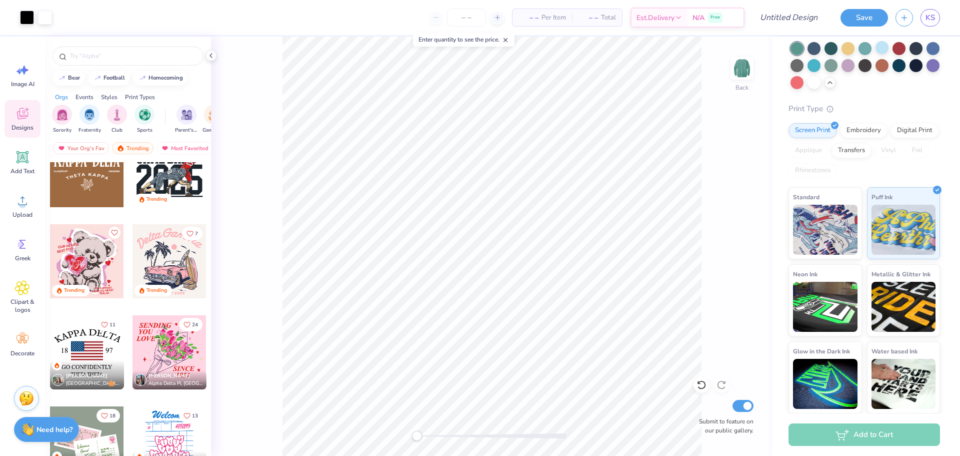
scroll to position [5602, 0]
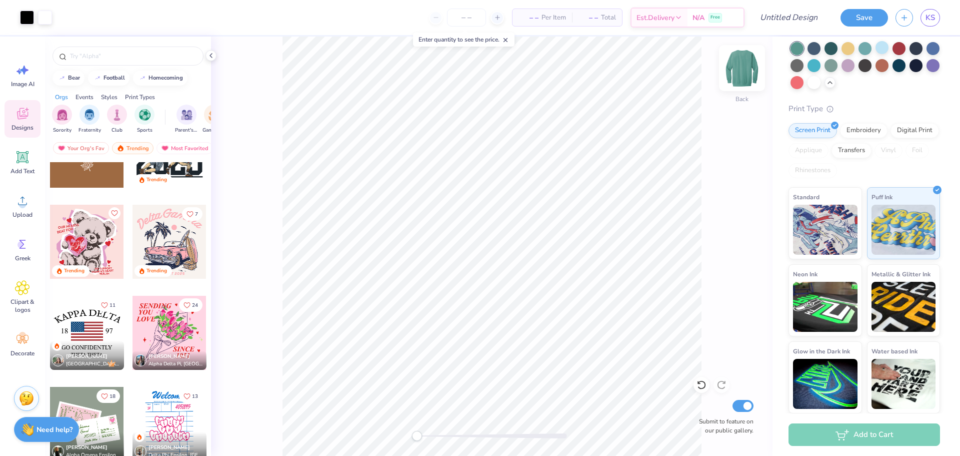
click at [737, 88] on div at bounding box center [742, 68] width 46 height 46
click at [32, 203] on div "Upload" at bounding box center [23, 206] width 36 height 38
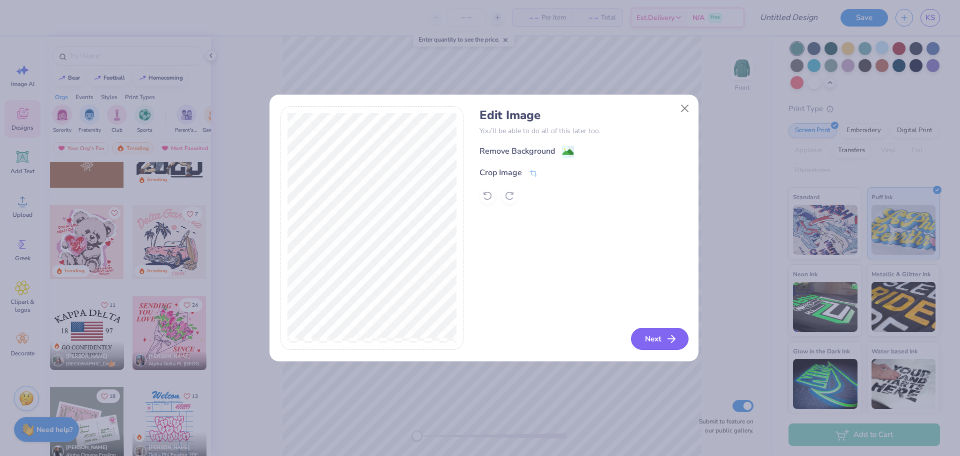
click at [660, 330] on button "Next" at bounding box center [660, 339] width 58 height 22
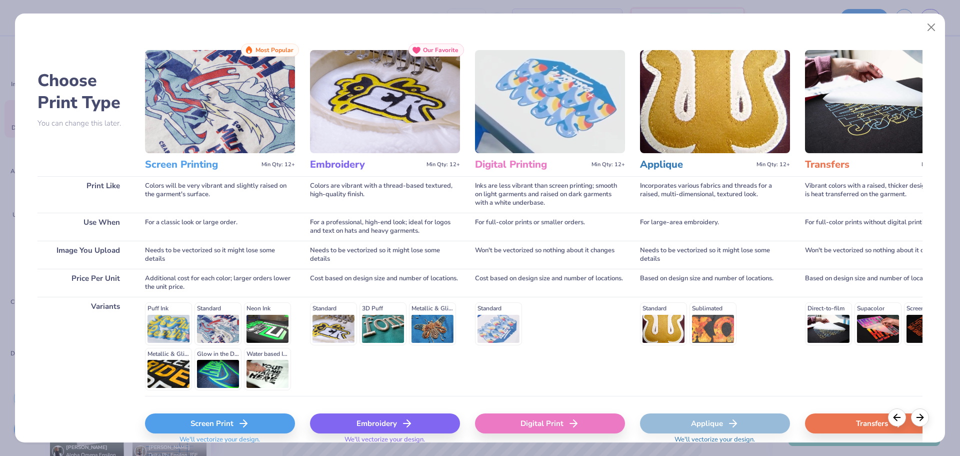
click at [401, 421] on div "Embroidery" at bounding box center [385, 423] width 150 height 20
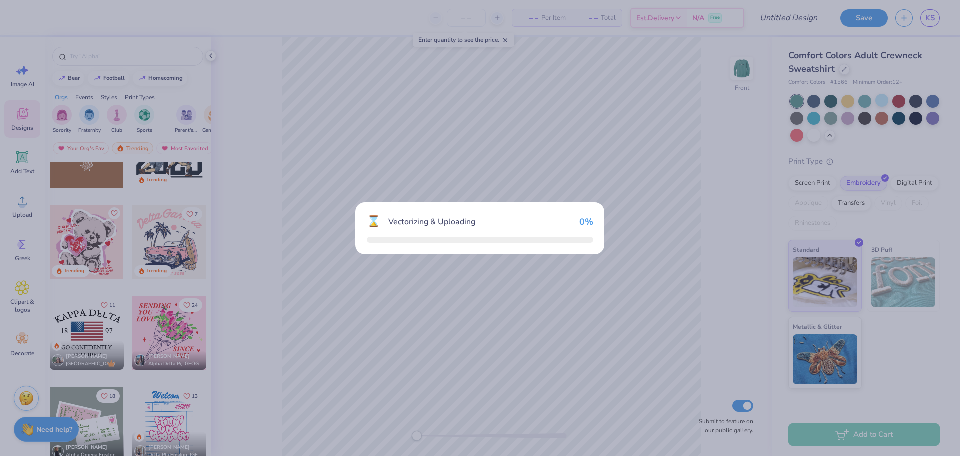
scroll to position [0, 0]
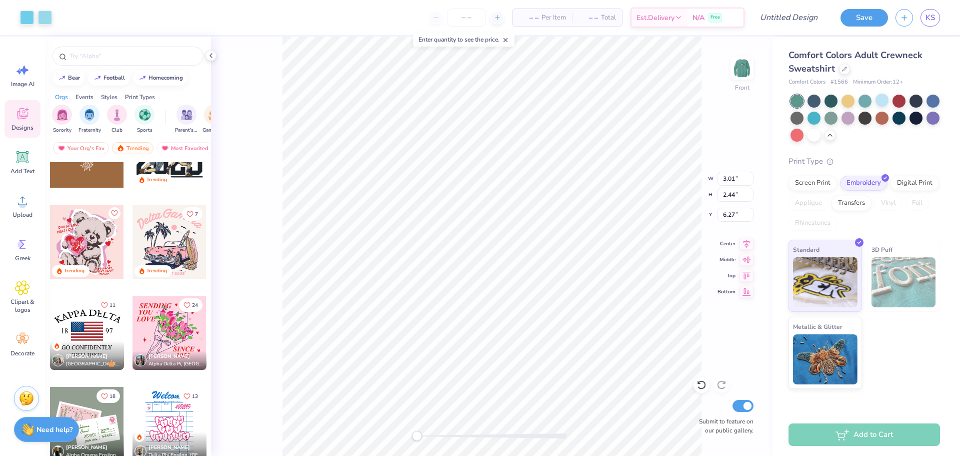
type input "3.01"
type input "2.44"
click at [23, 20] on div at bounding box center [27, 17] width 14 height 14
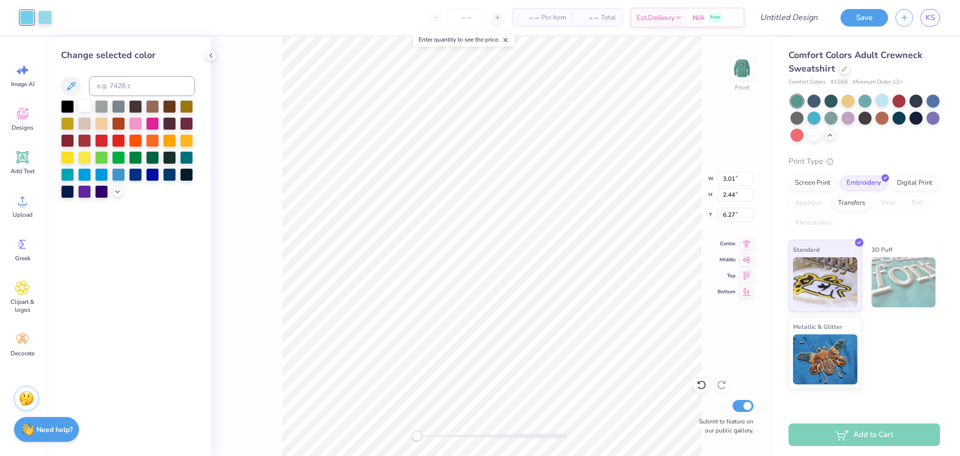
click at [84, 105] on div at bounding box center [84, 105] width 13 height 13
click at [44, 21] on div at bounding box center [45, 17] width 14 height 14
click at [85, 106] on div at bounding box center [84, 105] width 13 height 13
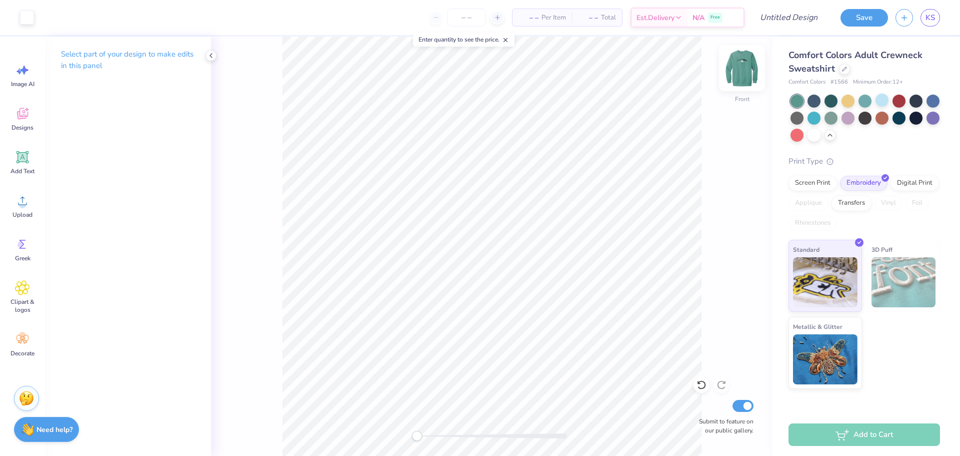
click at [737, 63] on img at bounding box center [742, 68] width 40 height 40
drag, startPoint x: 423, startPoint y: 434, endPoint x: 452, endPoint y: 433, distance: 29.0
click at [452, 433] on div at bounding box center [492, 435] width 150 height 5
drag, startPoint x: 455, startPoint y: 438, endPoint x: 419, endPoint y: 434, distance: 36.2
click at [416, 440] on div "Accessibility label" at bounding box center [417, 436] width 10 height 10
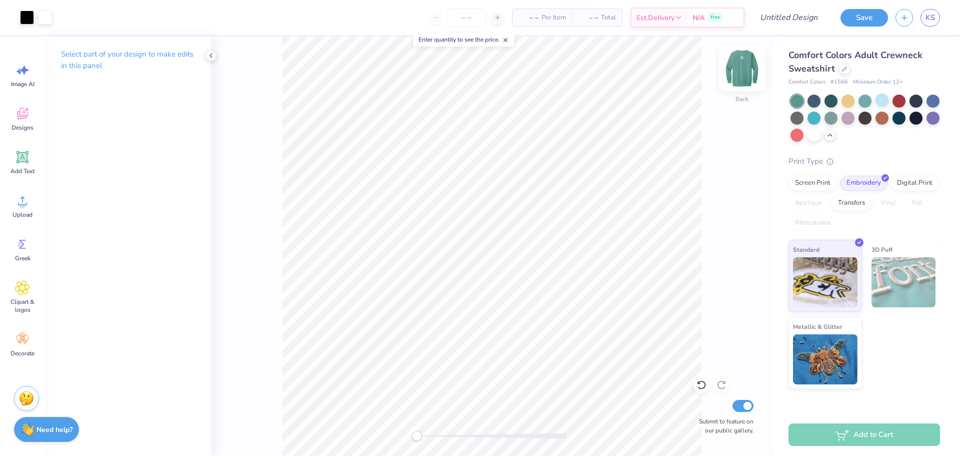
click at [743, 69] on img at bounding box center [742, 68] width 40 height 40
click at [744, 69] on img at bounding box center [742, 68] width 20 height 20
click at [461, 17] on input "number" at bounding box center [466, 18] width 39 height 18
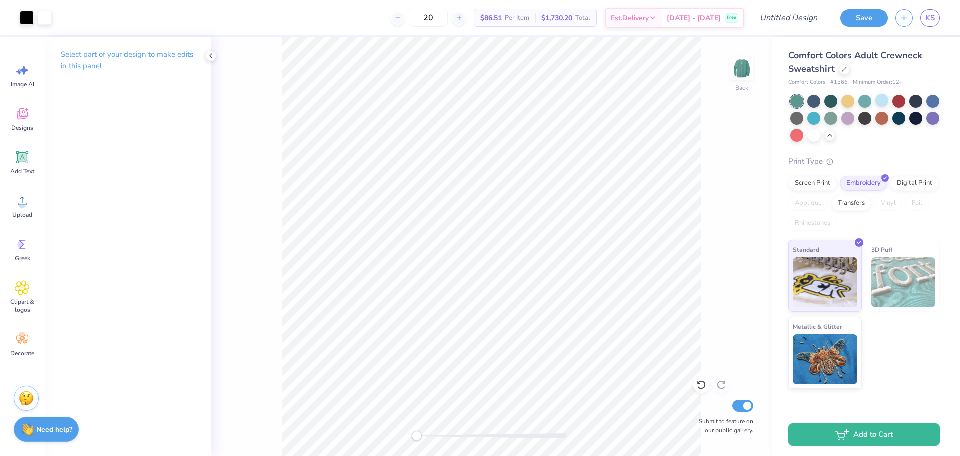
type input "20"
click at [824, 184] on div "Screen Print" at bounding box center [813, 181] width 49 height 15
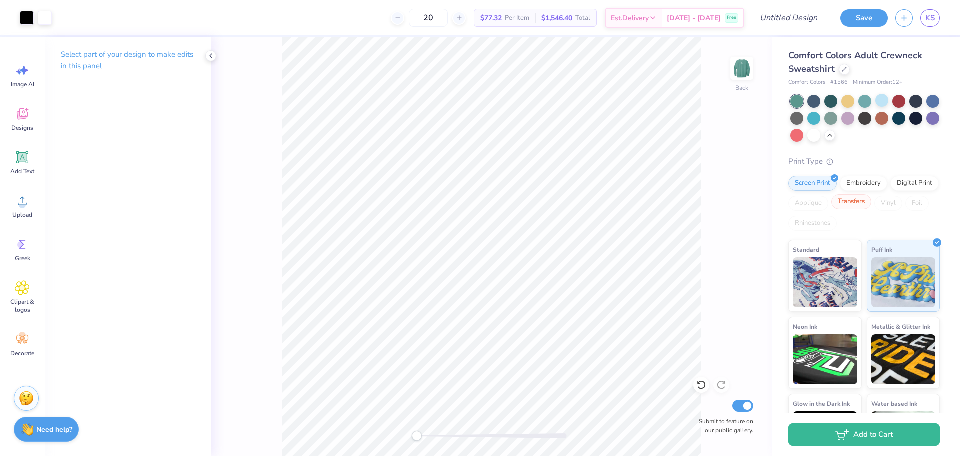
click at [872, 203] on div "Transfers" at bounding box center [852, 201] width 40 height 15
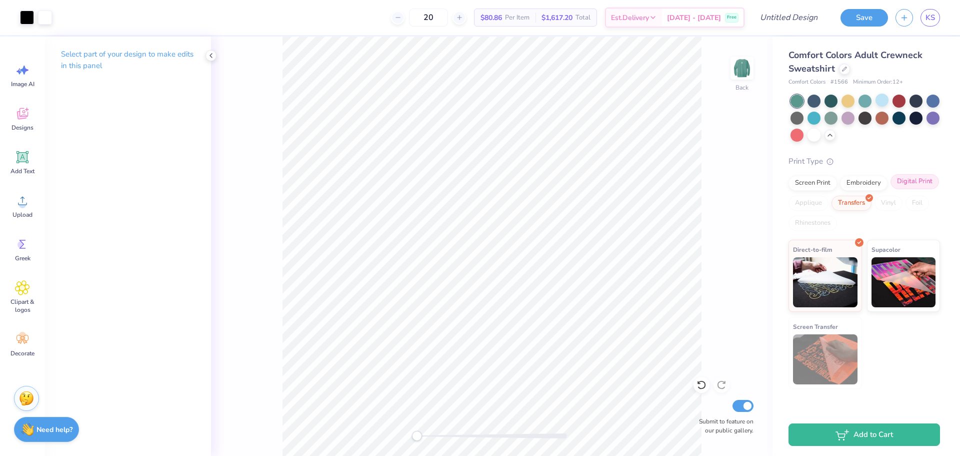
click at [904, 185] on div "Digital Print" at bounding box center [915, 181] width 49 height 15
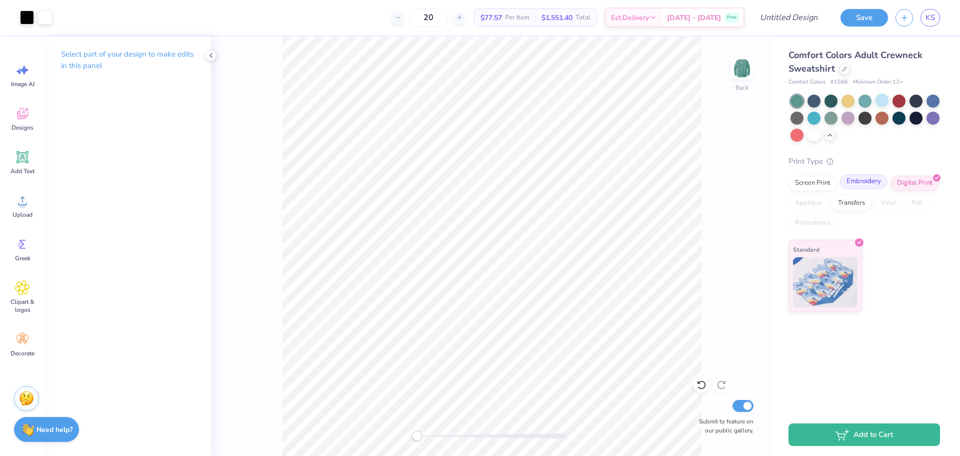
click at [872, 189] on div "Embroidery" at bounding box center [864, 181] width 48 height 15
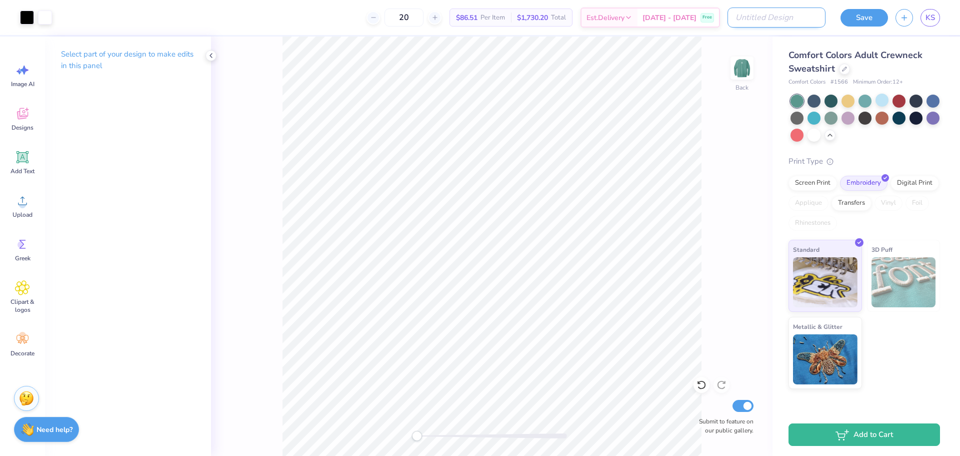
click at [793, 24] on input "Design Title" at bounding box center [777, 18] width 98 height 20
type input "Balloons 2"
click at [860, 16] on button "Save" at bounding box center [865, 17] width 48 height 18
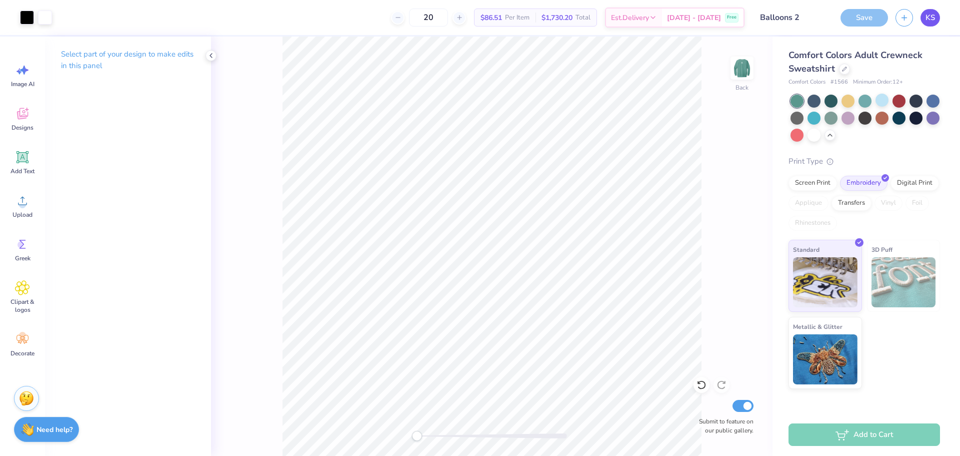
click at [938, 20] on link "KS" at bounding box center [931, 18] width 20 height 18
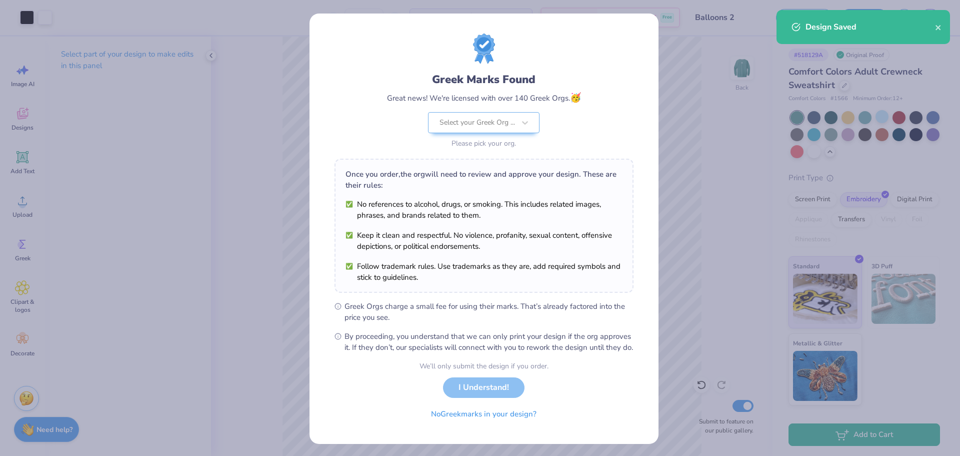
click at [696, 131] on div "Greek Marks Found Great news! We're licensed with over 140 Greek Orgs. 🥳 Select…" at bounding box center [480, 228] width 960 height 456
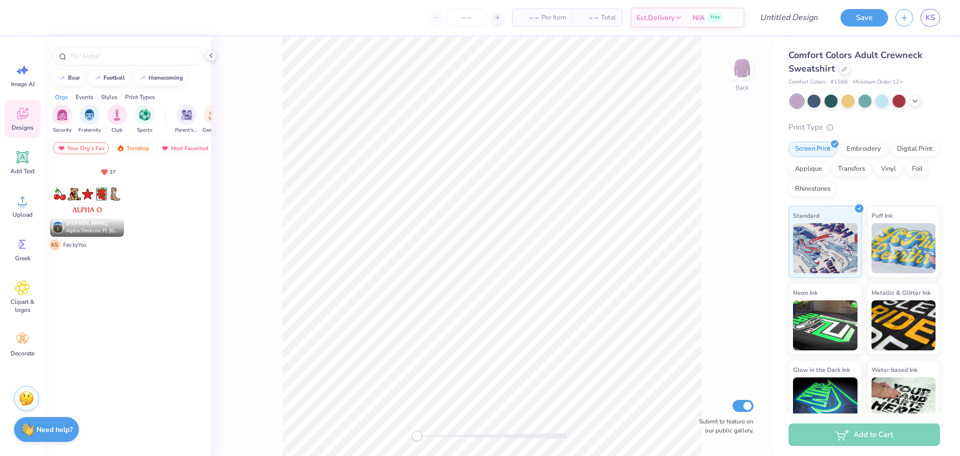
click at [74, 203] on div at bounding box center [87, 200] width 74 height 74
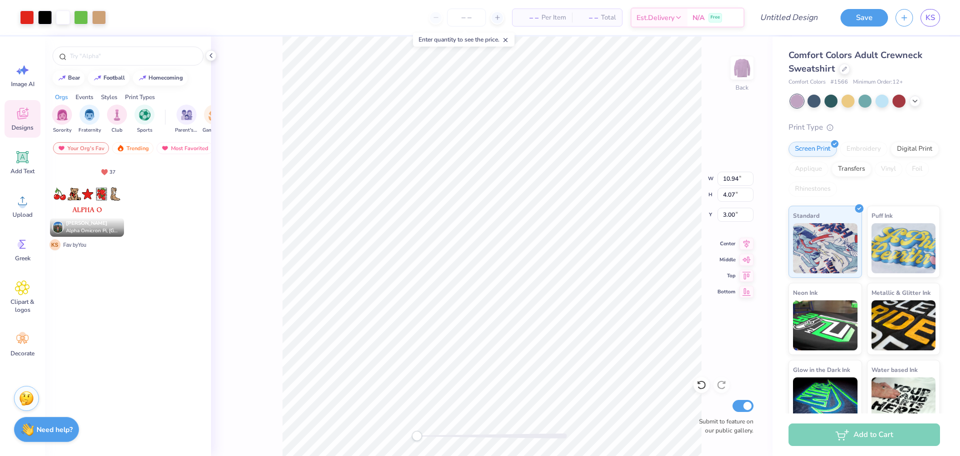
type input "12.55"
type input "4.67"
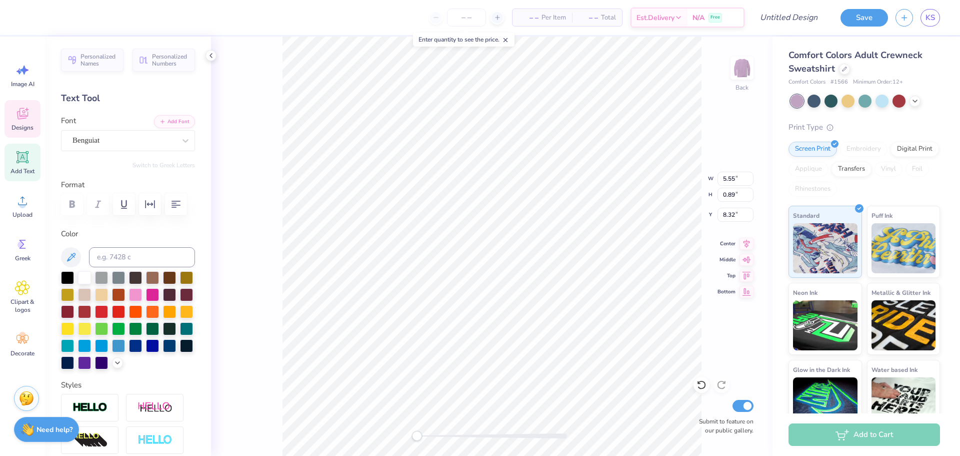
scroll to position [9, 2]
type textarea "A"
type textarea "Anagram Balloons"
click at [112, 367] on div at bounding box center [117, 361] width 11 height 11
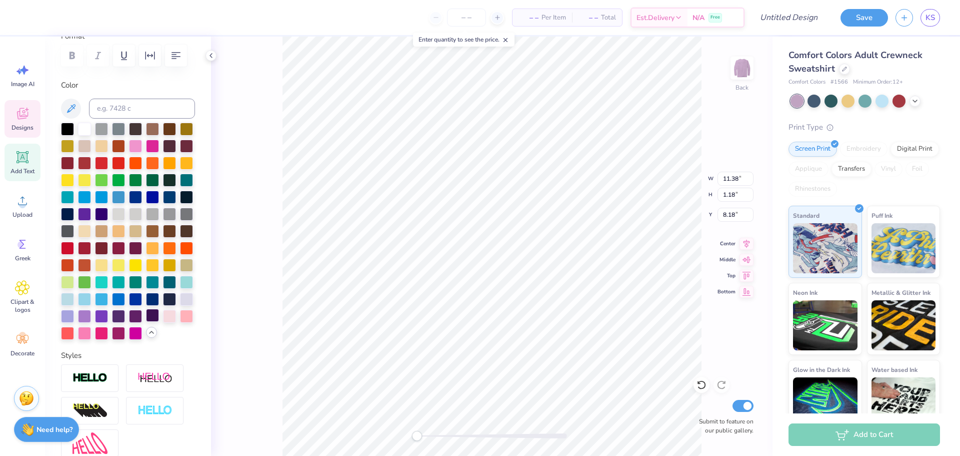
scroll to position [150, 0]
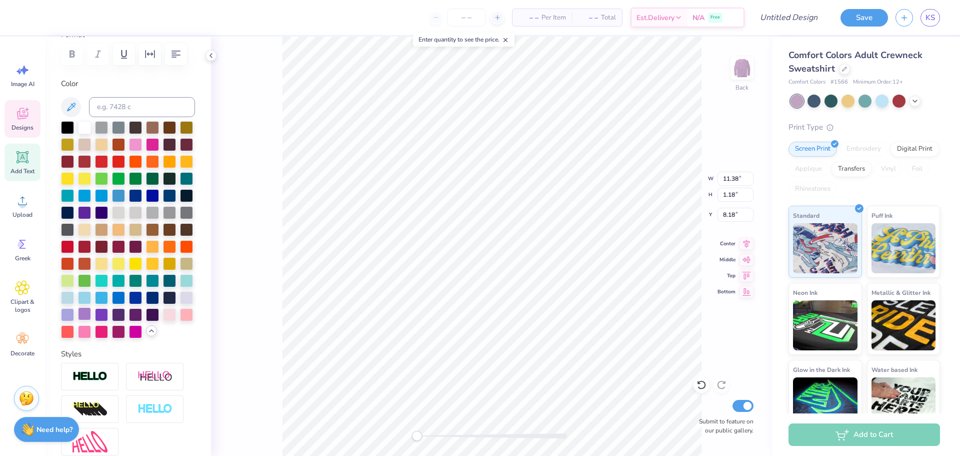
click at [91, 320] on div at bounding box center [84, 313] width 13 height 13
click at [108, 320] on div at bounding box center [101, 313] width 13 height 13
click at [148, 379] on div "Personalized Names Personalized Numbers Text Tool Add Font Font Benguiat Switch…" at bounding box center [128, 246] width 166 height 419
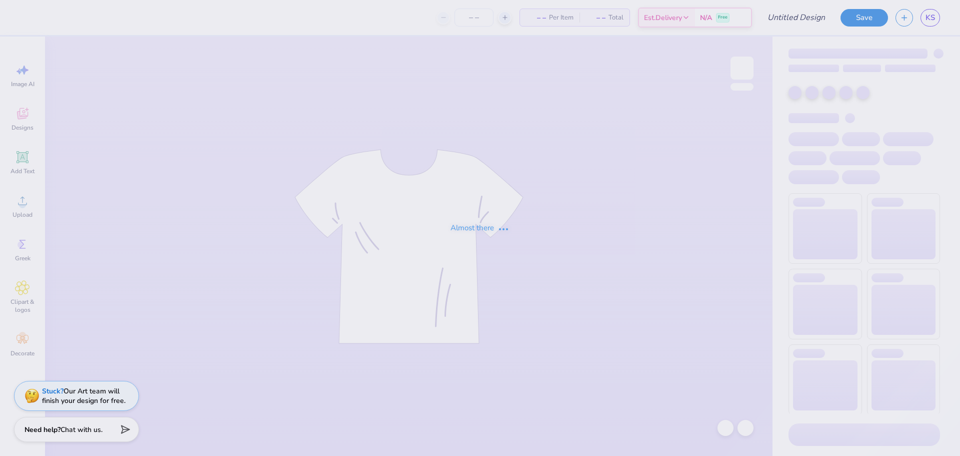
type input "Balloons 2"
type input "20"
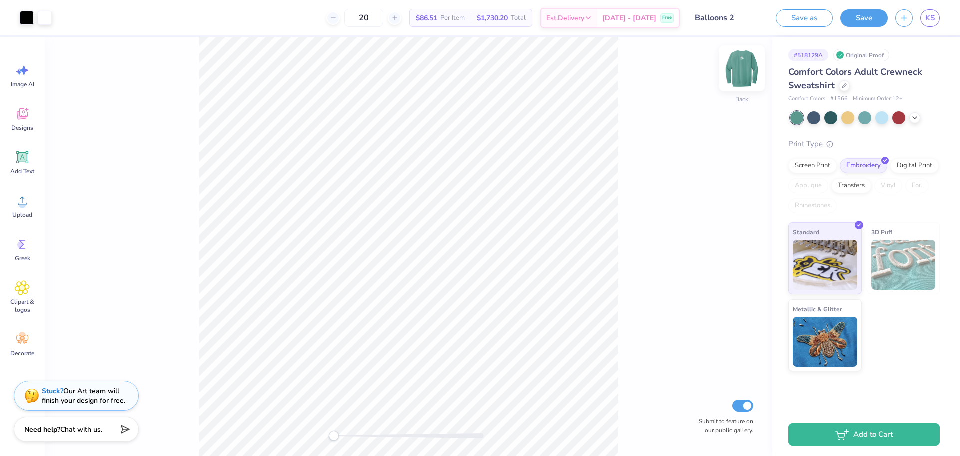
click at [746, 75] on img at bounding box center [742, 68] width 40 height 40
click at [747, 76] on img at bounding box center [742, 68] width 40 height 40
drag, startPoint x: 490, startPoint y: 19, endPoint x: 527, endPoint y: 25, distance: 38.0
click at [527, 25] on div "$1,730.20 Total" at bounding box center [501, 17] width 61 height 17
click at [717, 266] on div "Back Submit to feature on our public gallery." at bounding box center [409, 246] width 728 height 419
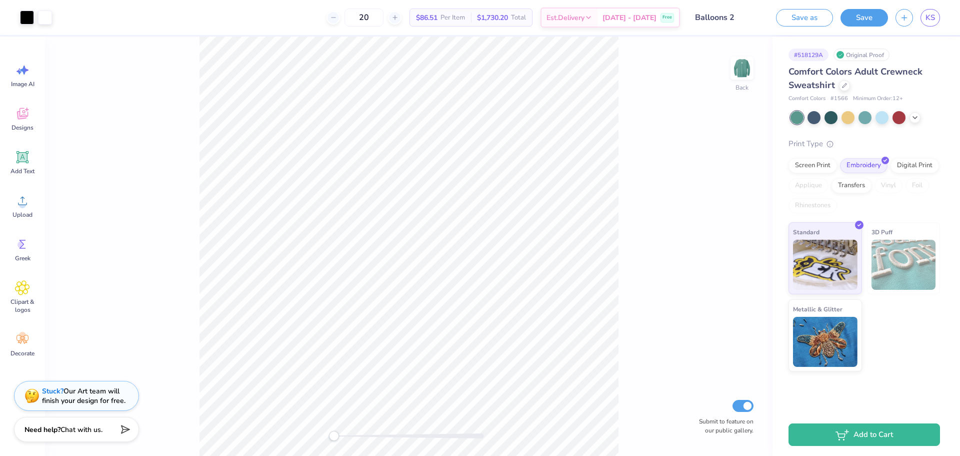
click at [652, 176] on div "Back Submit to feature on our public gallery." at bounding box center [409, 246] width 728 height 419
click at [914, 166] on div "Digital Print" at bounding box center [915, 164] width 49 height 15
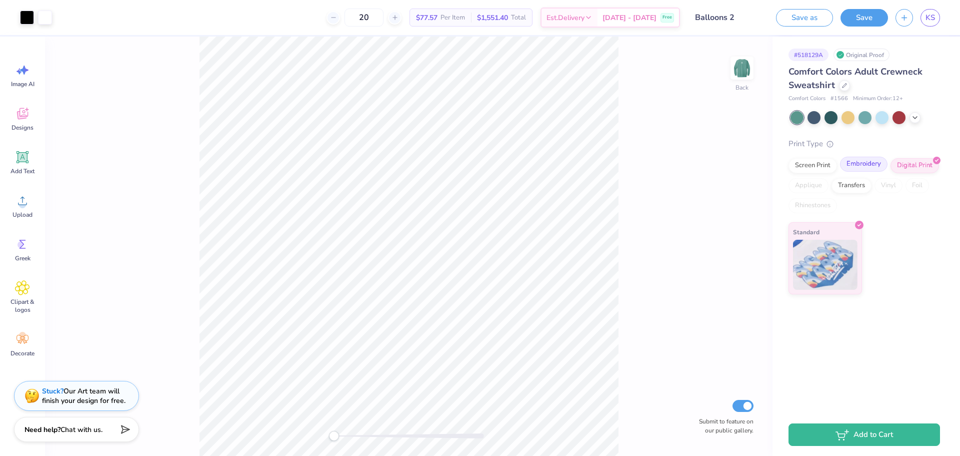
click at [874, 164] on div "Embroidery" at bounding box center [864, 164] width 48 height 15
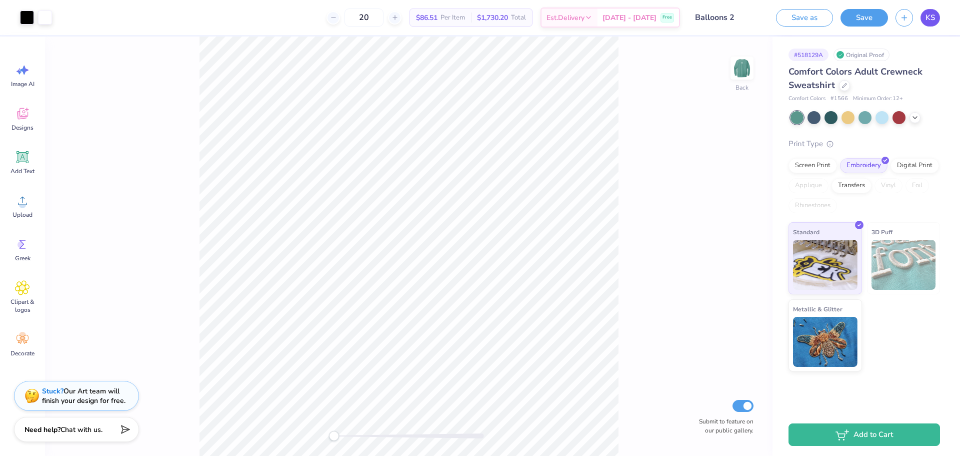
click at [932, 22] on span "KS" at bounding box center [931, 18] width 10 height 12
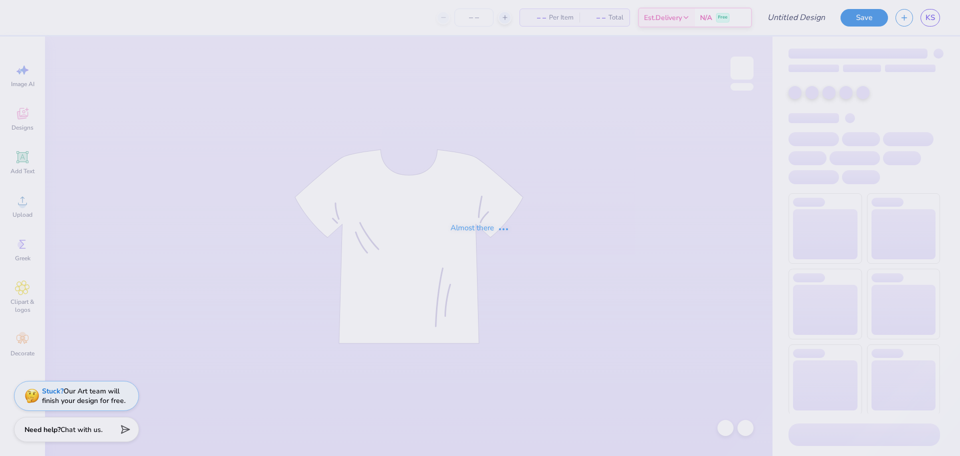
type input "BALLOON DOG"
type input "20"
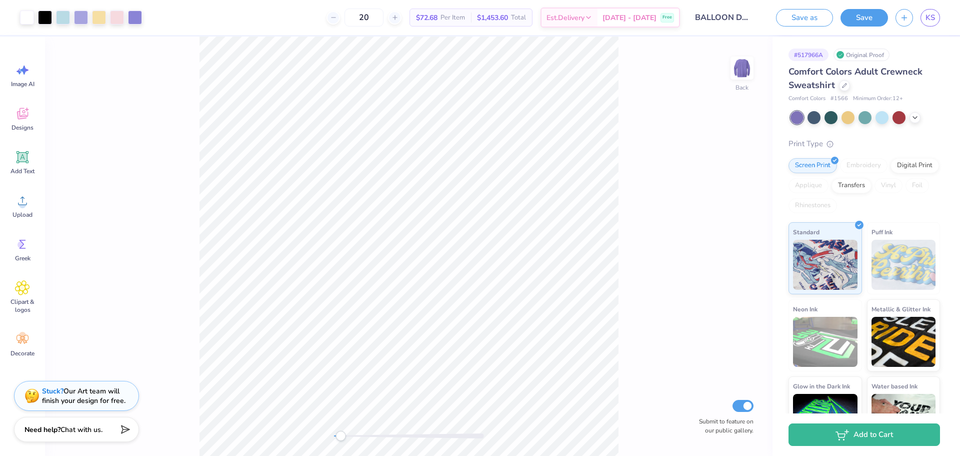
click at [341, 437] on div "Accessibility label" at bounding box center [341, 436] width 10 height 10
click at [290, 426] on div "Back Submit to feature on our public gallery." at bounding box center [409, 246] width 728 height 419
drag, startPoint x: 336, startPoint y: 440, endPoint x: 353, endPoint y: 440, distance: 17.0
click at [353, 440] on div "Accessibility label" at bounding box center [353, 436] width 10 height 10
click at [317, 441] on div "Back Submit to feature on our public gallery." at bounding box center [409, 246] width 728 height 419
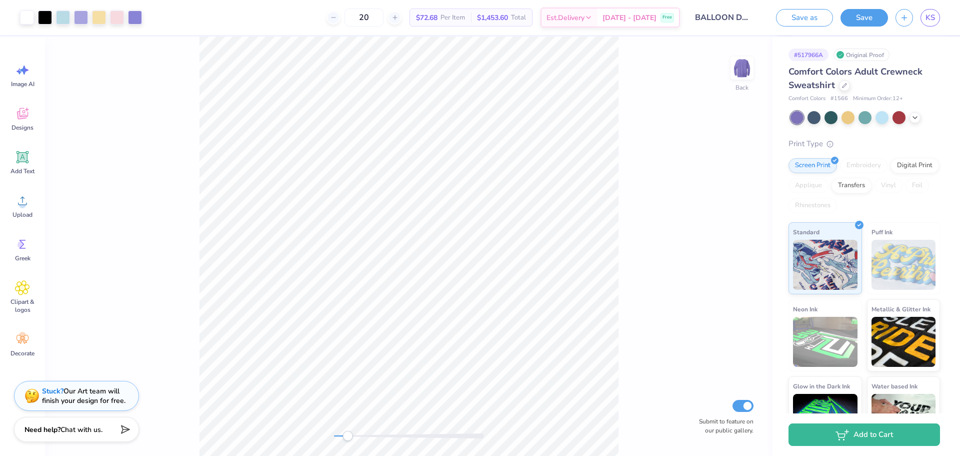
drag, startPoint x: 337, startPoint y: 439, endPoint x: 351, endPoint y: 438, distance: 13.5
click at [351, 438] on div "Accessibility label" at bounding box center [348, 436] width 10 height 10
drag, startPoint x: 354, startPoint y: 433, endPoint x: 334, endPoint y: 435, distance: 20.1
click at [332, 435] on div "Accessibility label" at bounding box center [334, 436] width 10 height 10
click at [737, 69] on img at bounding box center [742, 68] width 40 height 40
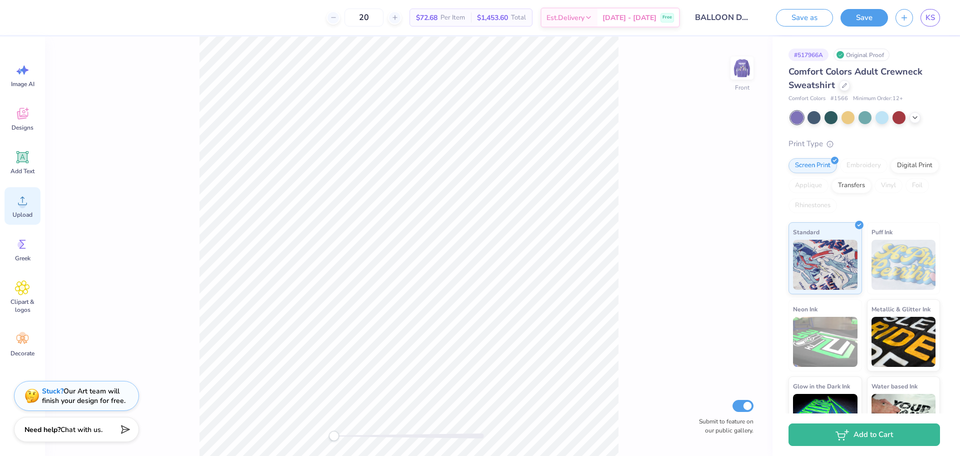
click at [17, 205] on icon at bounding box center [22, 200] width 15 height 15
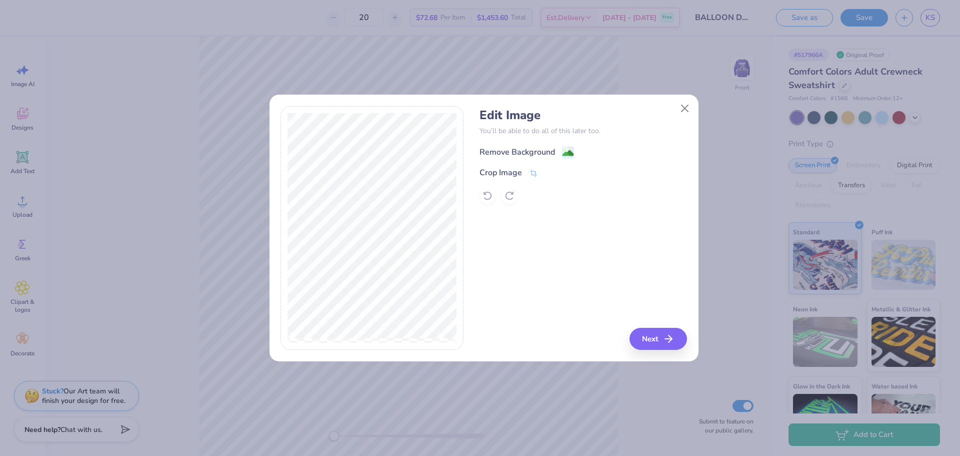
click at [539, 150] on div "Remove Background" at bounding box center [518, 152] width 76 height 12
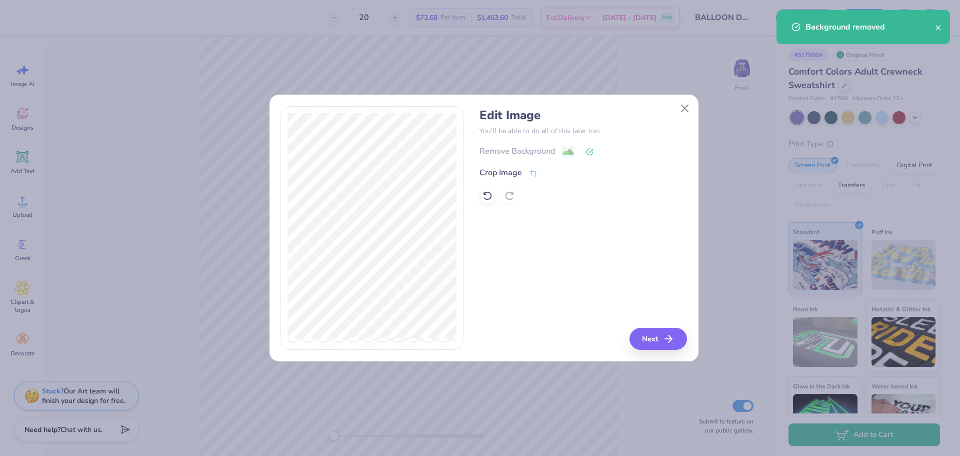
click at [666, 353] on div "Edit Image You’ll be able to do all of this later too. Remove Background Crop I…" at bounding box center [484, 233] width 429 height 255
click at [657, 342] on button "Next" at bounding box center [660, 339] width 58 height 22
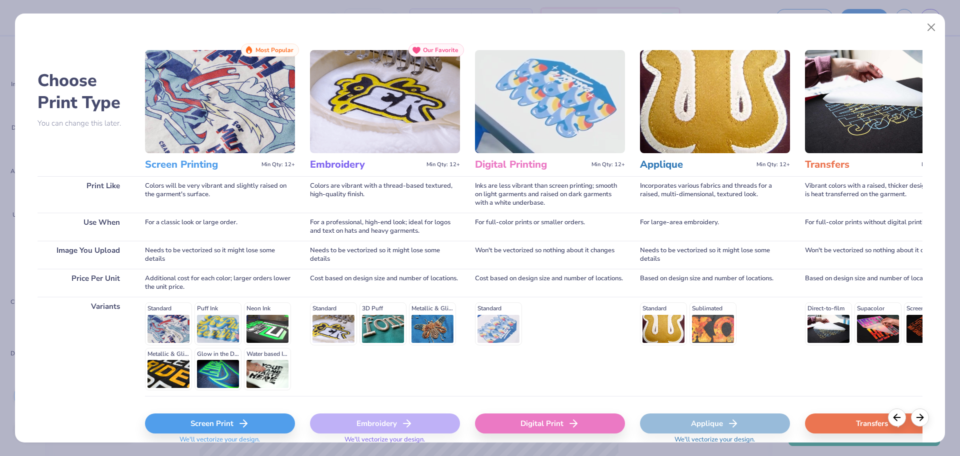
click at [260, 420] on div "Screen Print" at bounding box center [220, 423] width 150 height 20
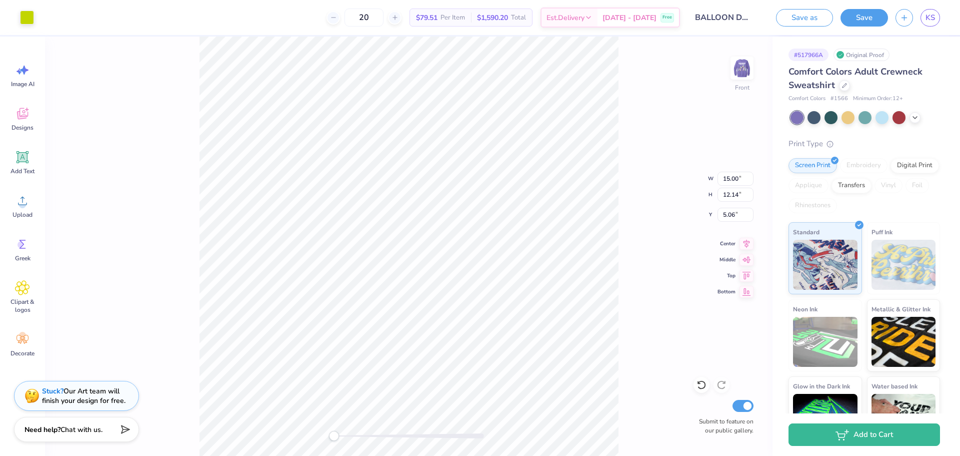
type input "3.42"
type input "2.76"
type input "4.01"
type input "3.81"
type input "3.08"
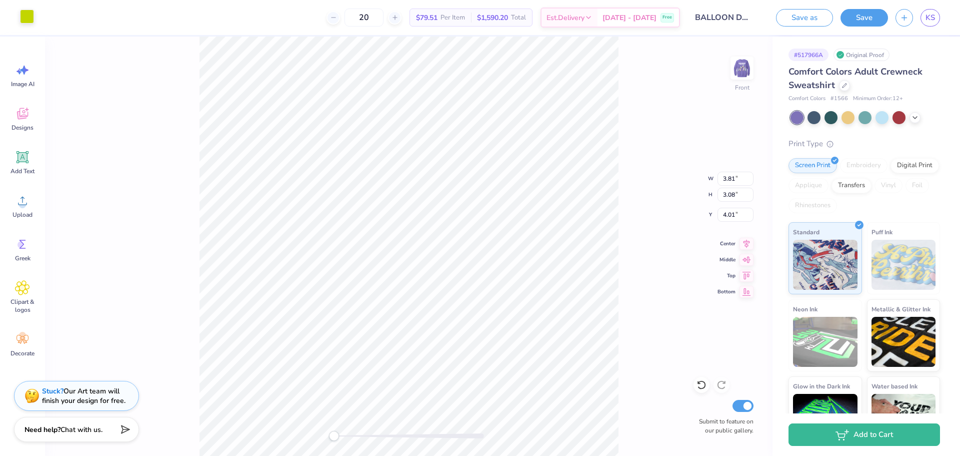
click at [28, 15] on div at bounding box center [27, 17] width 14 height 14
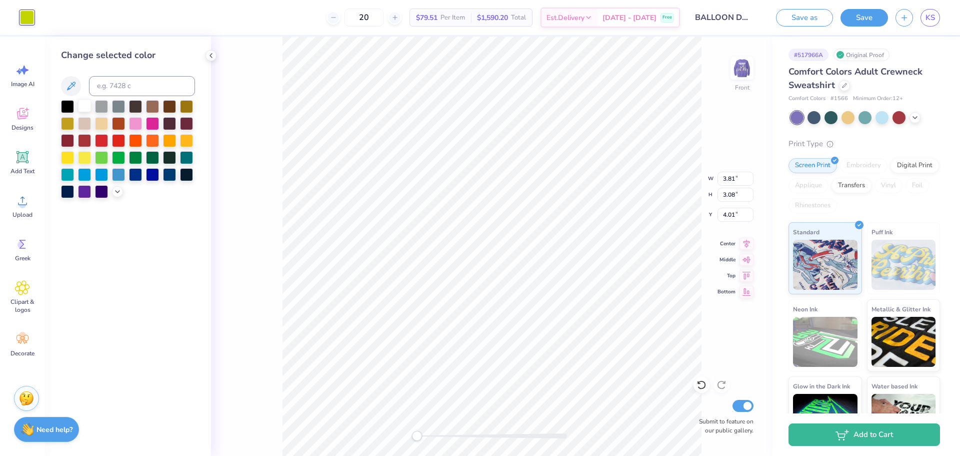
click at [85, 108] on div at bounding box center [84, 105] width 13 height 13
type input "0.50"
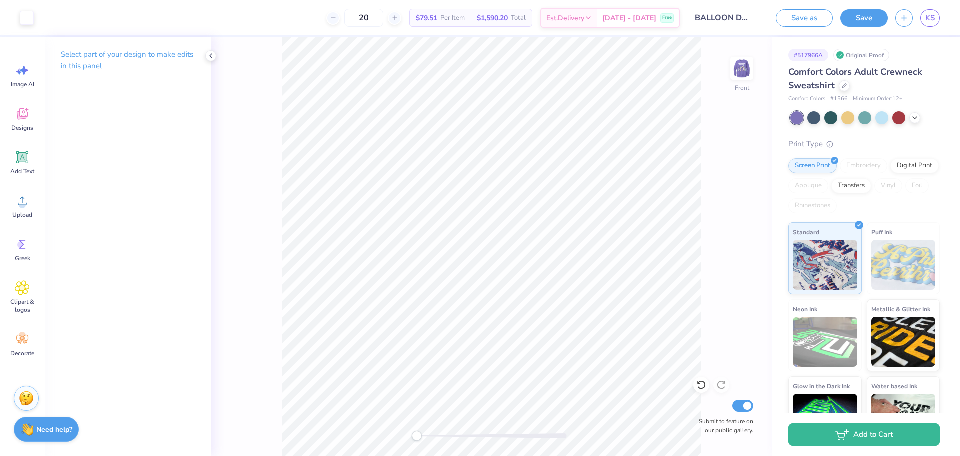
click at [716, 222] on div "Front Submit to feature on our public gallery." at bounding box center [492, 246] width 562 height 419
click at [211, 54] on icon at bounding box center [211, 56] width 8 height 8
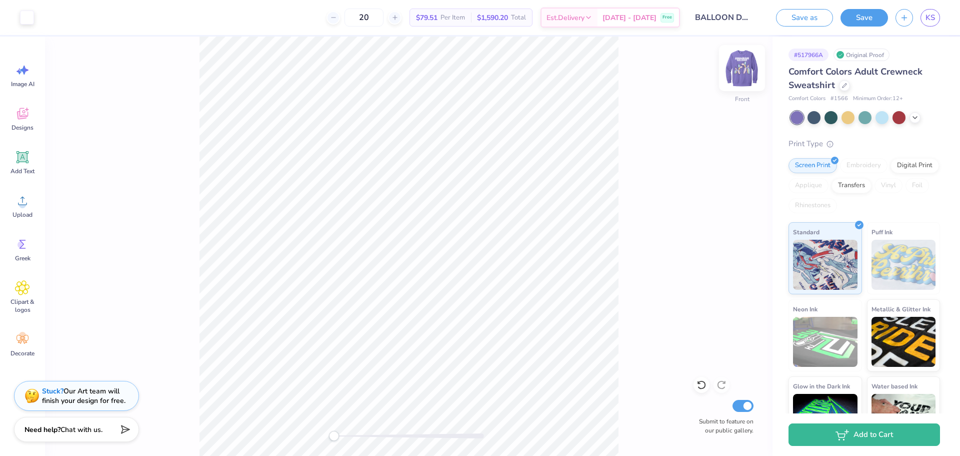
click at [736, 61] on img at bounding box center [742, 68] width 40 height 40
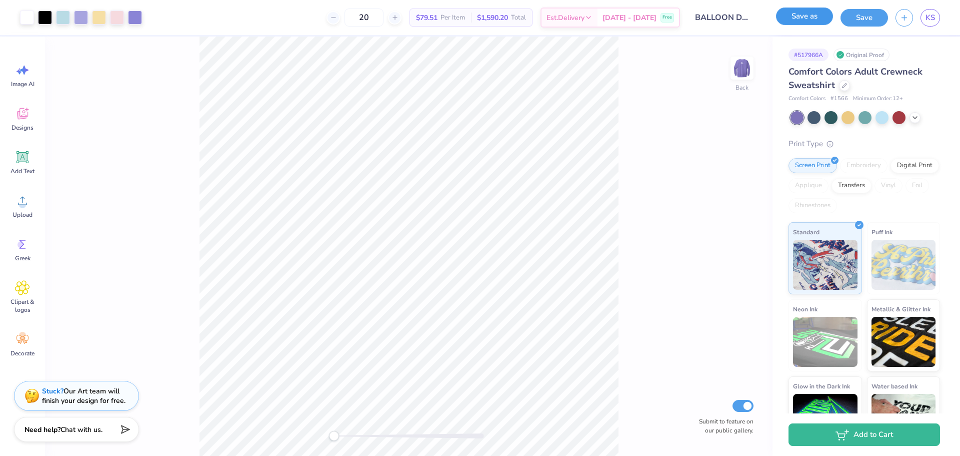
click at [801, 19] on button "Save as" at bounding box center [804, 17] width 57 height 18
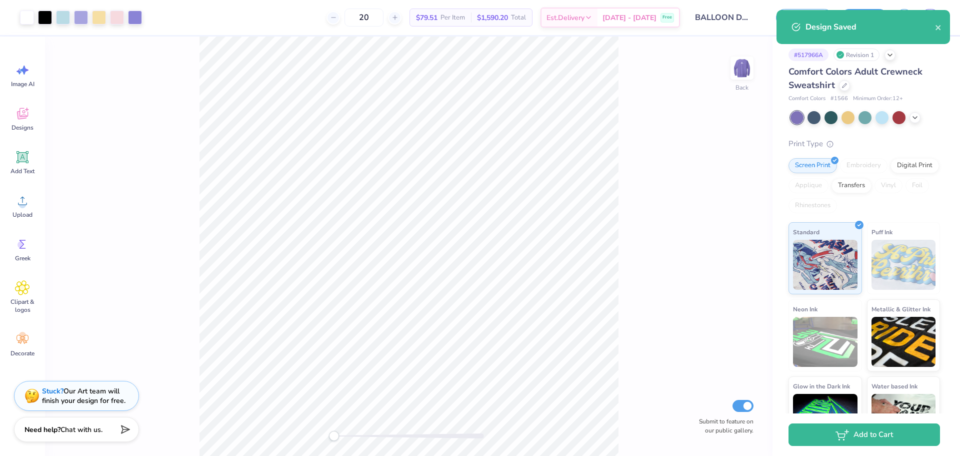
click at [685, 269] on div "Back Submit to feature on our public gallery." at bounding box center [409, 246] width 728 height 419
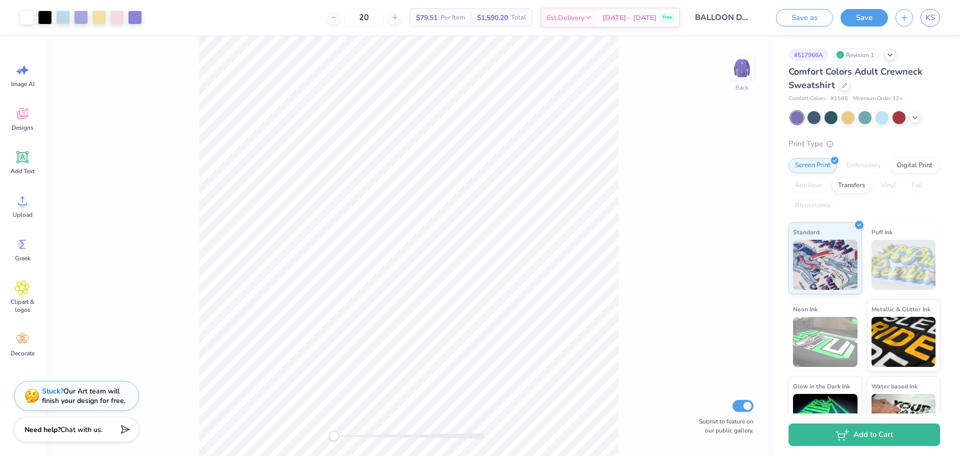
click at [754, 412] on div "Back Submit to feature on our public gallery." at bounding box center [409, 246] width 728 height 419
click at [752, 409] on input "Submit to feature on our public gallery." at bounding box center [743, 406] width 21 height 12
checkbox input "false"
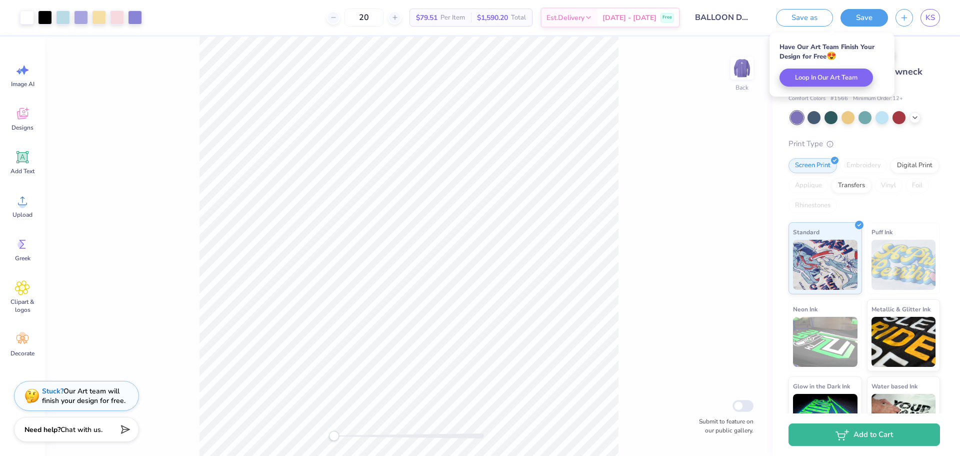
click at [734, 174] on div "Back Submit to feature on our public gallery." at bounding box center [409, 246] width 728 height 419
click at [671, 187] on div "Back Submit to feature on our public gallery." at bounding box center [409, 246] width 728 height 419
click at [180, 125] on div "Back Submit to feature on our public gallery." at bounding box center [409, 246] width 728 height 419
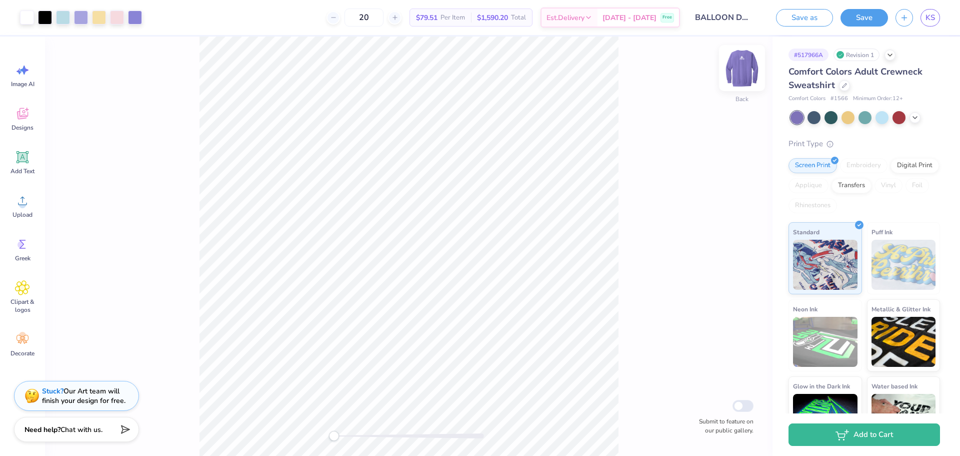
click at [739, 67] on img at bounding box center [742, 68] width 40 height 40
click at [751, 64] on img at bounding box center [742, 68] width 40 height 40
click at [751, 64] on img at bounding box center [742, 68] width 20 height 20
click at [742, 76] on img at bounding box center [742, 68] width 20 height 20
click at [681, 254] on div "Back Submit to feature on our public gallery." at bounding box center [409, 246] width 728 height 419
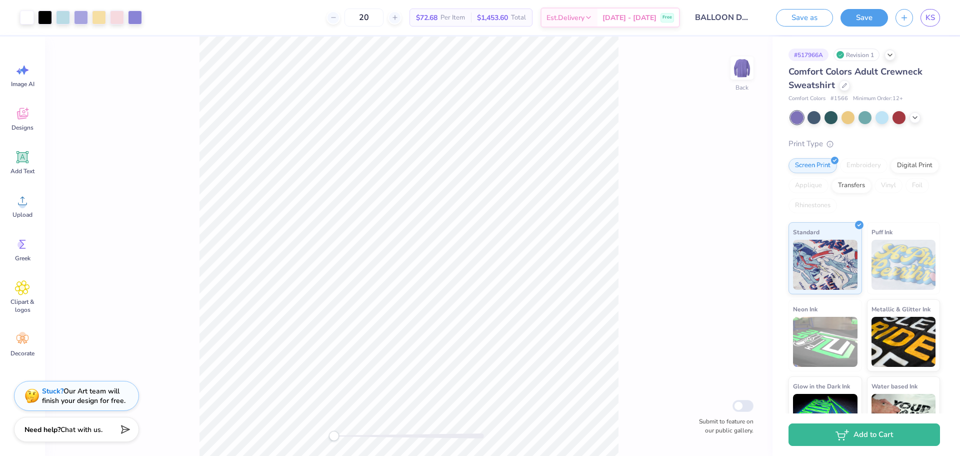
drag, startPoint x: 385, startPoint y: 16, endPoint x: 200, endPoint y: 5, distance: 185.4
click at [200, 5] on div "20 $72.68 Per Item $1,453.60 Total Est. Delivery Sep 22 - 25 Free" at bounding box center [415, 17] width 531 height 35
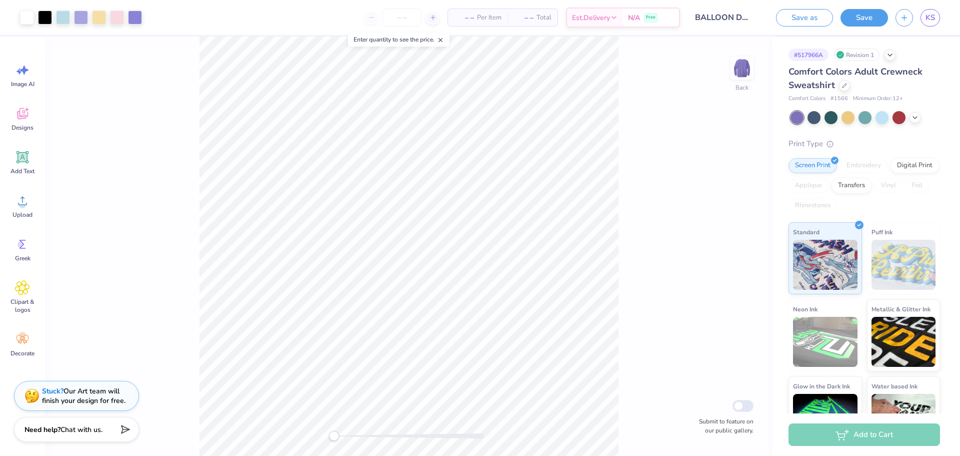
type input "1"
type input "3"
type input "1"
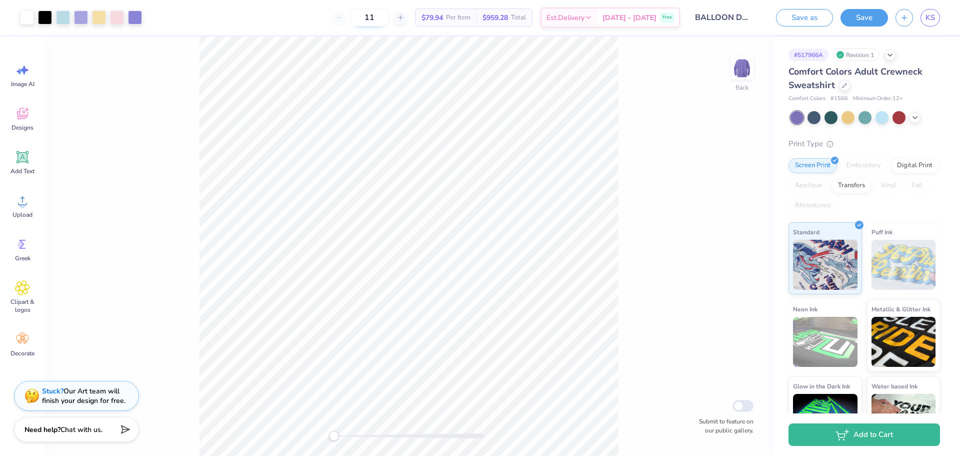
type input "1"
click at [701, 152] on div "Back Submit to feature on our public gallery." at bounding box center [409, 246] width 728 height 419
click at [874, 22] on button "Save" at bounding box center [865, 17] width 48 height 18
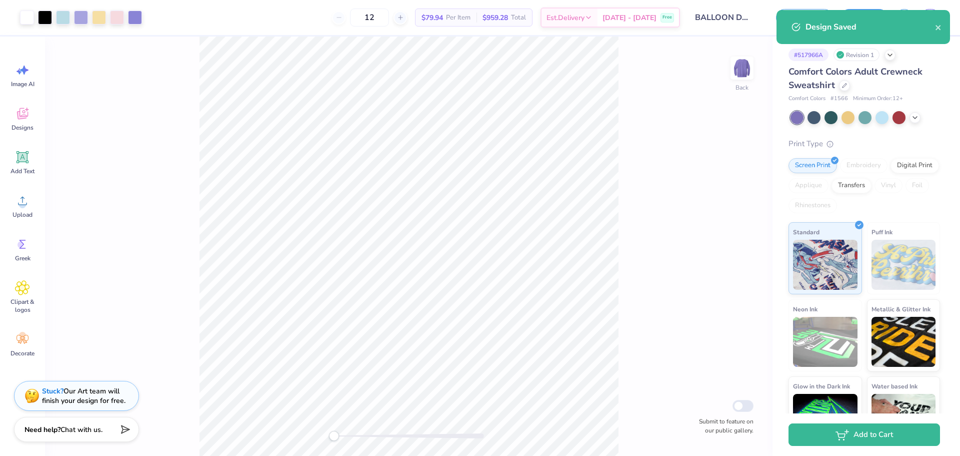
click at [714, 151] on div "Back Submit to feature on our public gallery." at bounding box center [409, 246] width 728 height 419
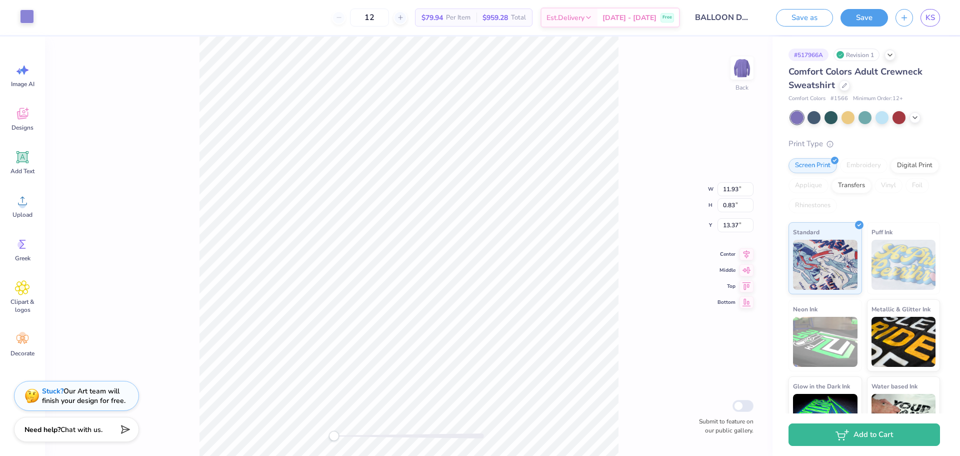
click at [30, 18] on div at bounding box center [27, 17] width 14 height 14
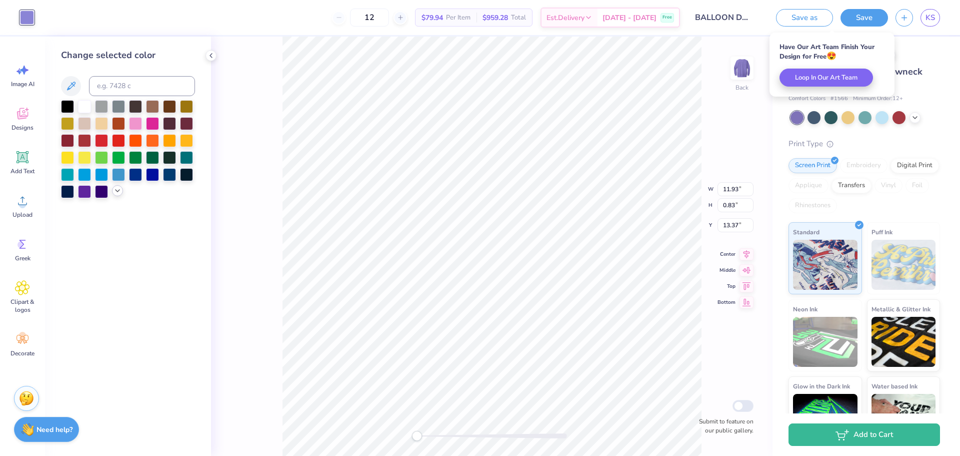
click at [118, 193] on icon at bounding box center [118, 191] width 8 height 8
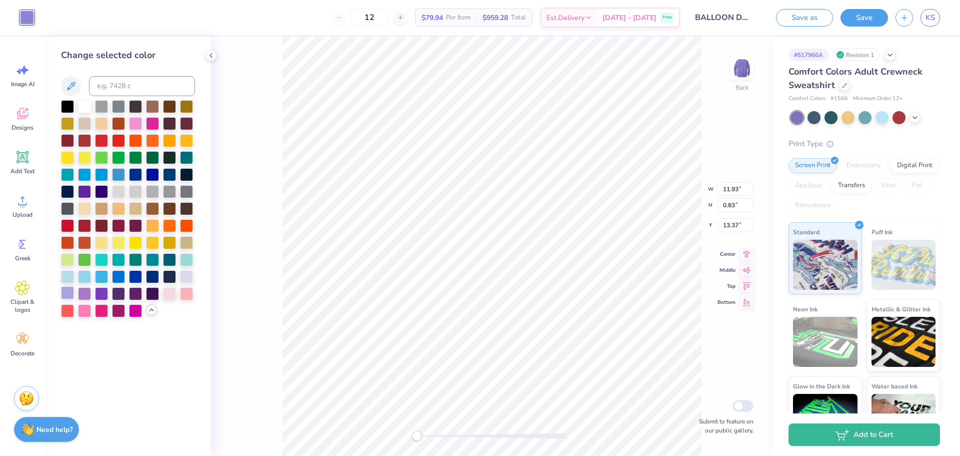
click at [68, 292] on div at bounding box center [67, 292] width 13 height 13
click at [66, 293] on div at bounding box center [67, 292] width 13 height 13
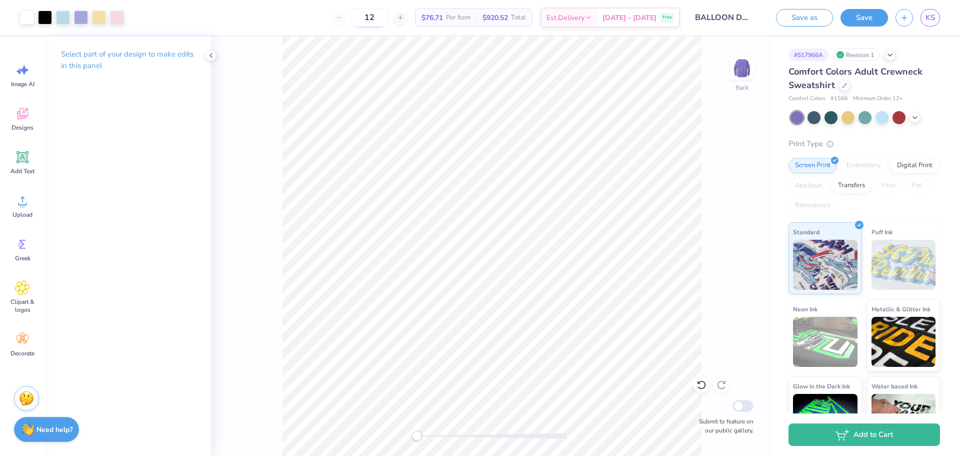
click at [389, 17] on input "12" at bounding box center [369, 18] width 39 height 18
type input "1"
type input "20"
click at [211, 59] on icon at bounding box center [211, 56] width 8 height 8
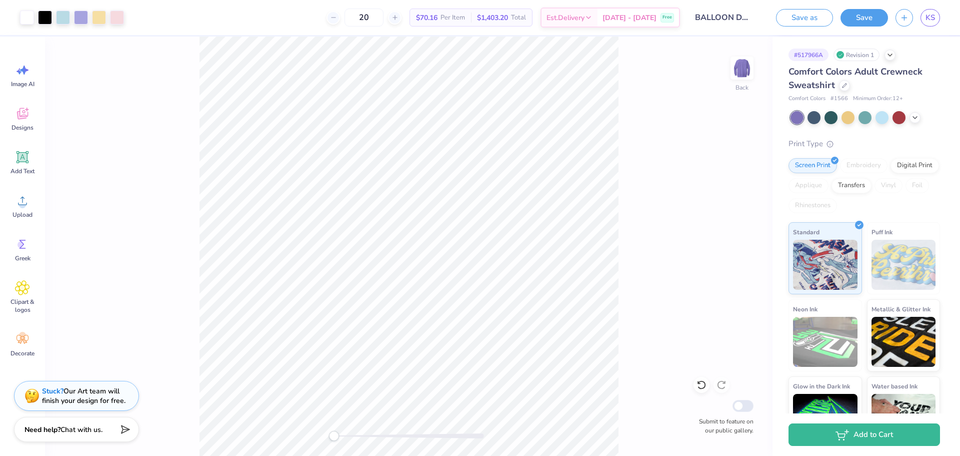
click at [685, 163] on div "Back Submit to feature on our public gallery." at bounding box center [409, 246] width 728 height 419
drag, startPoint x: 329, startPoint y: 435, endPoint x: 347, endPoint y: 437, distance: 18.1
click at [347, 437] on div "Accessibility label" at bounding box center [347, 436] width 10 height 10
click at [642, 369] on div "Back W 12.44 12.44 " H 10.26 10.26 " Y 4.69 4.69 " Center Middle Top Bottom Sub…" at bounding box center [409, 246] width 728 height 419
click at [325, 433] on div "Back Submit to feature on our public gallery." at bounding box center [409, 246] width 728 height 419
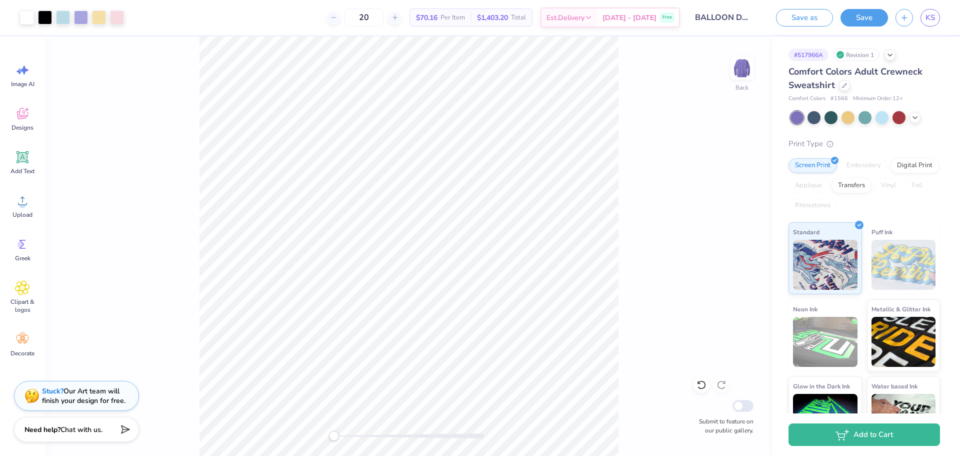
click at [704, 277] on div "Back Submit to feature on our public gallery." at bounding box center [409, 246] width 728 height 419
click at [315, 440] on div "Back Submit to feature on our public gallery." at bounding box center [409, 246] width 728 height 419
click at [930, 20] on span "KS" at bounding box center [931, 18] width 10 height 12
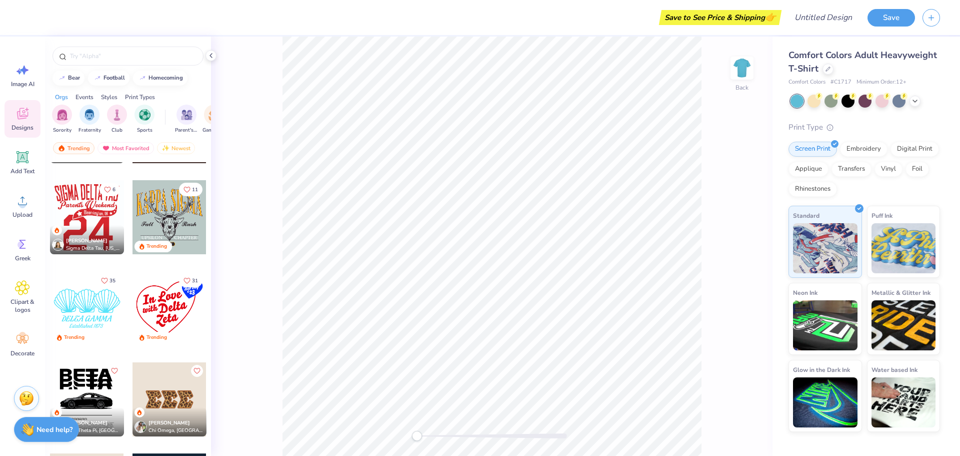
scroll to position [4902, 0]
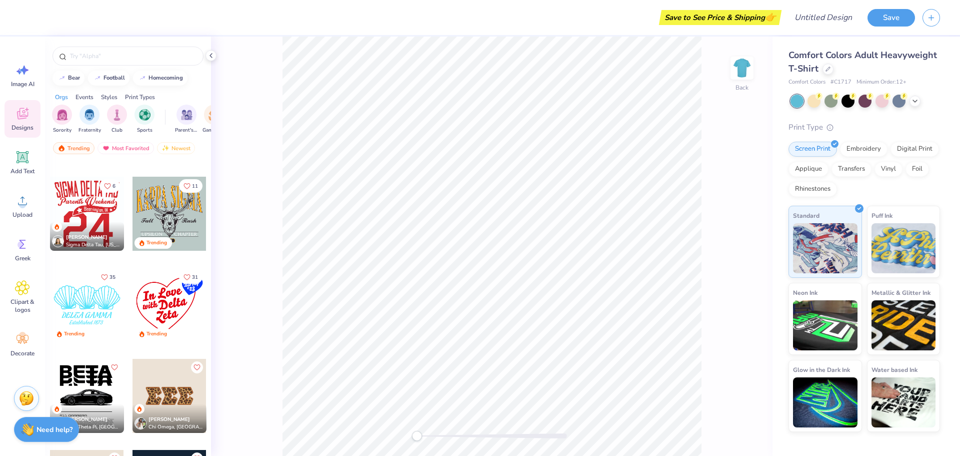
click at [74, 318] on div at bounding box center [87, 305] width 74 height 74
type input "6.88"
type input "10.43"
type input "6.19"
type input "8.08"
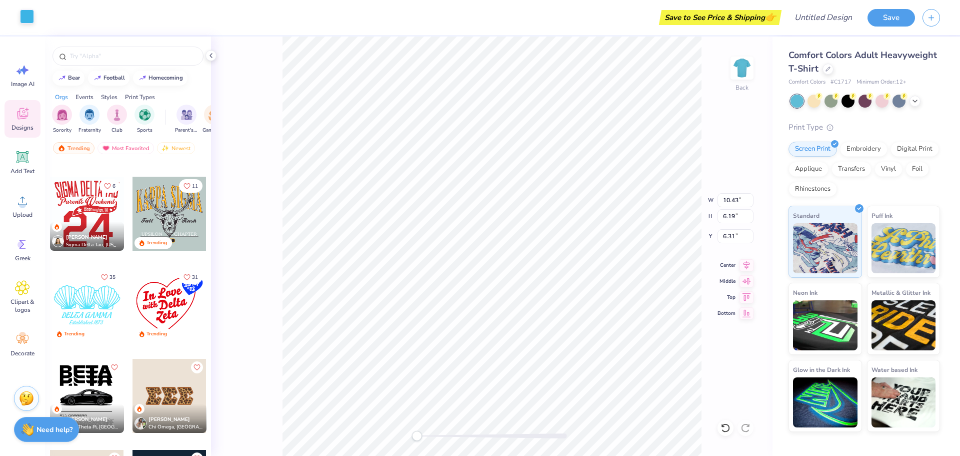
click at [29, 10] on div at bounding box center [27, 17] width 14 height 14
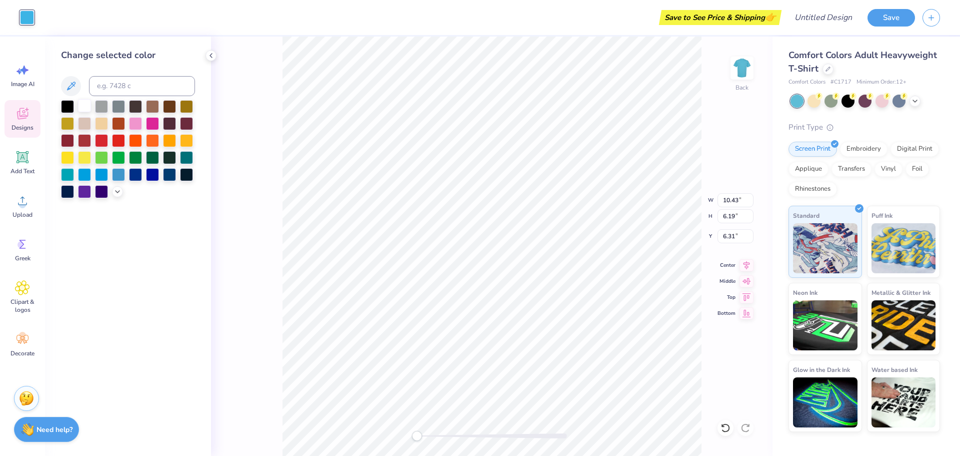
click at [82, 104] on div at bounding box center [84, 105] width 13 height 13
click at [118, 191] on icon at bounding box center [118, 191] width 8 height 8
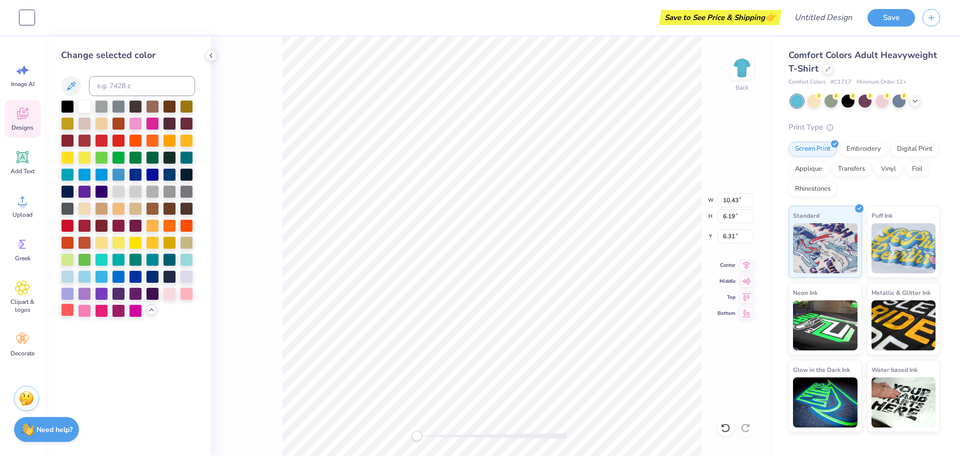
click at [68, 308] on div at bounding box center [67, 309] width 13 height 13
